Goal: Task Accomplishment & Management: Manage account settings

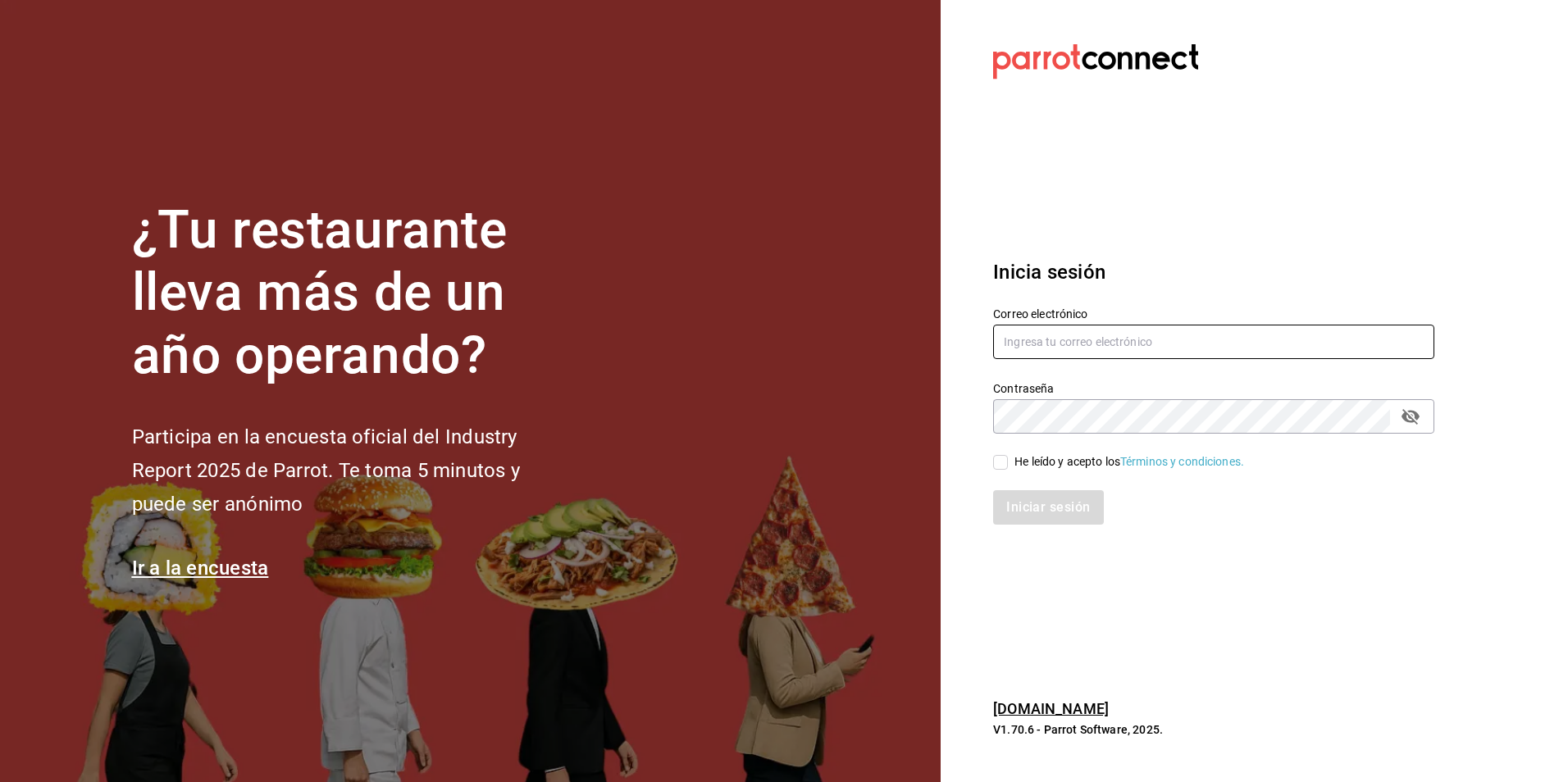
type input "[PERSON_NAME][EMAIL_ADDRESS][DOMAIN_NAME]"
click at [998, 461] on input "He leído y acepto los Términos y condiciones." at bounding box center [1000, 462] width 15 height 15
checkbox input "true"
click at [1050, 504] on button "Iniciar sesión" at bounding box center [1049, 508] width 112 height 34
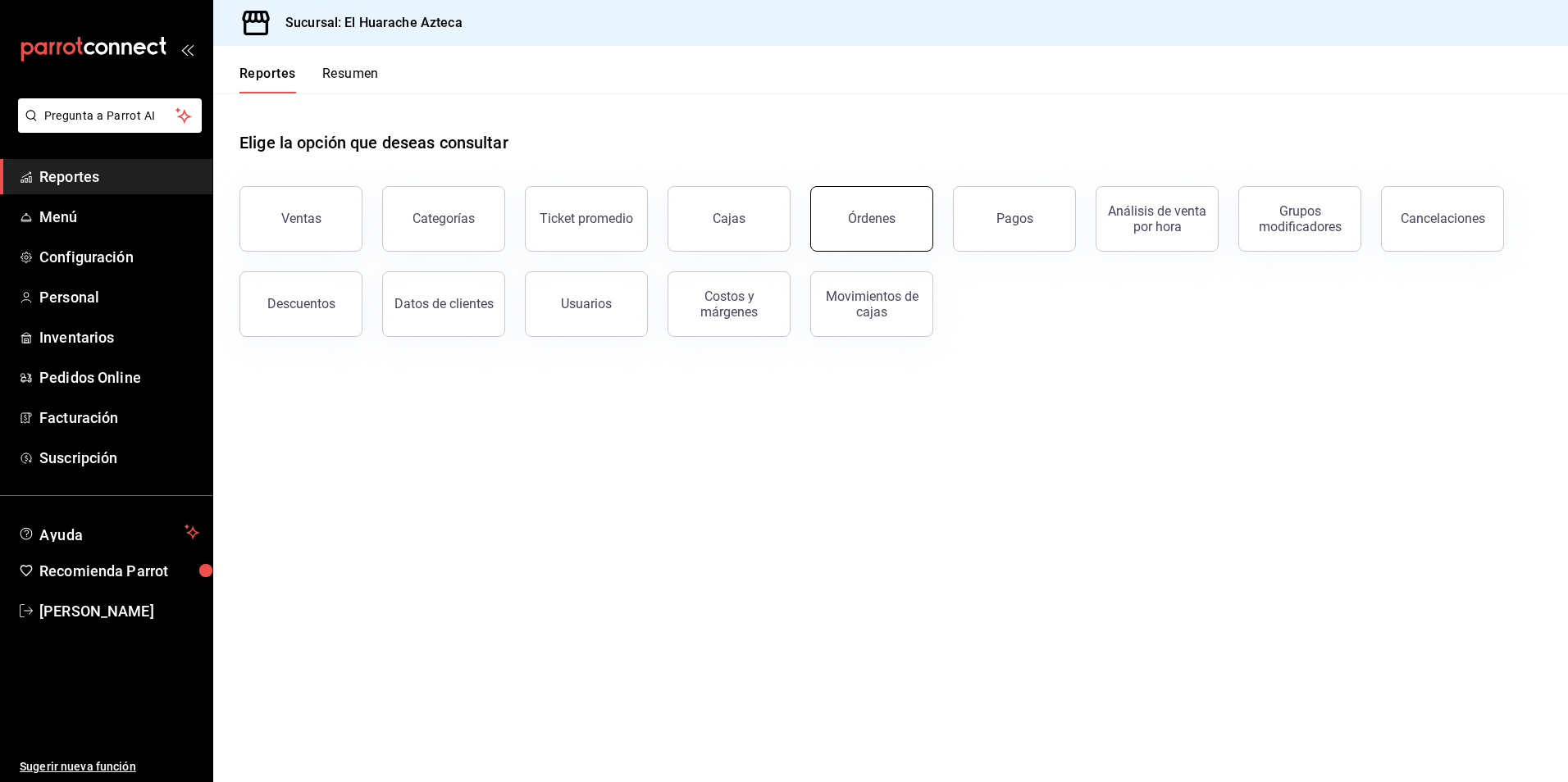
click at [883, 222] on div "Órdenes" at bounding box center [872, 218] width 48 height 16
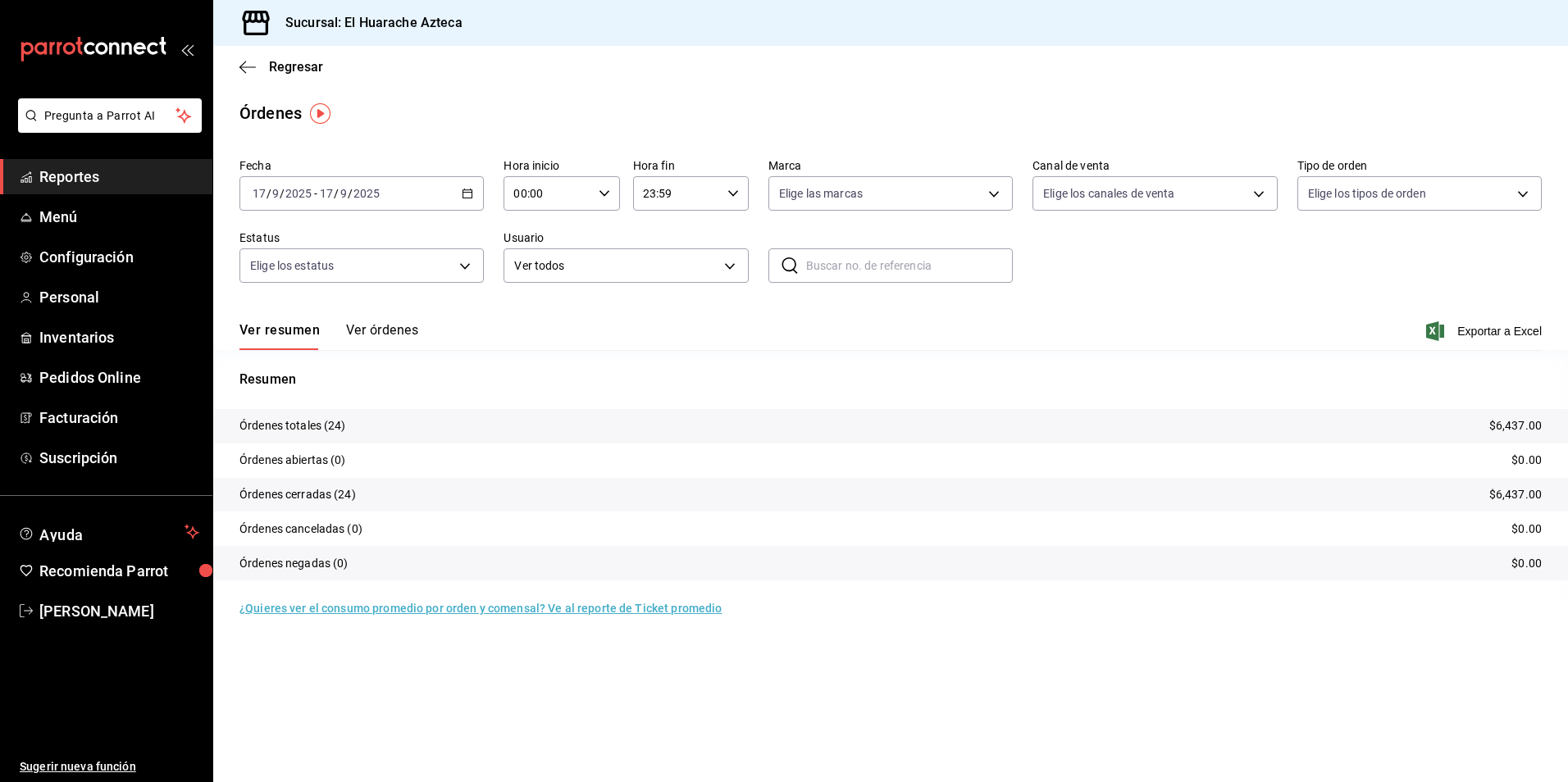
click at [377, 331] on button "Ver órdenes" at bounding box center [382, 336] width 72 height 28
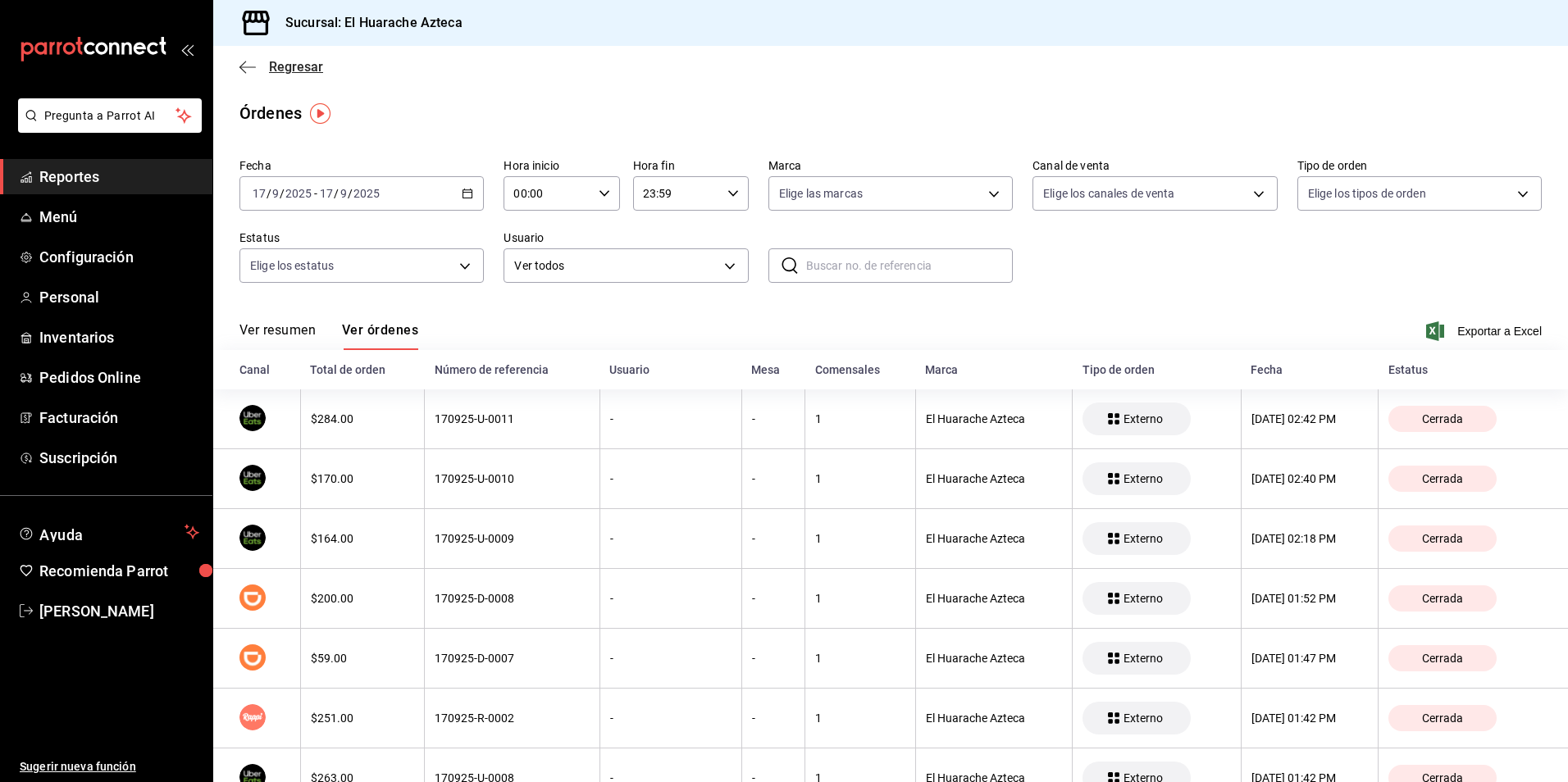
click at [247, 61] on icon "button" at bounding box center [247, 67] width 16 height 15
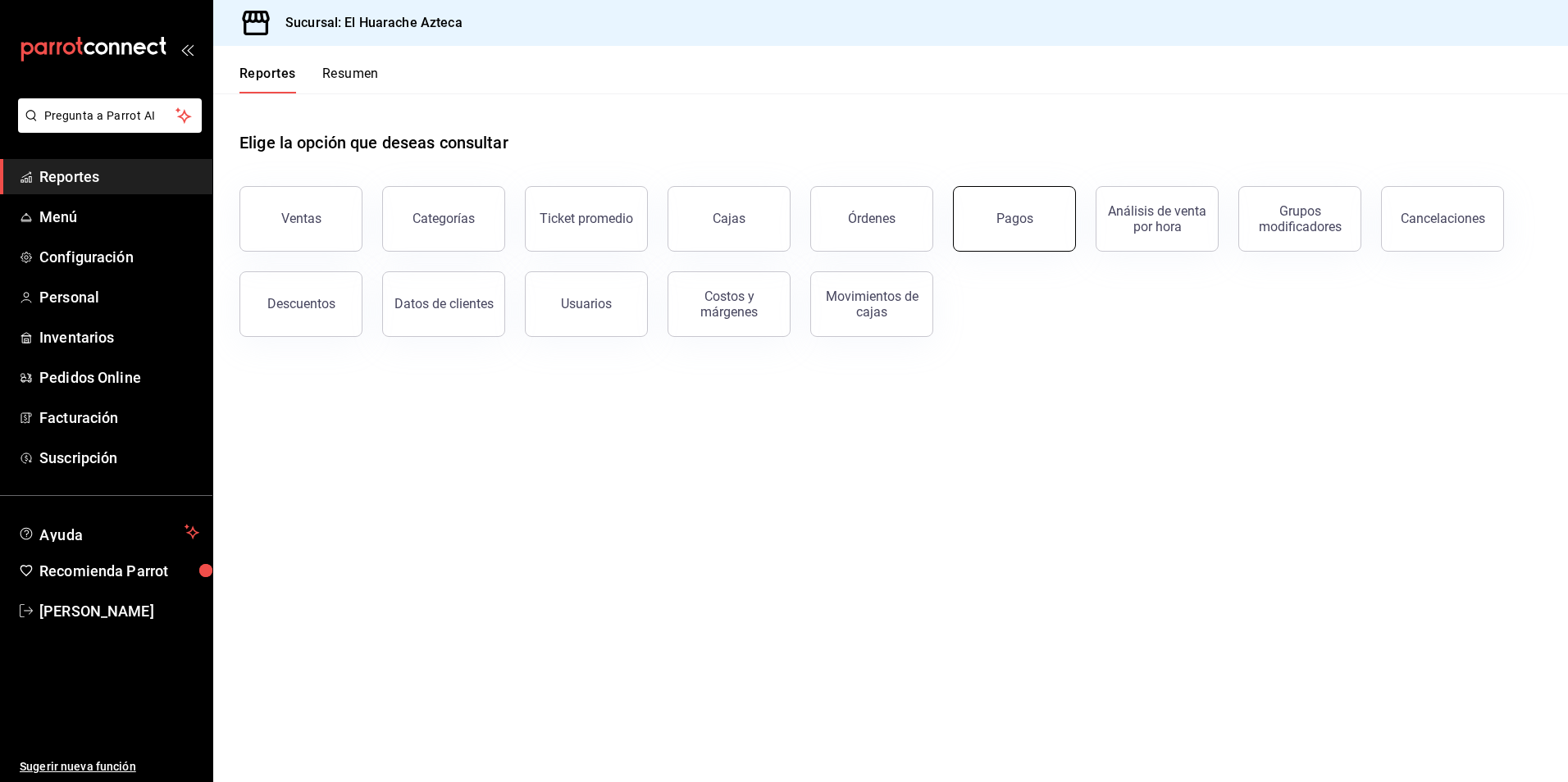
click at [1033, 240] on button "Pagos" at bounding box center [1014, 218] width 123 height 66
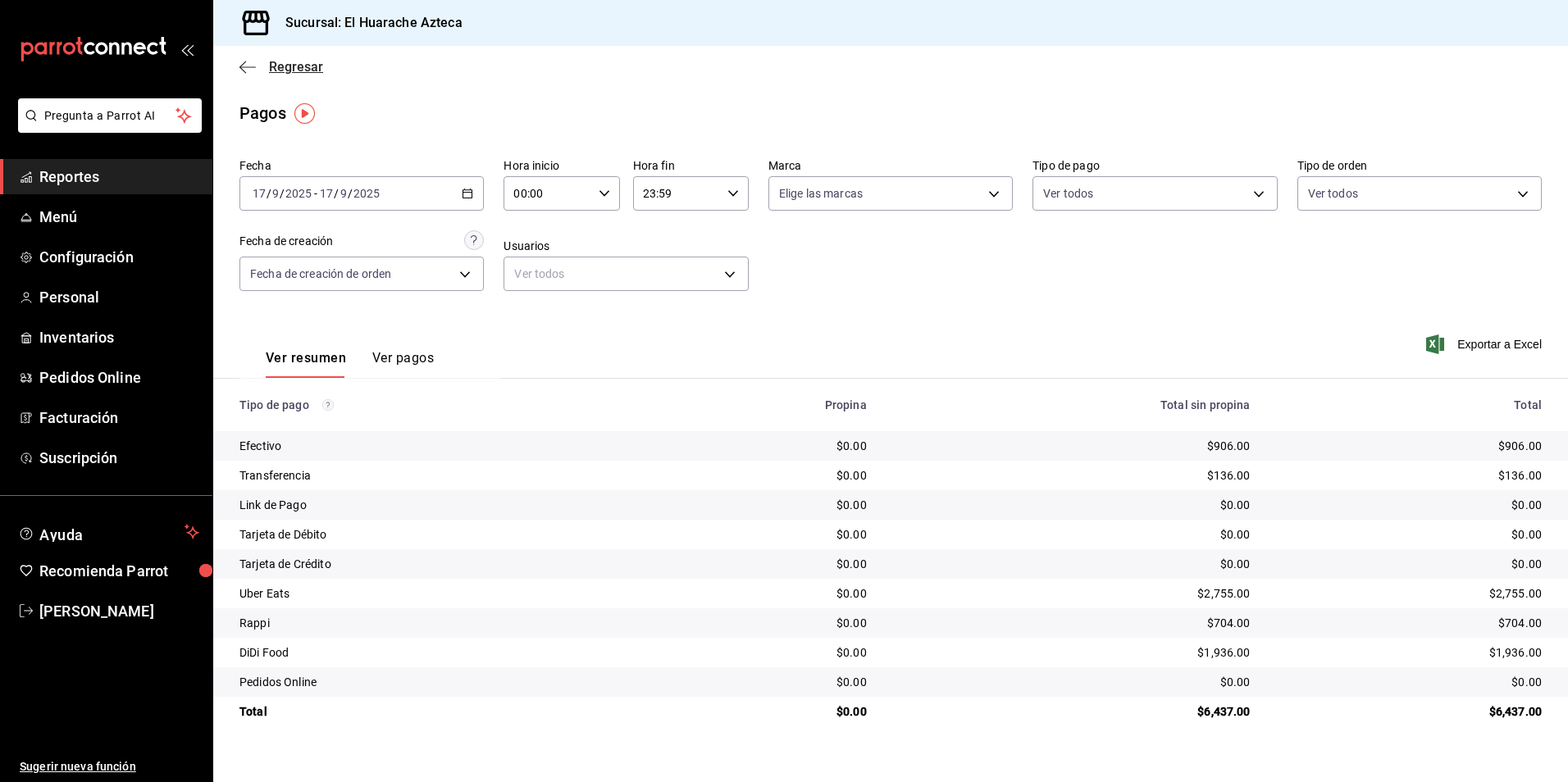
click at [243, 69] on icon "button" at bounding box center [247, 67] width 16 height 15
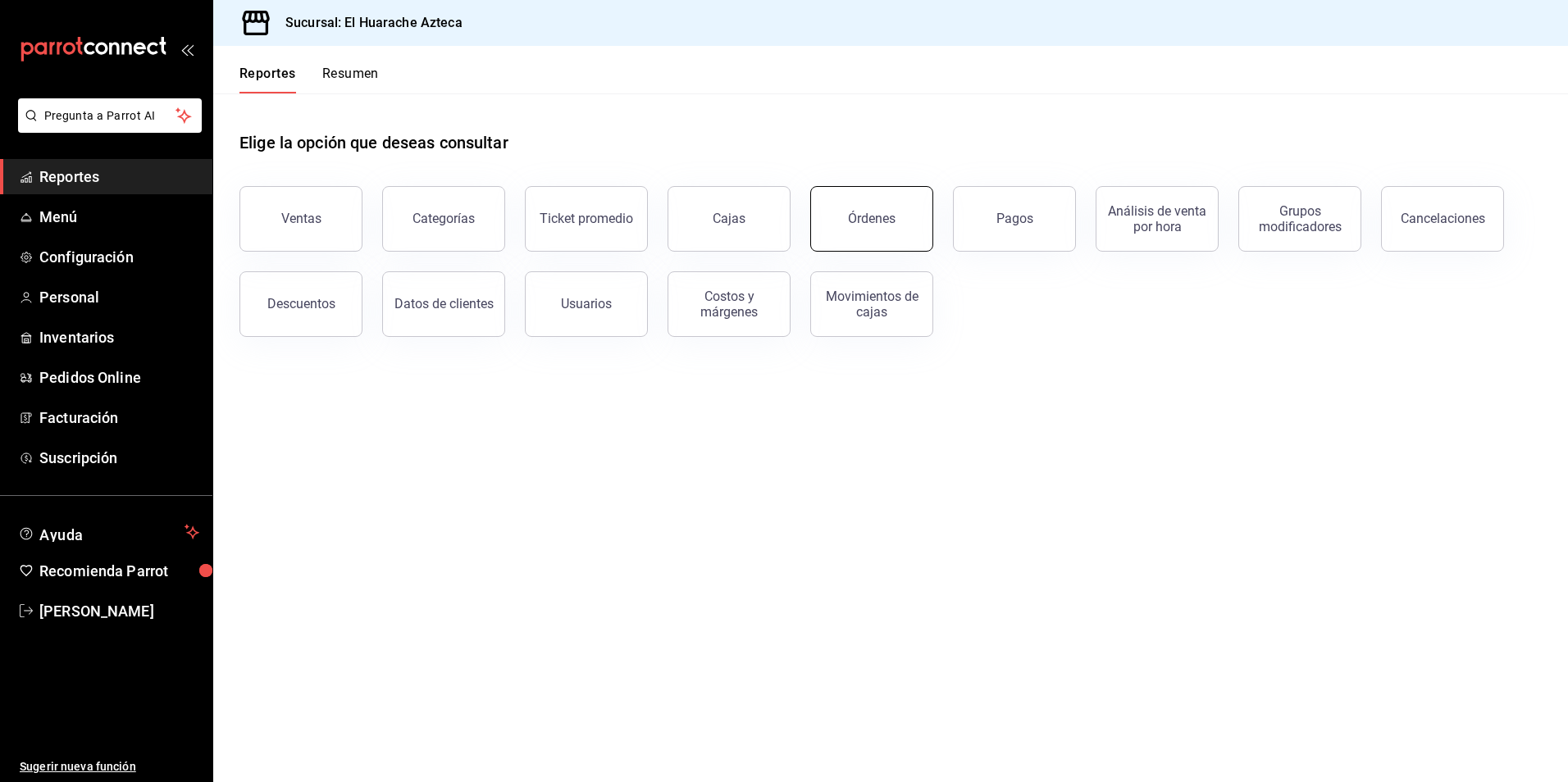
click at [878, 211] on div "Órdenes" at bounding box center [872, 218] width 48 height 16
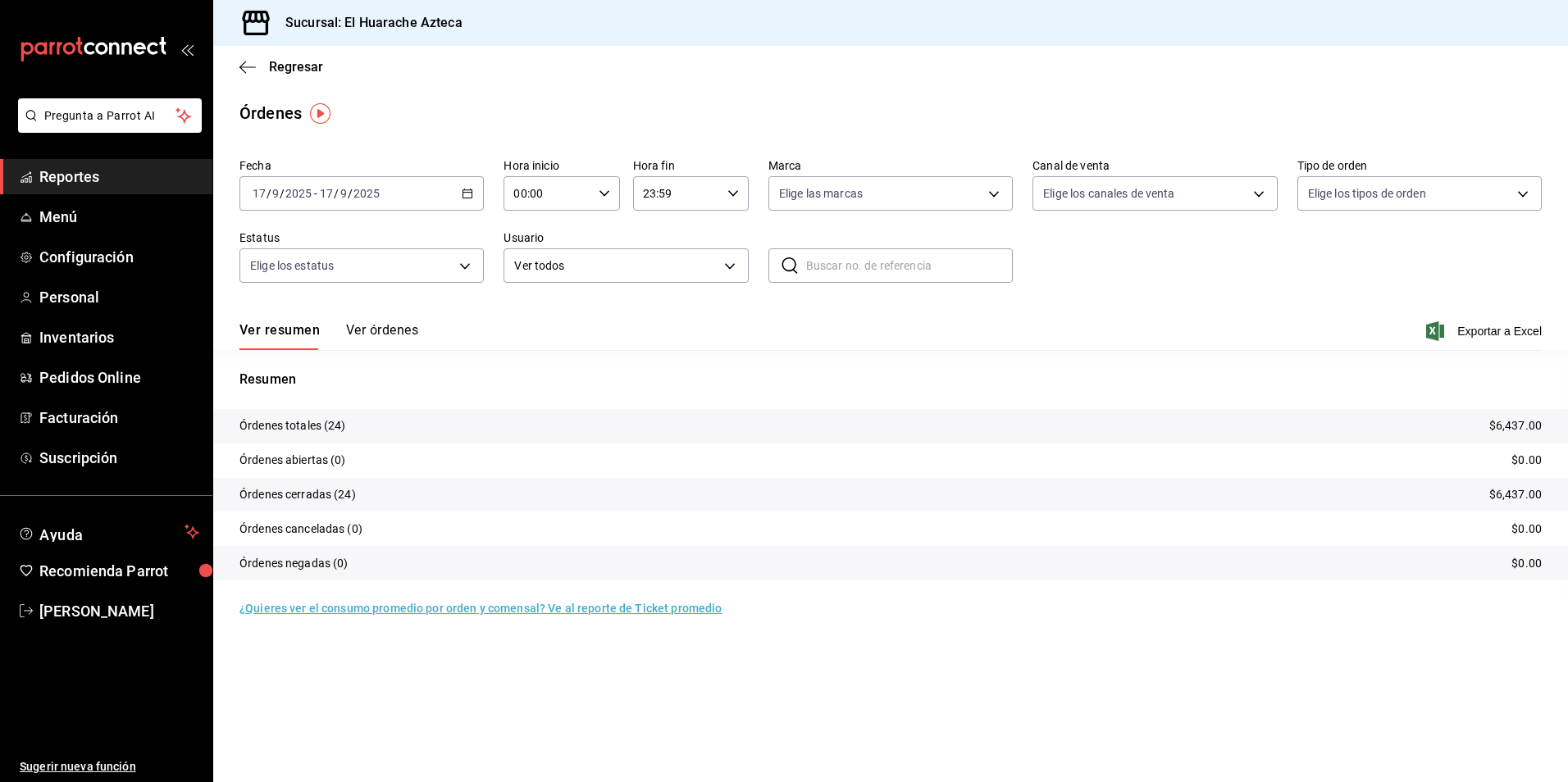
click at [398, 331] on button "Ver órdenes" at bounding box center [382, 336] width 72 height 28
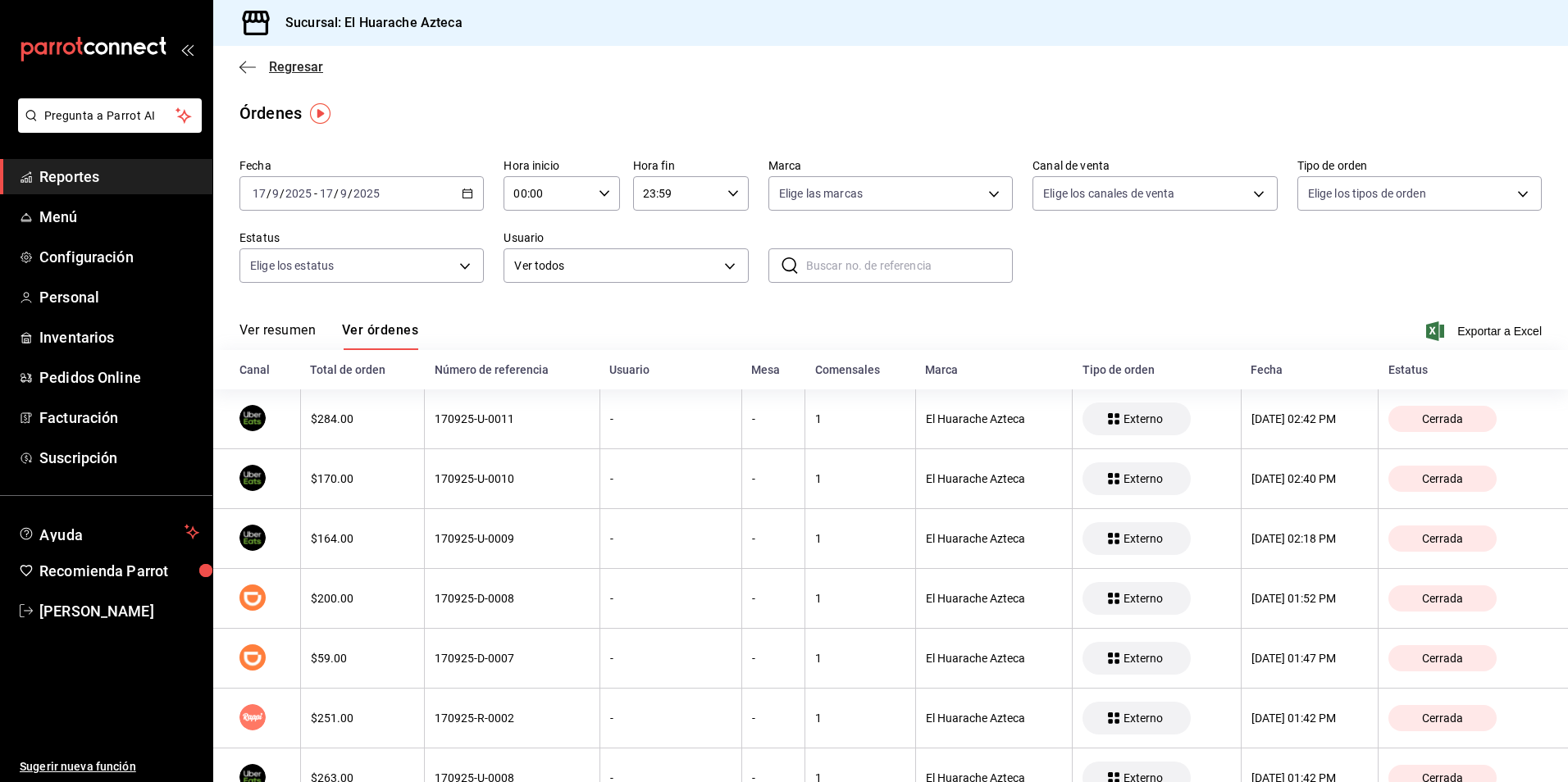
click at [251, 62] on icon "button" at bounding box center [247, 67] width 16 height 15
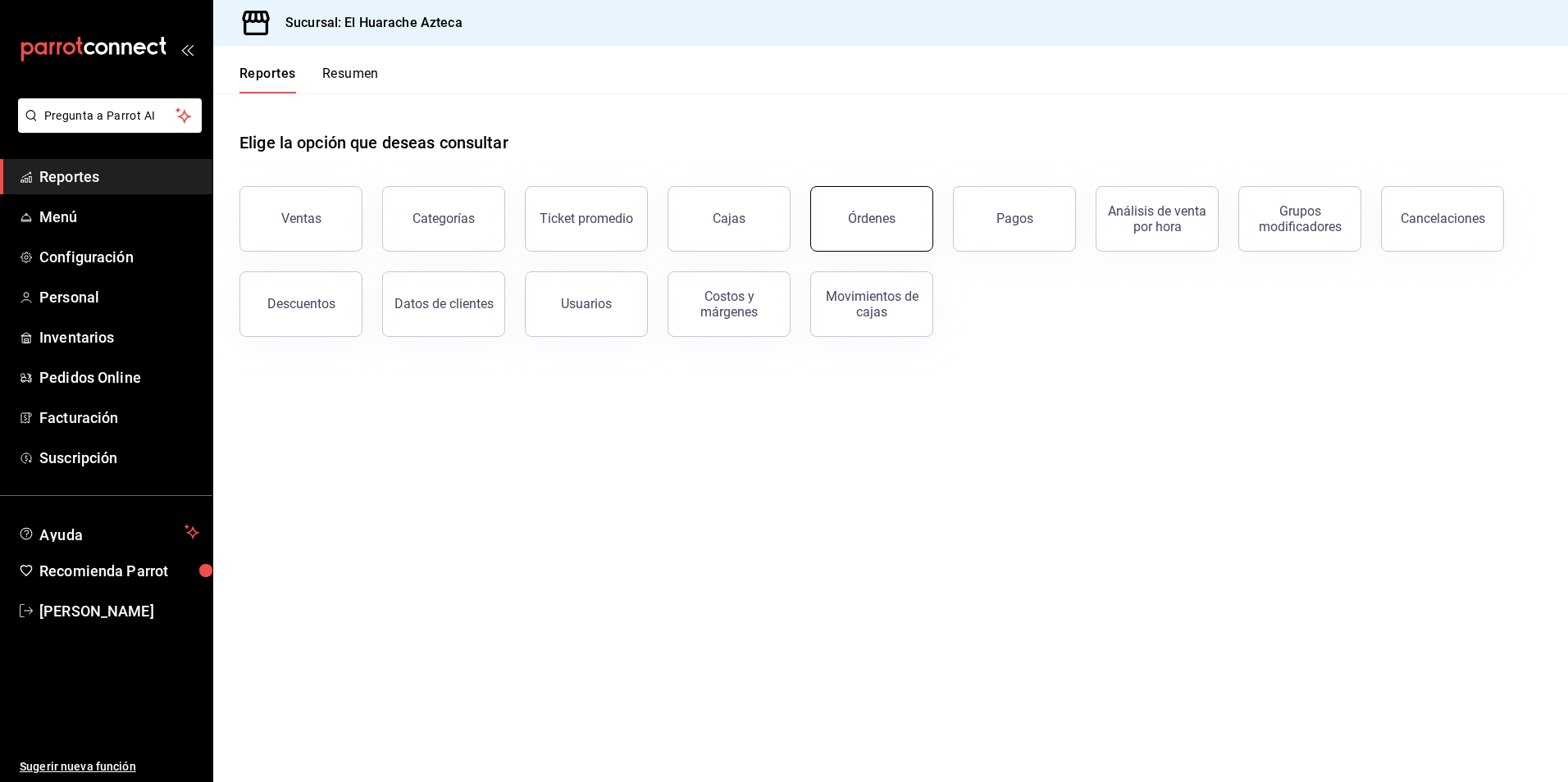
click at [886, 233] on button "Órdenes" at bounding box center [872, 218] width 123 height 66
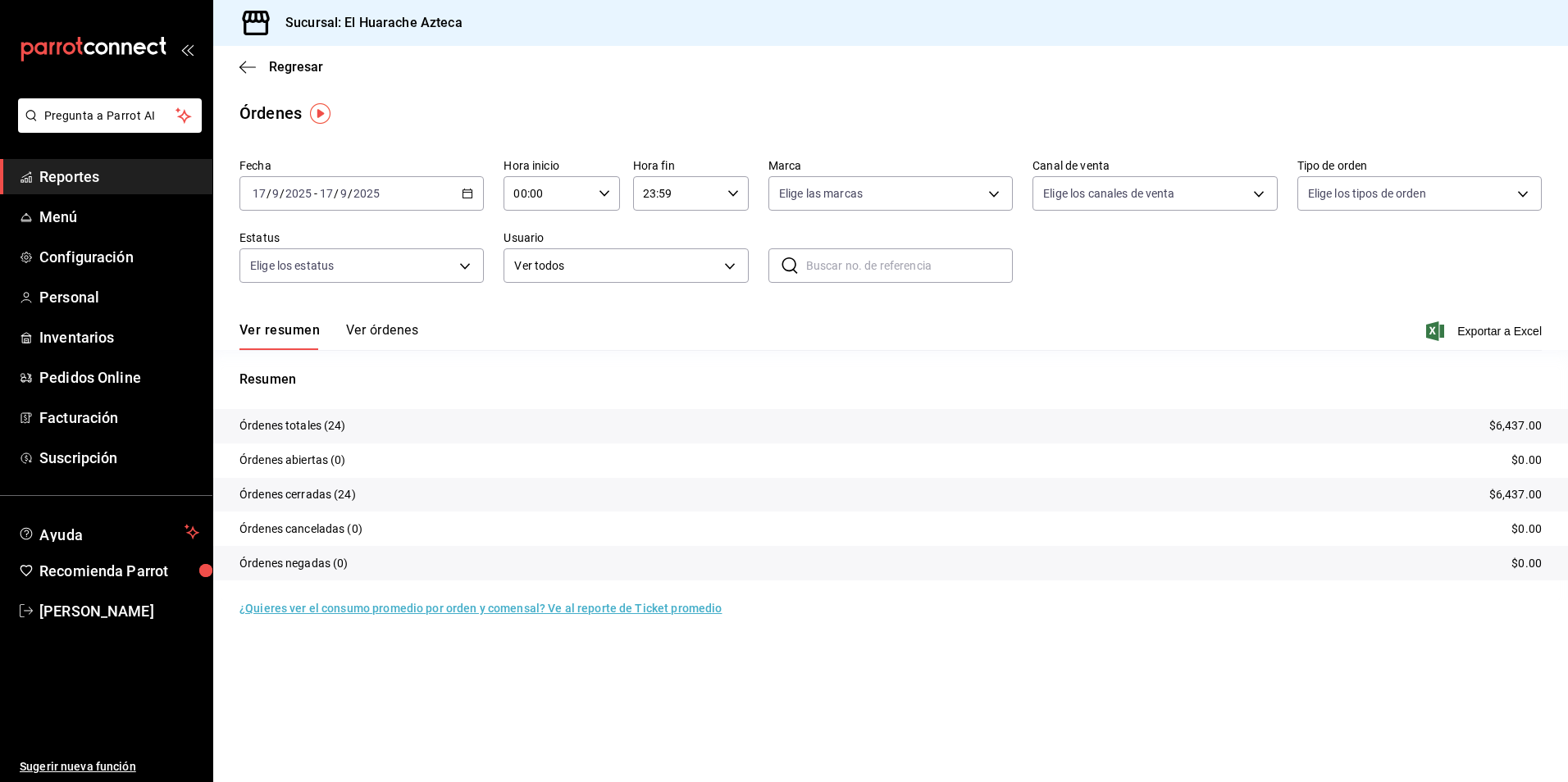
click at [380, 332] on button "Ver órdenes" at bounding box center [382, 336] width 72 height 28
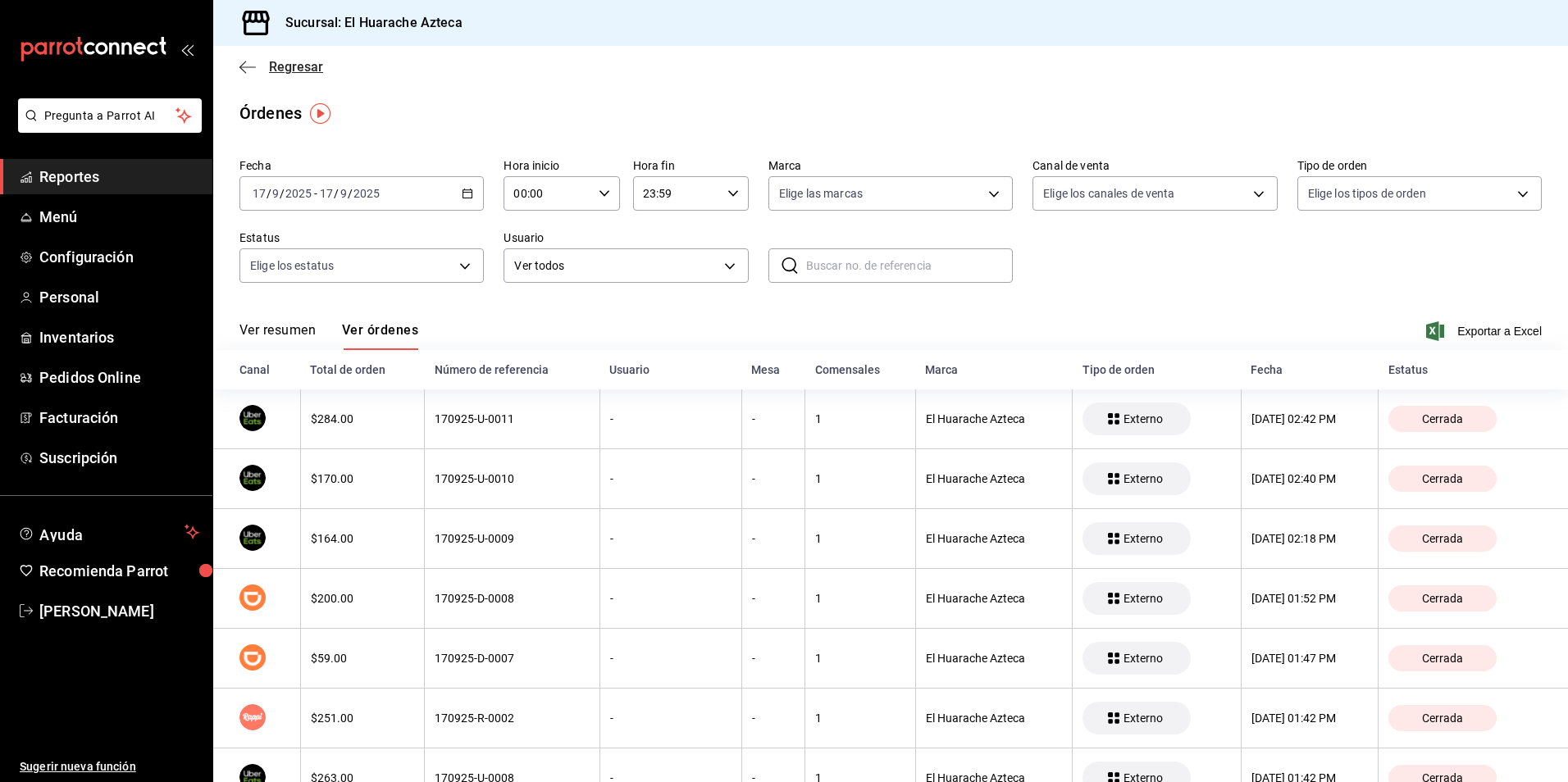
click at [243, 65] on icon "button" at bounding box center [247, 67] width 16 height 15
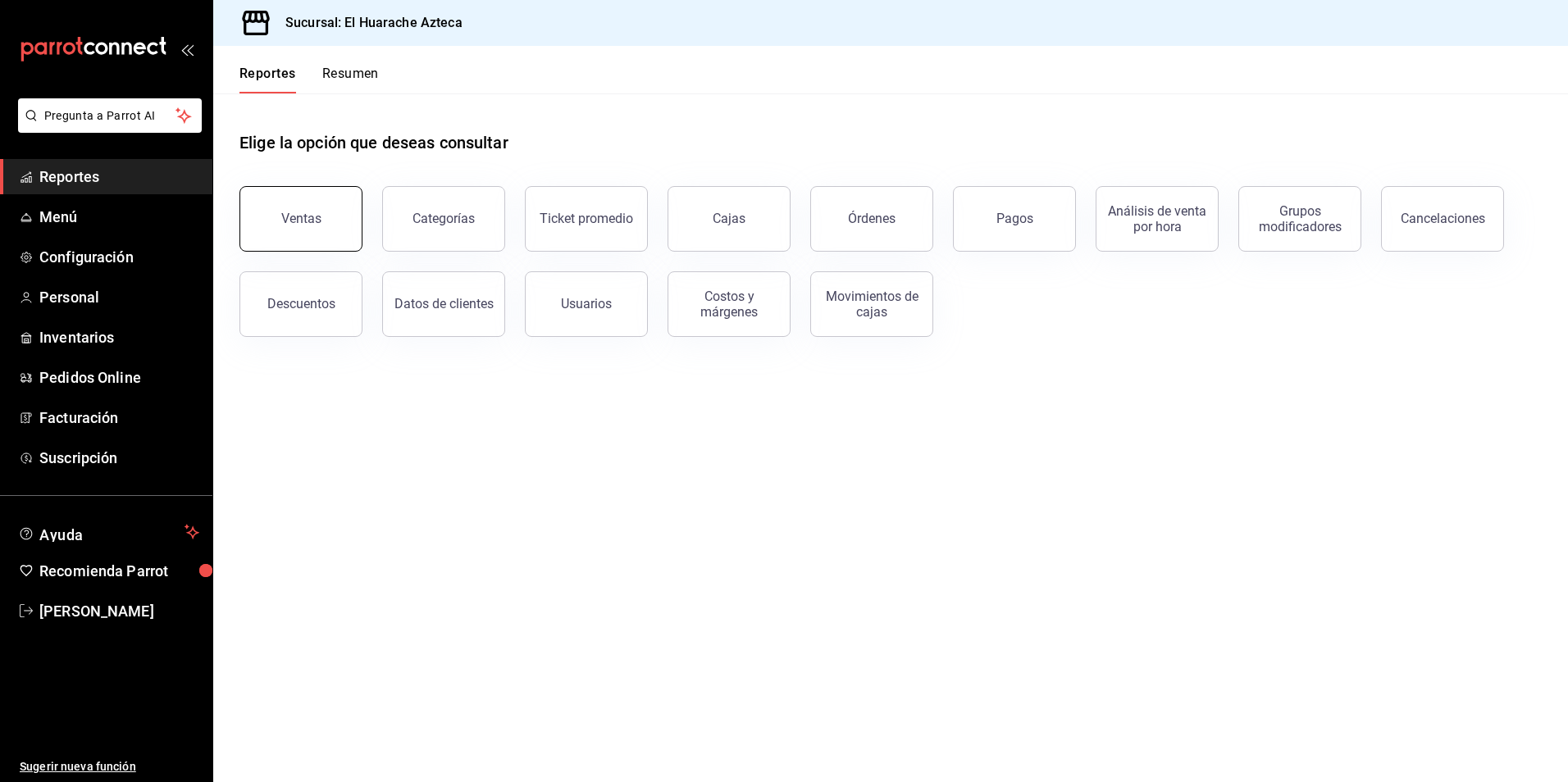
click at [305, 208] on button "Ventas" at bounding box center [301, 218] width 123 height 66
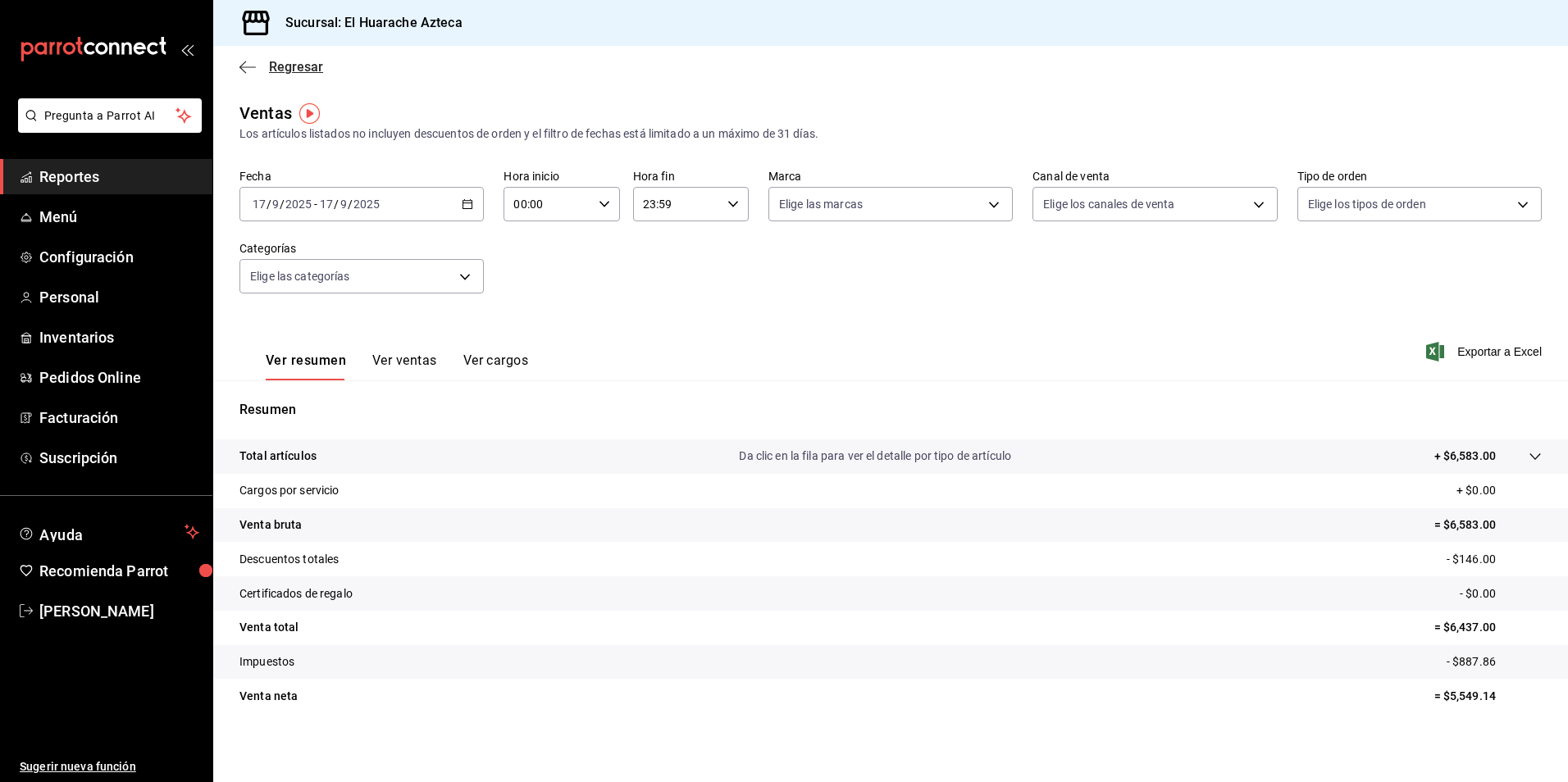
click at [251, 69] on icon "button" at bounding box center [247, 67] width 16 height 15
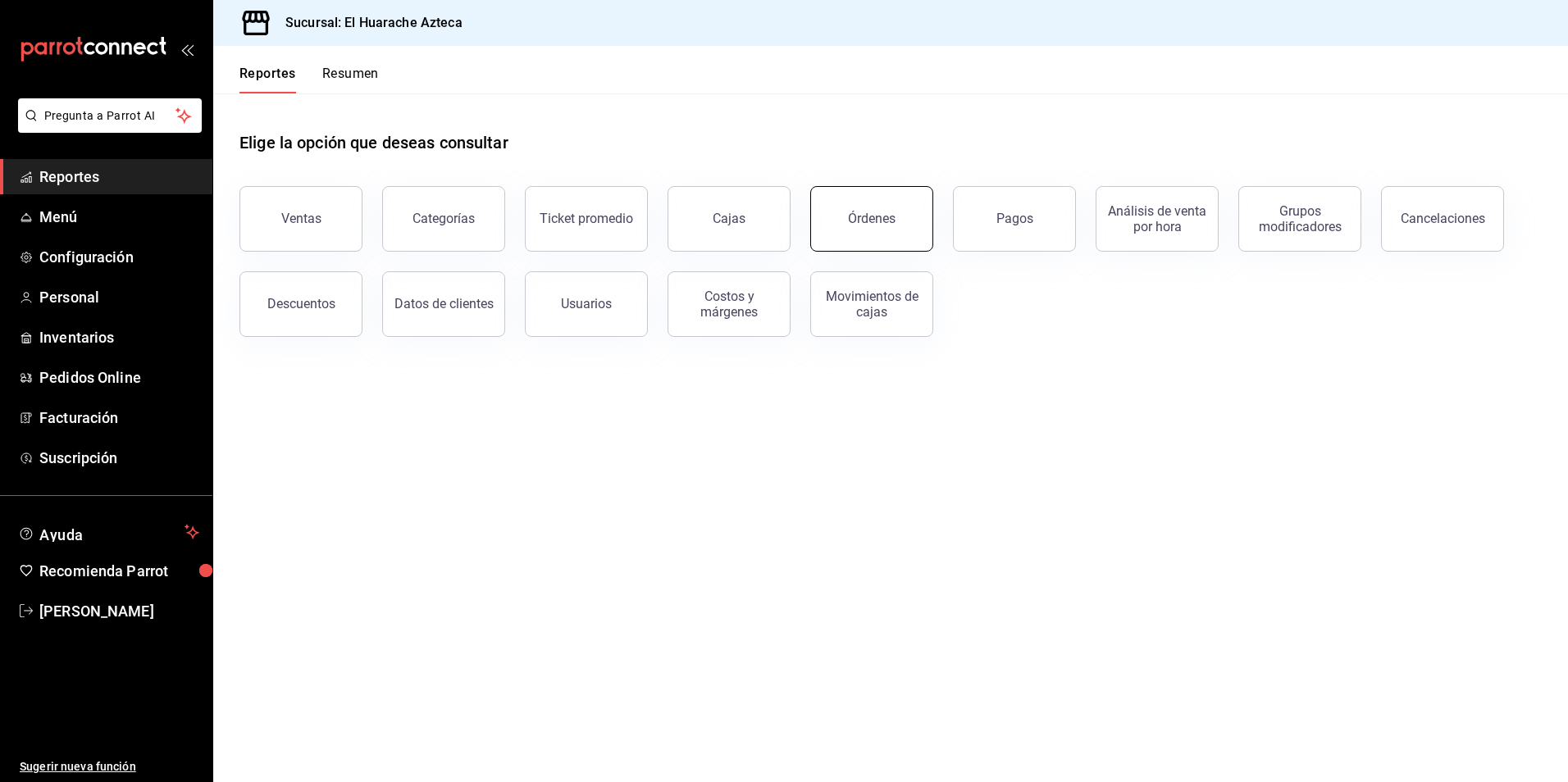
click at [879, 225] on div "Órdenes" at bounding box center [872, 218] width 48 height 16
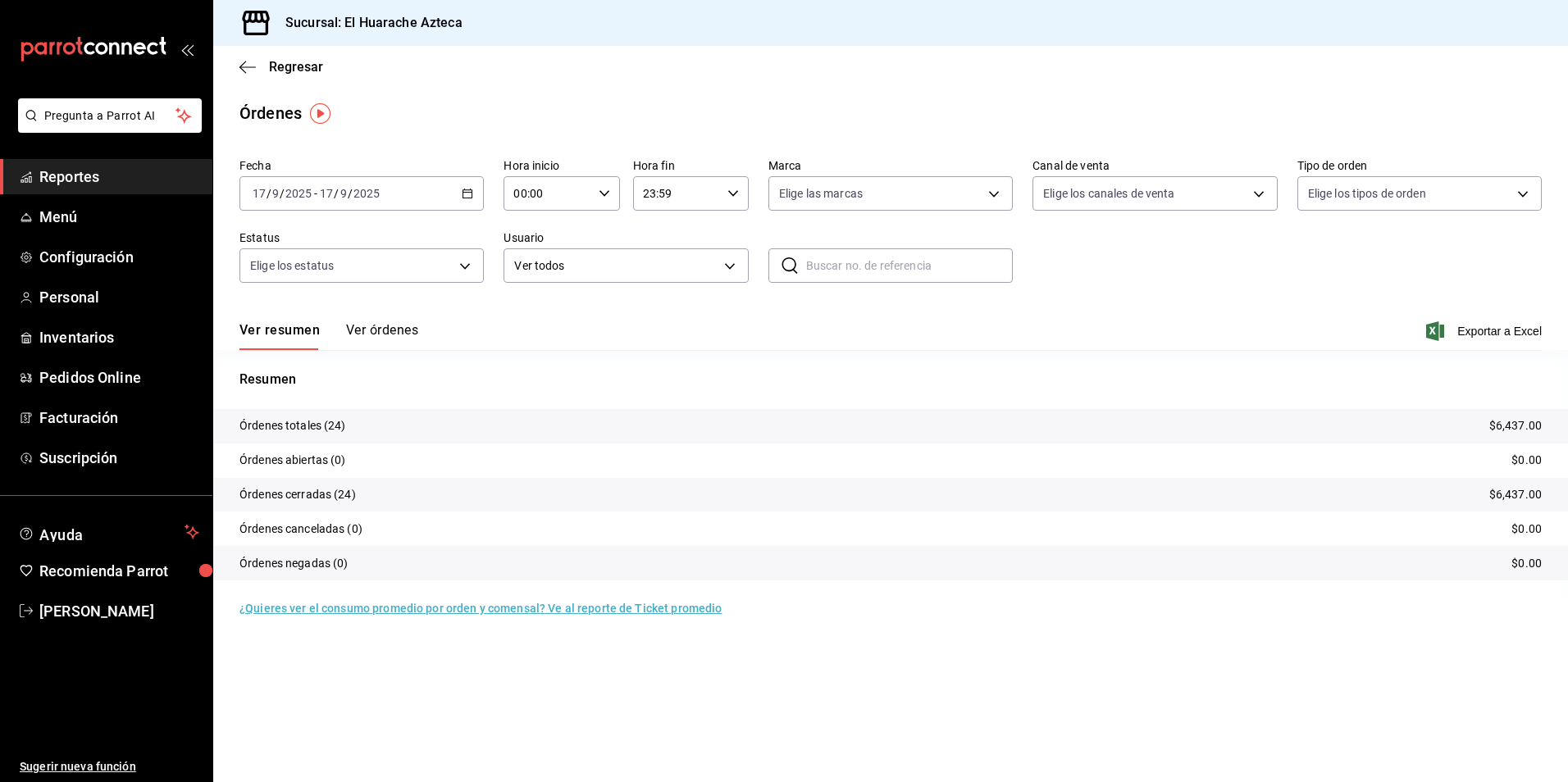
click at [381, 325] on button "Ver órdenes" at bounding box center [382, 336] width 72 height 28
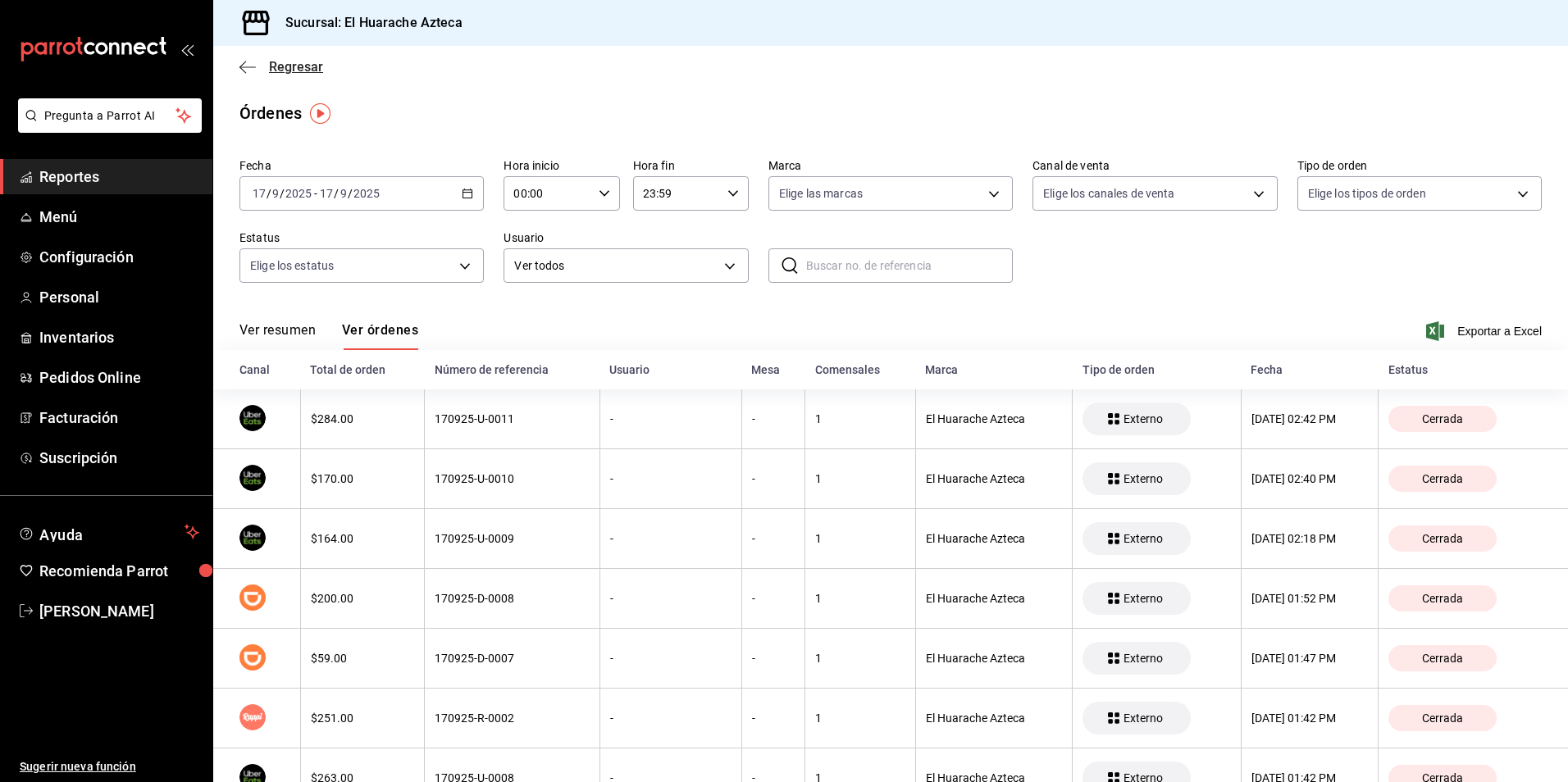
click at [256, 66] on span "Regresar" at bounding box center [281, 67] width 84 height 16
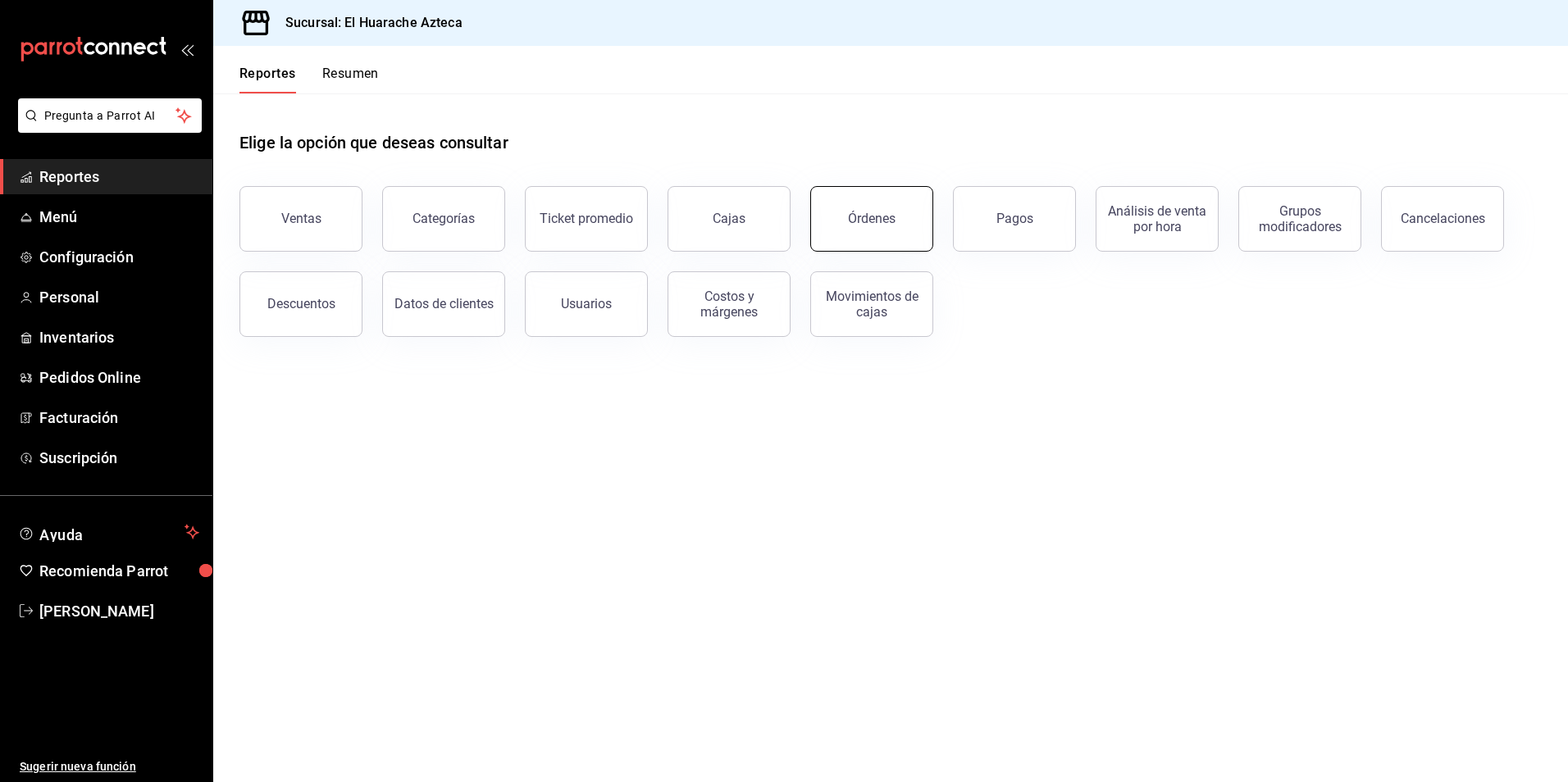
click at [860, 220] on div "Órdenes" at bounding box center [872, 218] width 48 height 16
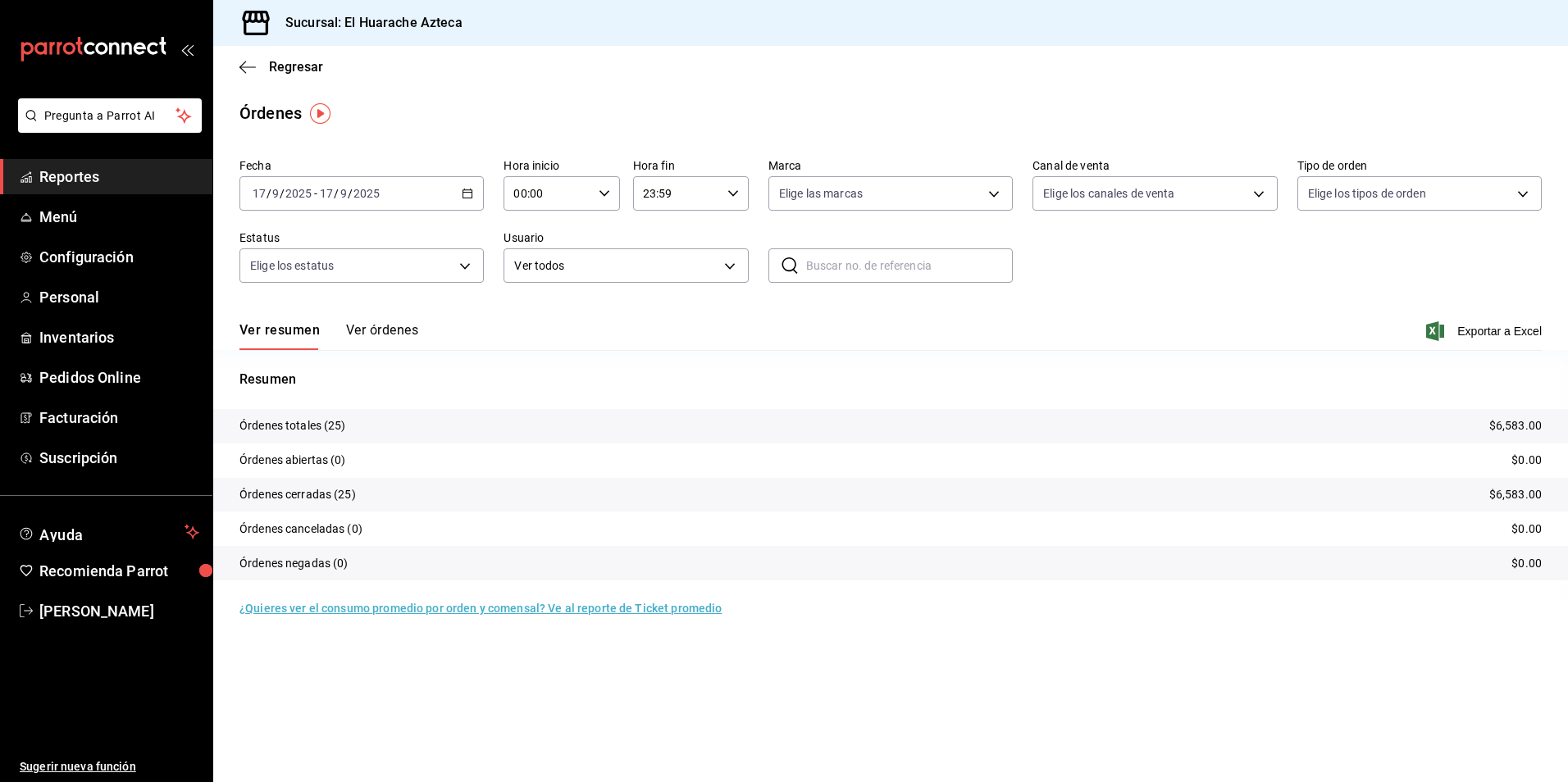
click at [367, 333] on button "Ver órdenes" at bounding box center [382, 336] width 72 height 28
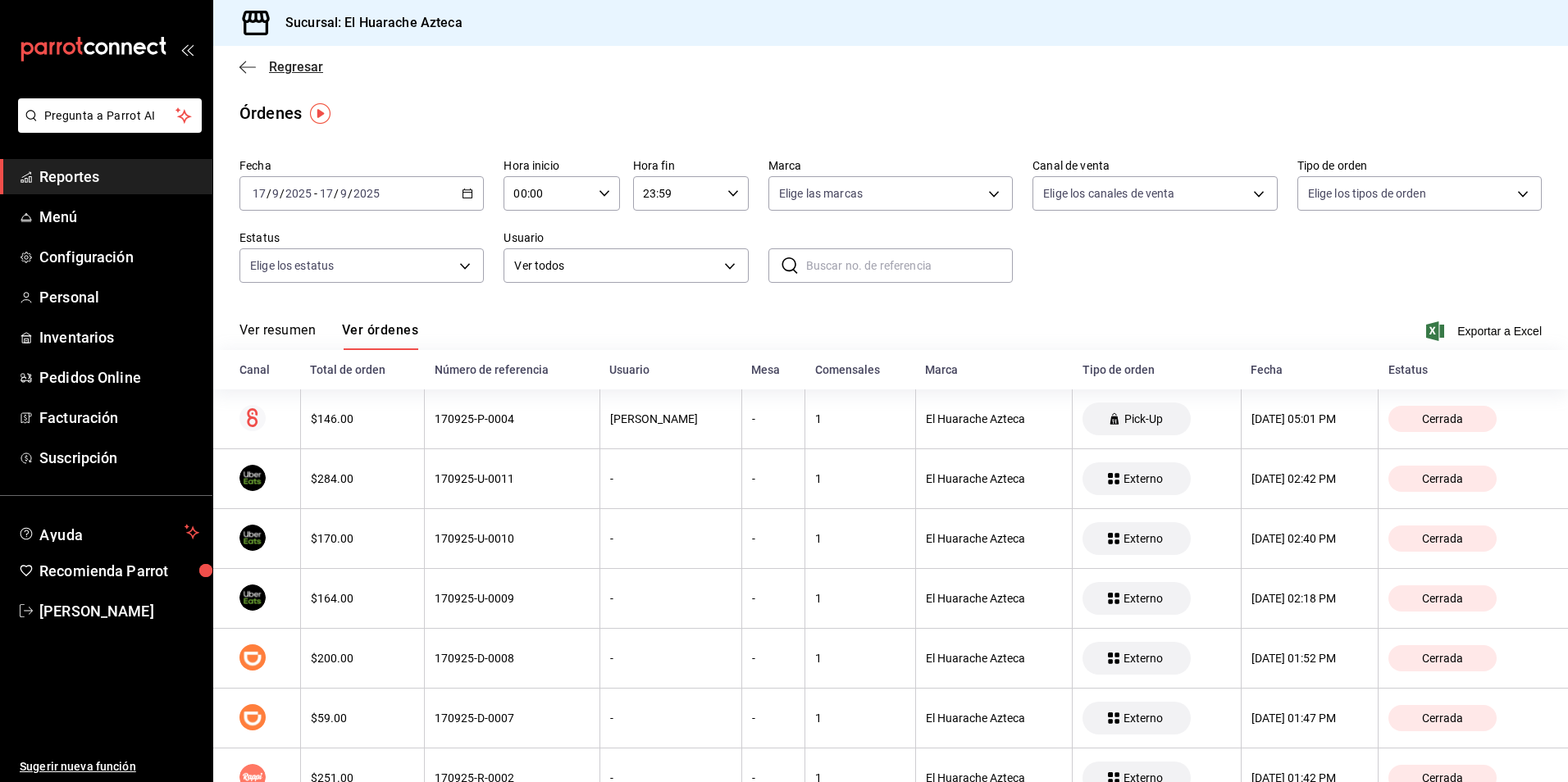
click at [247, 65] on icon "button" at bounding box center [247, 67] width 16 height 15
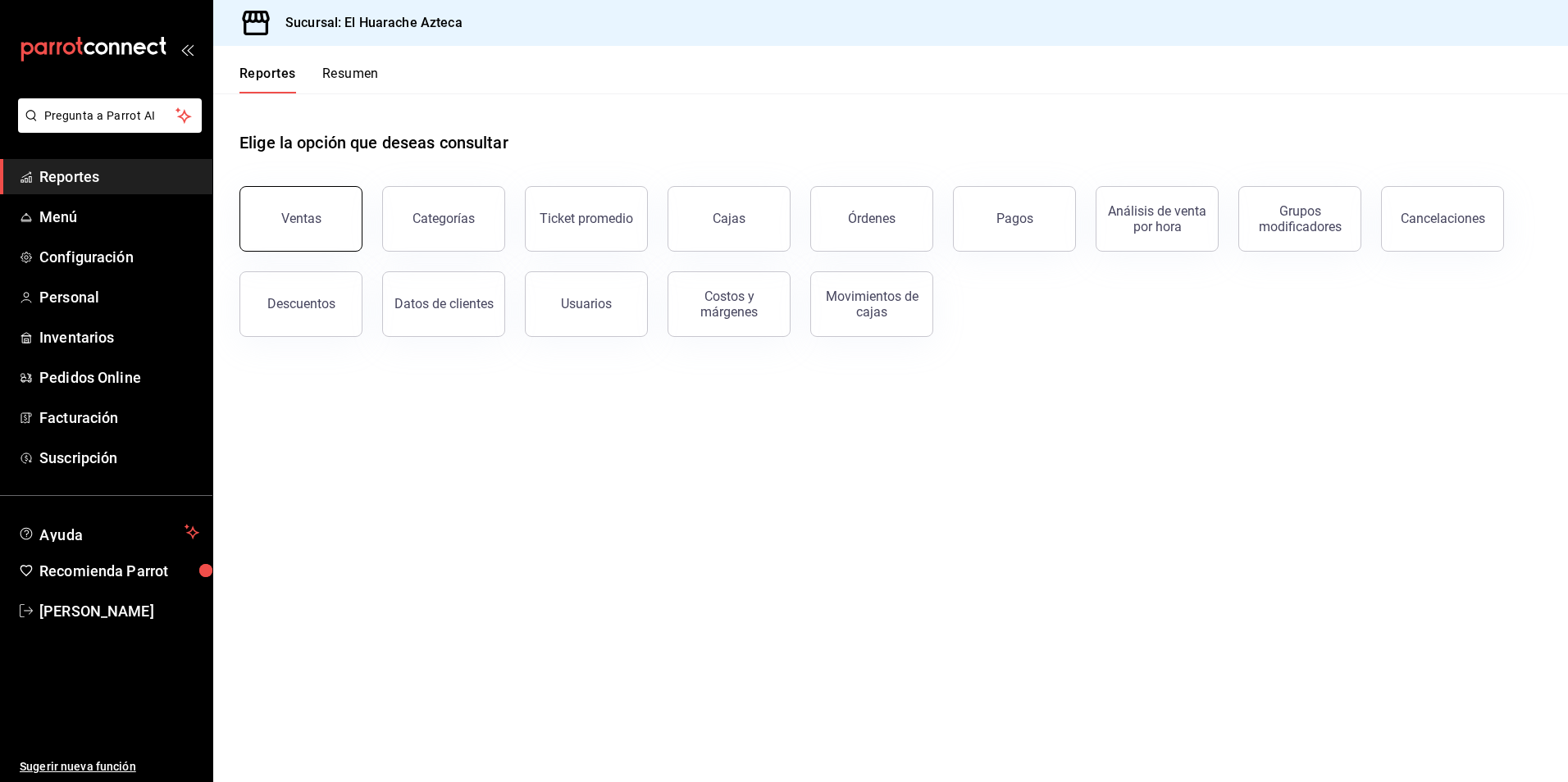
click at [303, 217] on div "Ventas" at bounding box center [301, 218] width 40 height 16
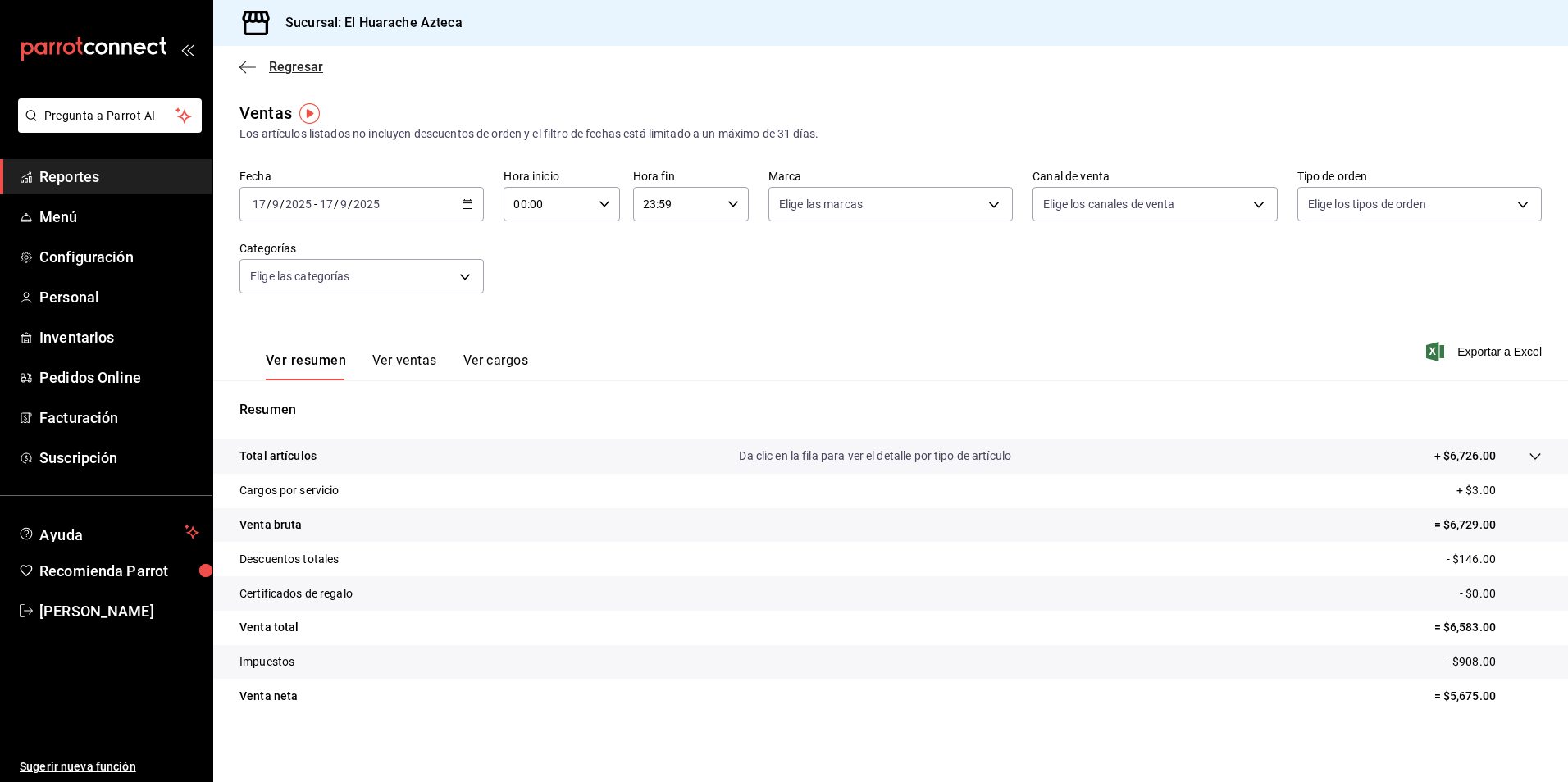
click at [244, 68] on icon "button" at bounding box center [247, 67] width 16 height 15
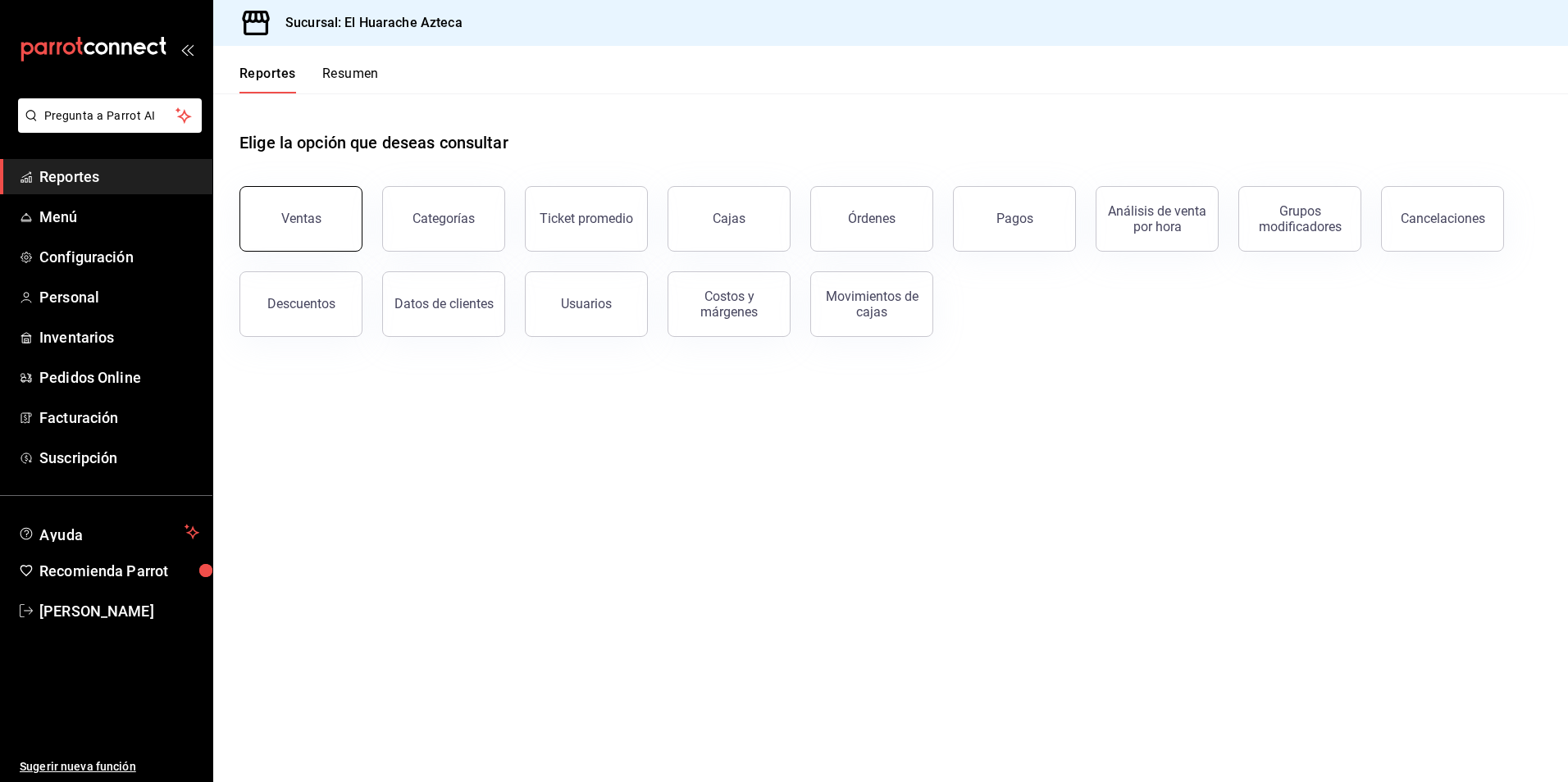
click at [307, 219] on div "Ventas" at bounding box center [301, 218] width 40 height 16
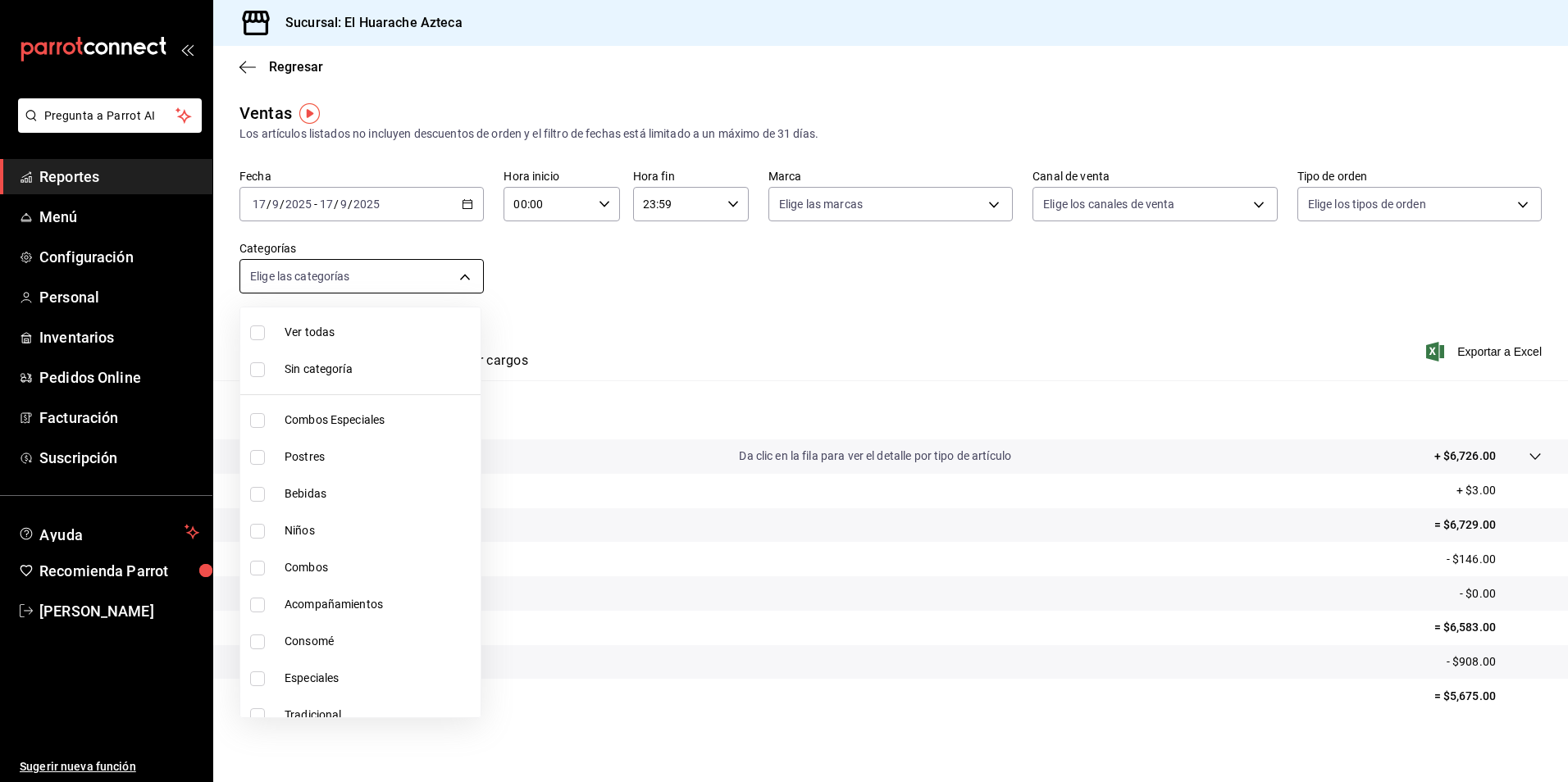
click at [471, 274] on body "Pregunta a Parrot AI Reportes Menú Configuración Personal Inventarios Pedidos O…" at bounding box center [784, 391] width 1568 height 782
click at [336, 412] on span "Combos Especiales" at bounding box center [379, 420] width 189 height 17
type input "2c353759-2c9e-4a11-8b13-ec92f7df1887"
checkbox input "true"
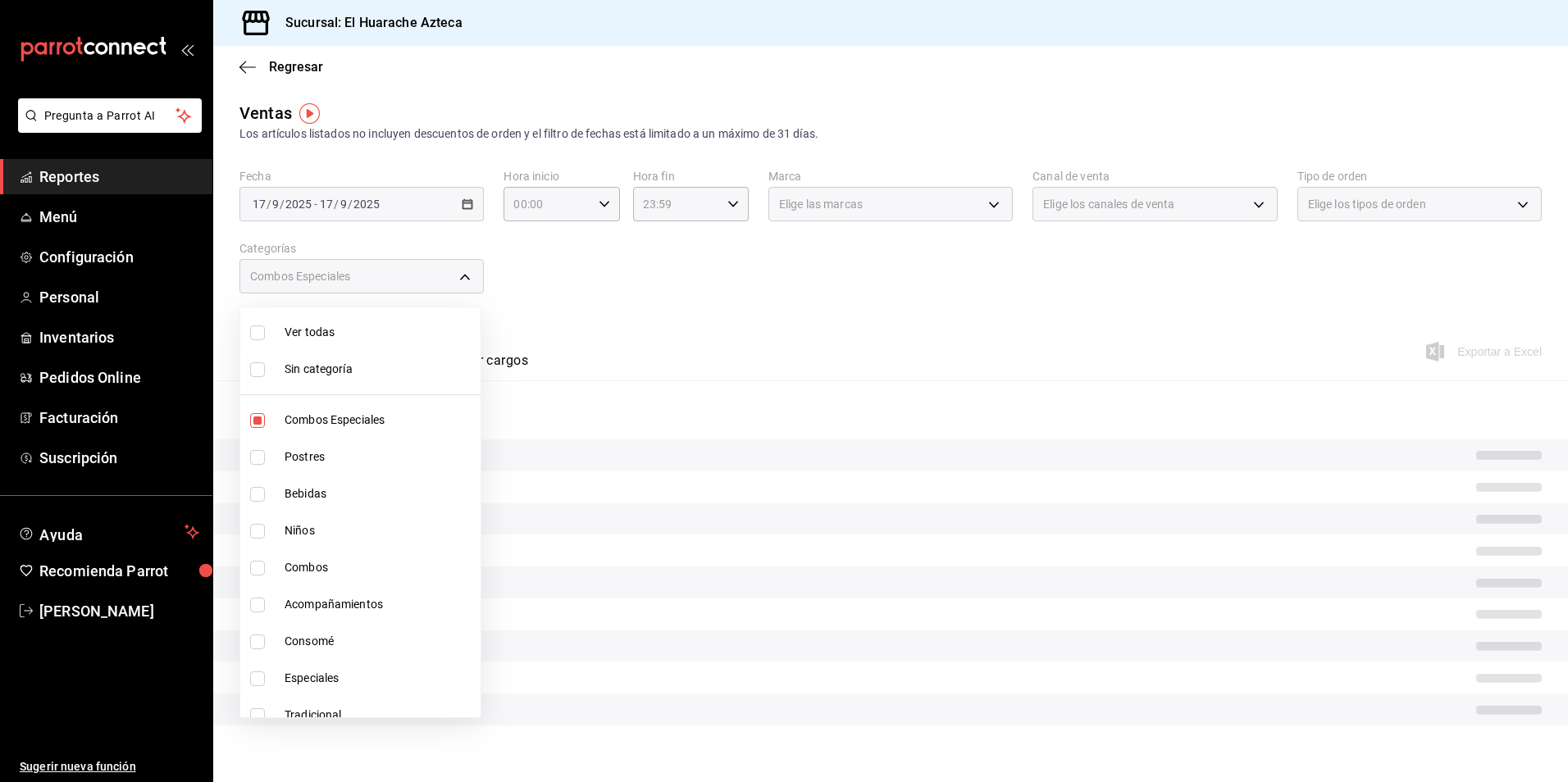
click at [252, 566] on input "checkbox" at bounding box center [257, 568] width 15 height 15
checkbox input "true"
type input "2c353759-2c9e-4a11-8b13-ec92f7df1887,801fb927-b16a-41c9-9a7c-271afa856fa8"
click at [256, 610] on input "checkbox" at bounding box center [257, 605] width 15 height 15
checkbox input "true"
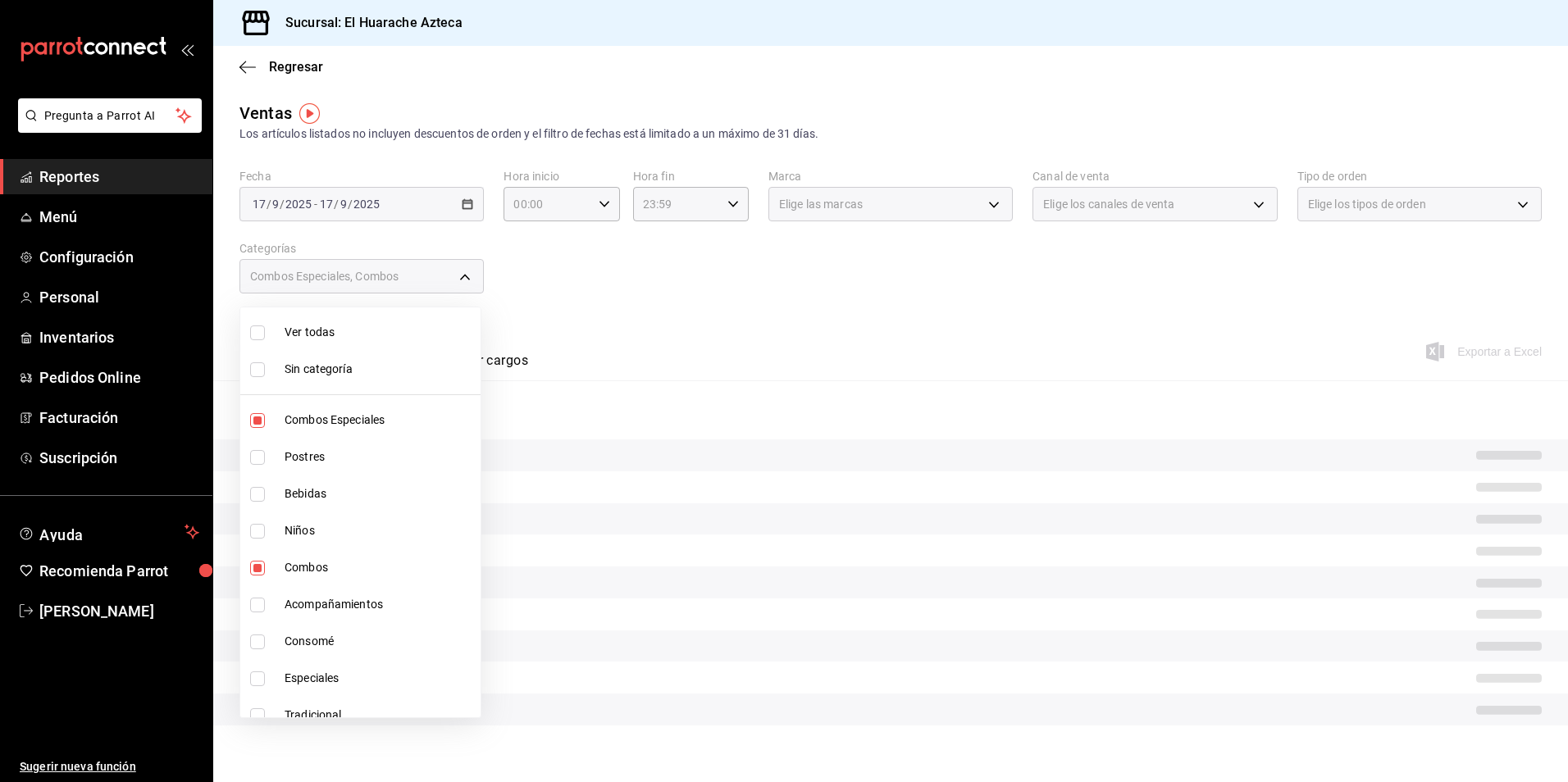
type input "2c353759-2c9e-4a11-8b13-ec92f7df1887,801fb927-b16a-41c9-9a7c-271afa856fa8,2d28a…"
click at [262, 674] on input "checkbox" at bounding box center [257, 678] width 15 height 15
checkbox input "true"
type input "2c353759-2c9e-4a11-8b13-ec92f7df1887,801fb927-b16a-41c9-9a7c-271afa856fa8,2d28a…"
click at [262, 674] on input "checkbox" at bounding box center [257, 678] width 15 height 15
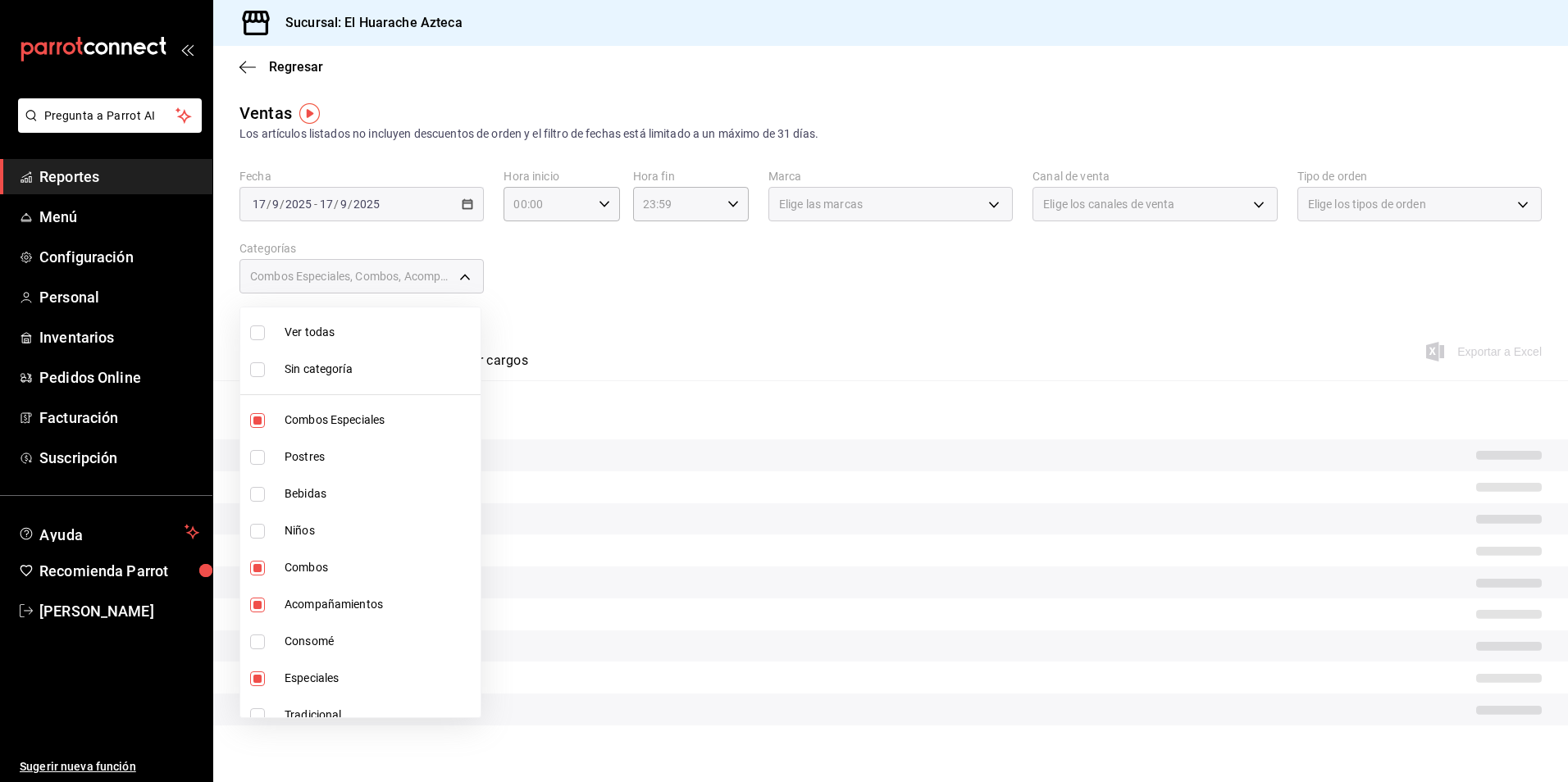
checkbox input "false"
type input "2c353759-2c9e-4a11-8b13-ec92f7df1887,801fb927-b16a-41c9-9a7c-271afa856fa8,2d28a…"
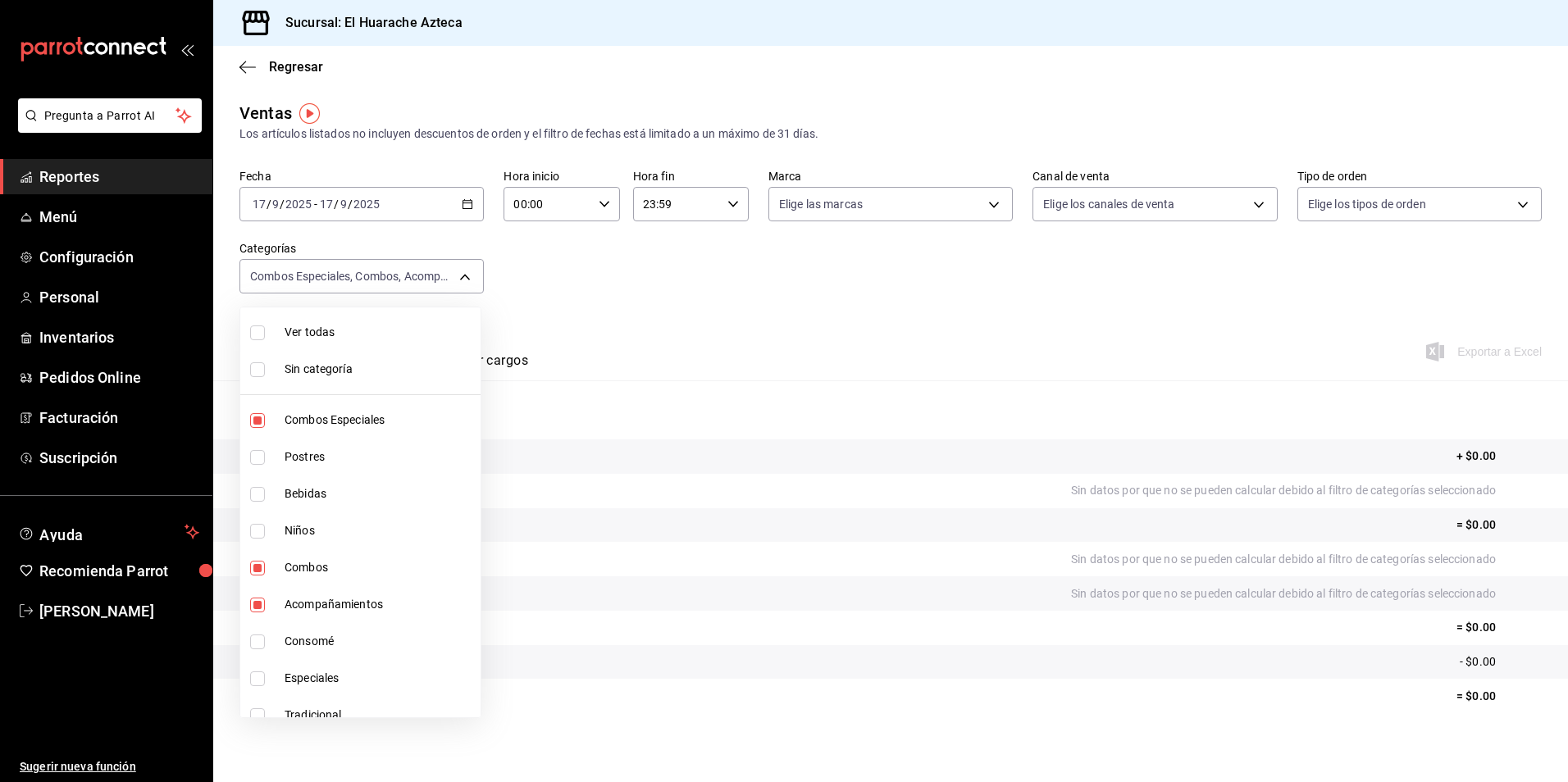
scroll to position [16, 0]
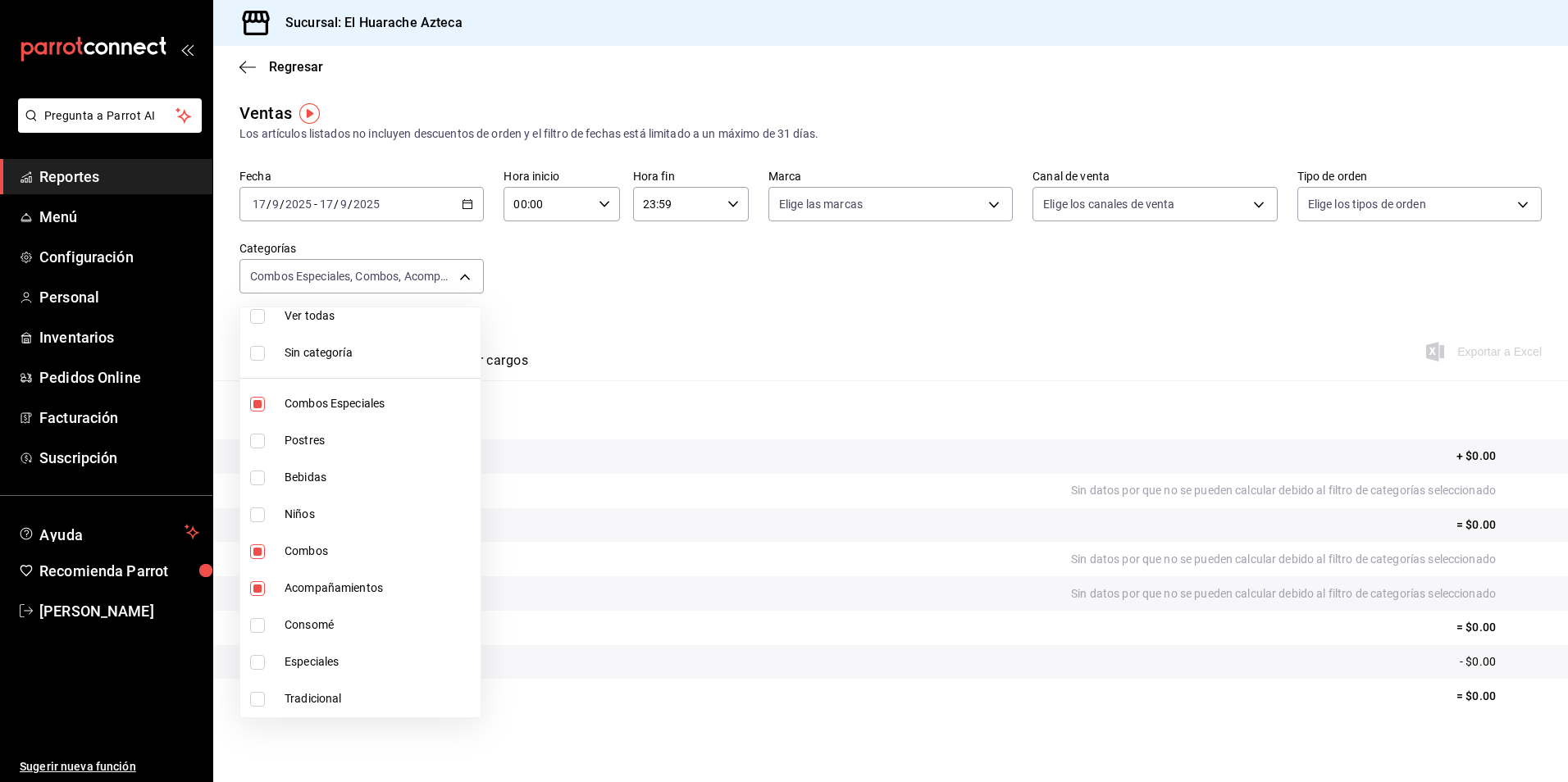
click at [254, 660] on input "checkbox" at bounding box center [257, 662] width 15 height 15
checkbox input "true"
type input "2c353759-2c9e-4a11-8b13-ec92f7df1887,801fb927-b16a-41c9-9a7c-271afa856fa8,2d28a…"
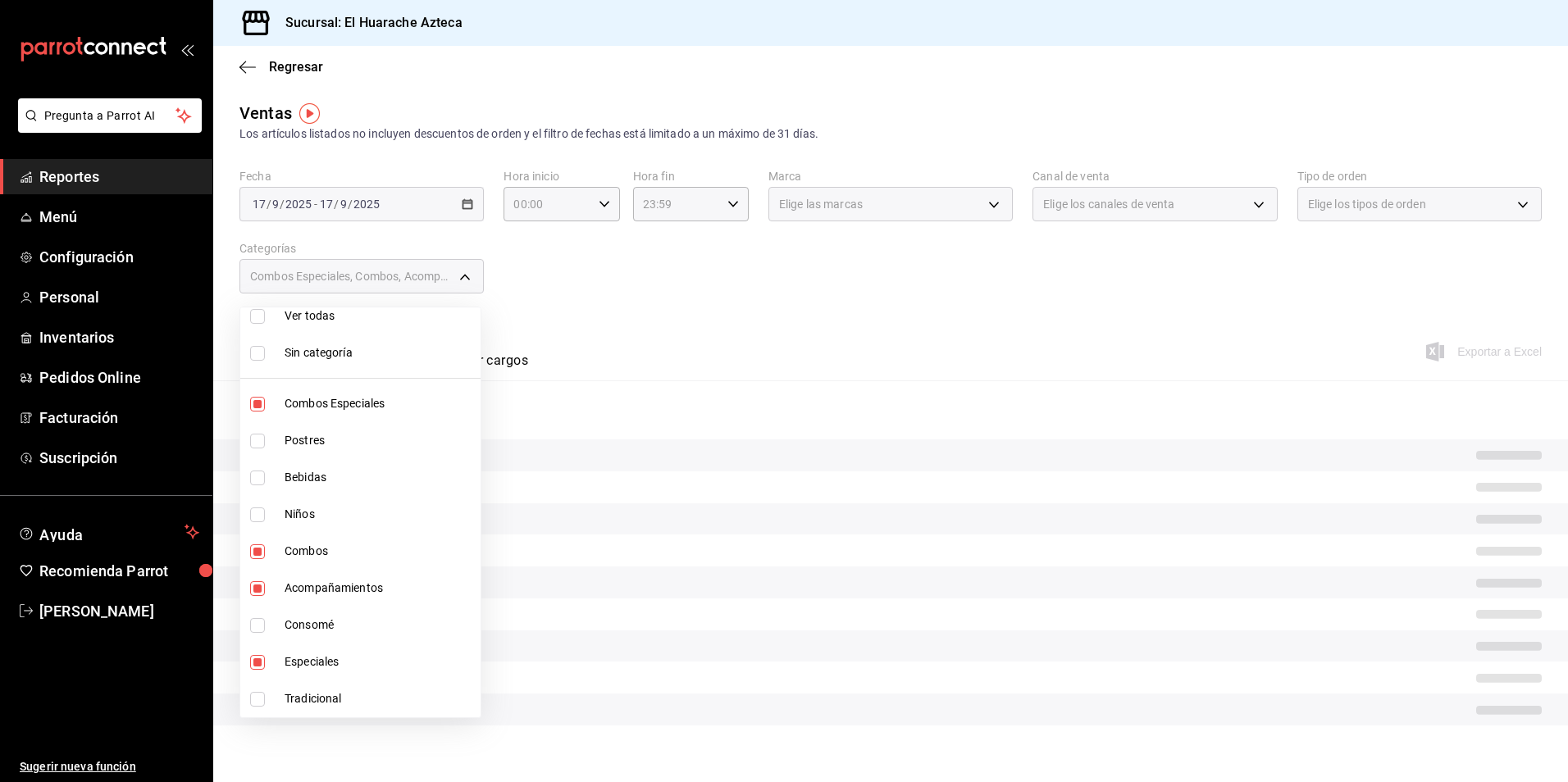
click at [261, 697] on input "checkbox" at bounding box center [257, 699] width 15 height 15
checkbox input "true"
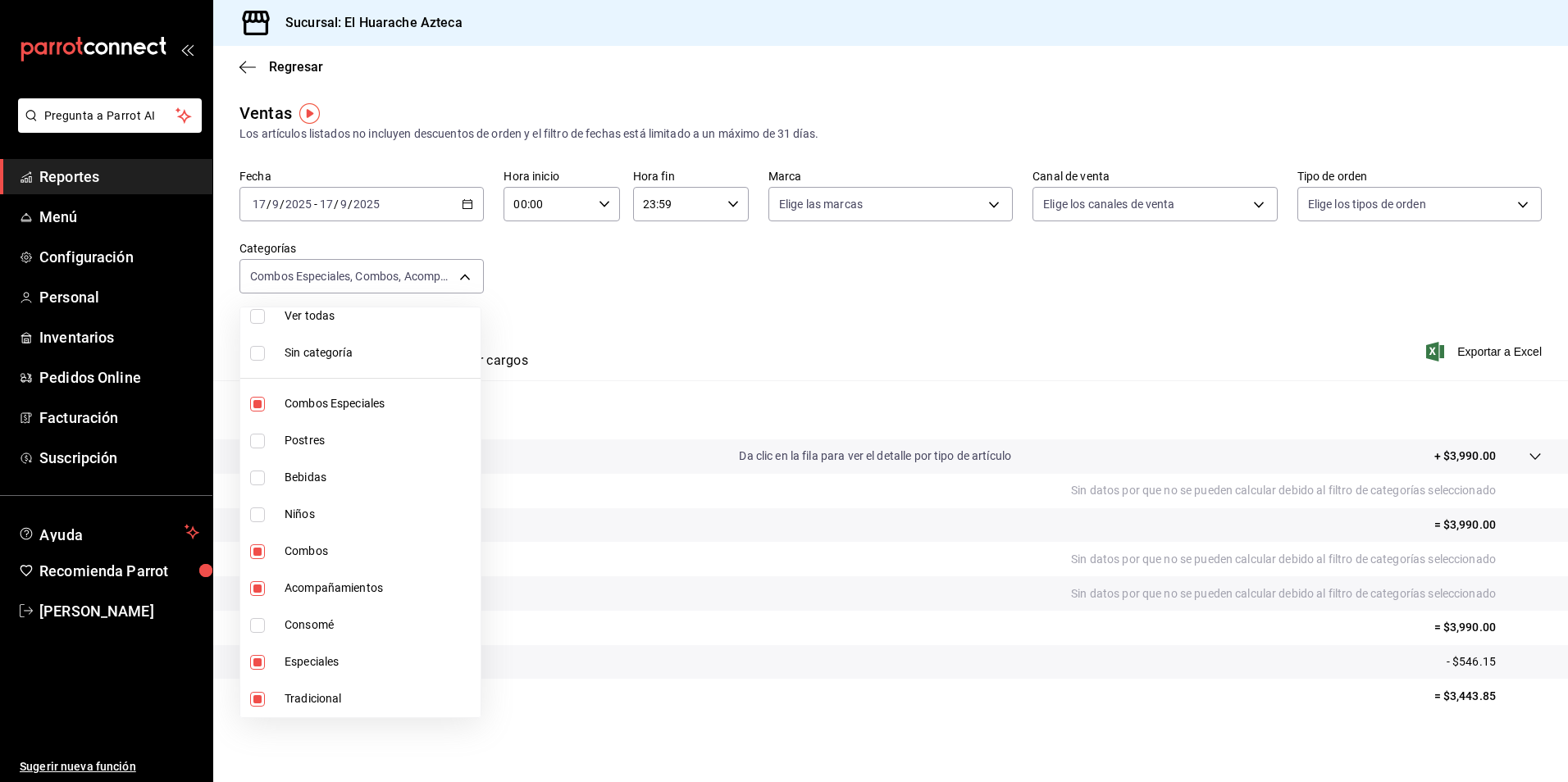
click at [312, 706] on span "Tradicional" at bounding box center [379, 698] width 189 height 17
type input "2c353759-2c9e-4a11-8b13-ec92f7df1887,801fb927-b16a-41c9-9a7c-271afa856fa8,2d28a…"
checkbox input "false"
click at [292, 703] on span "Tradicional" at bounding box center [379, 698] width 189 height 17
type input "2c353759-2c9e-4a11-8b13-ec92f7df1887,801fb927-b16a-41c9-9a7c-271afa856fa8,2d28a…"
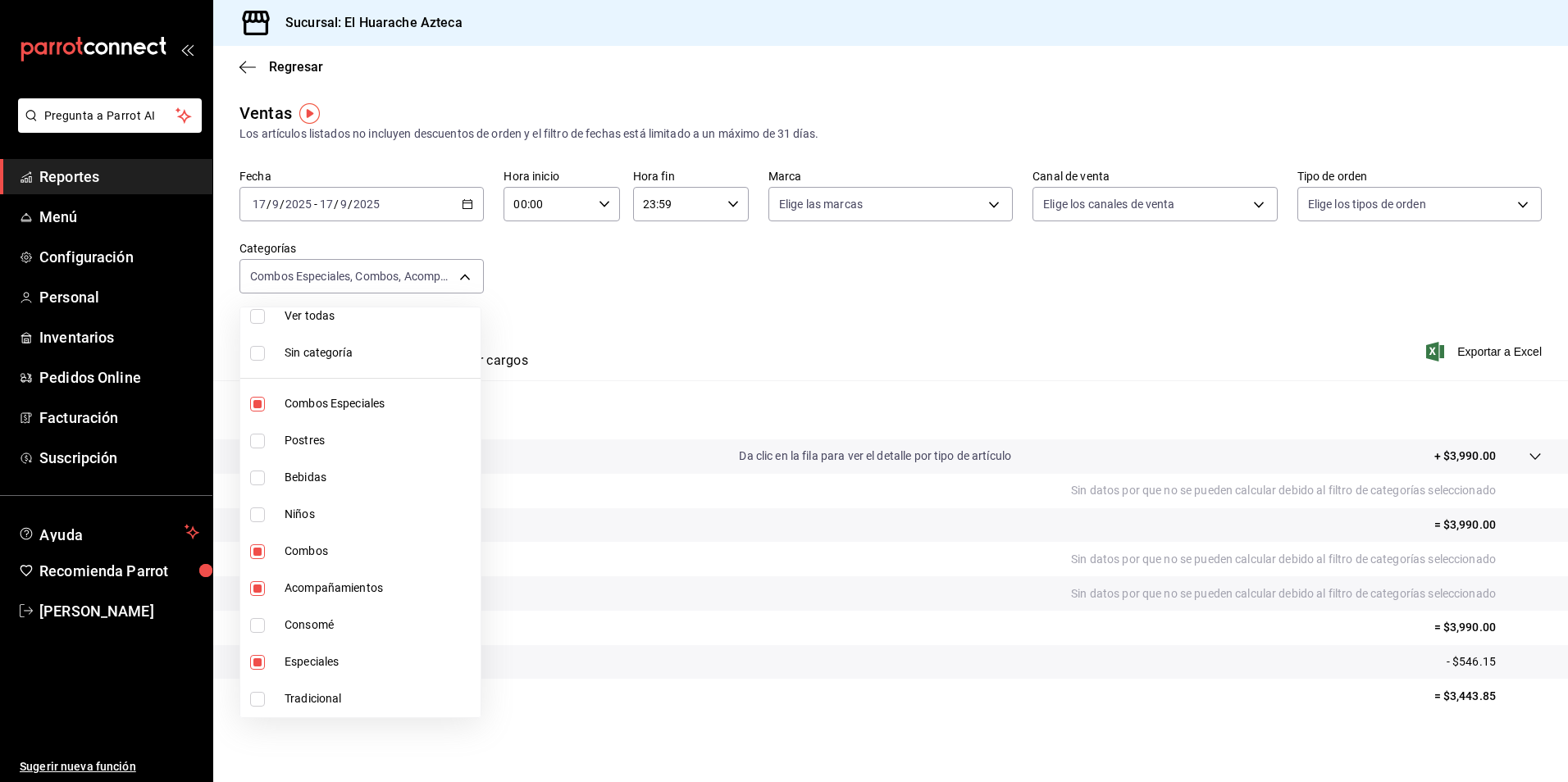
checkbox input "true"
click at [620, 291] on div at bounding box center [784, 391] width 1568 height 782
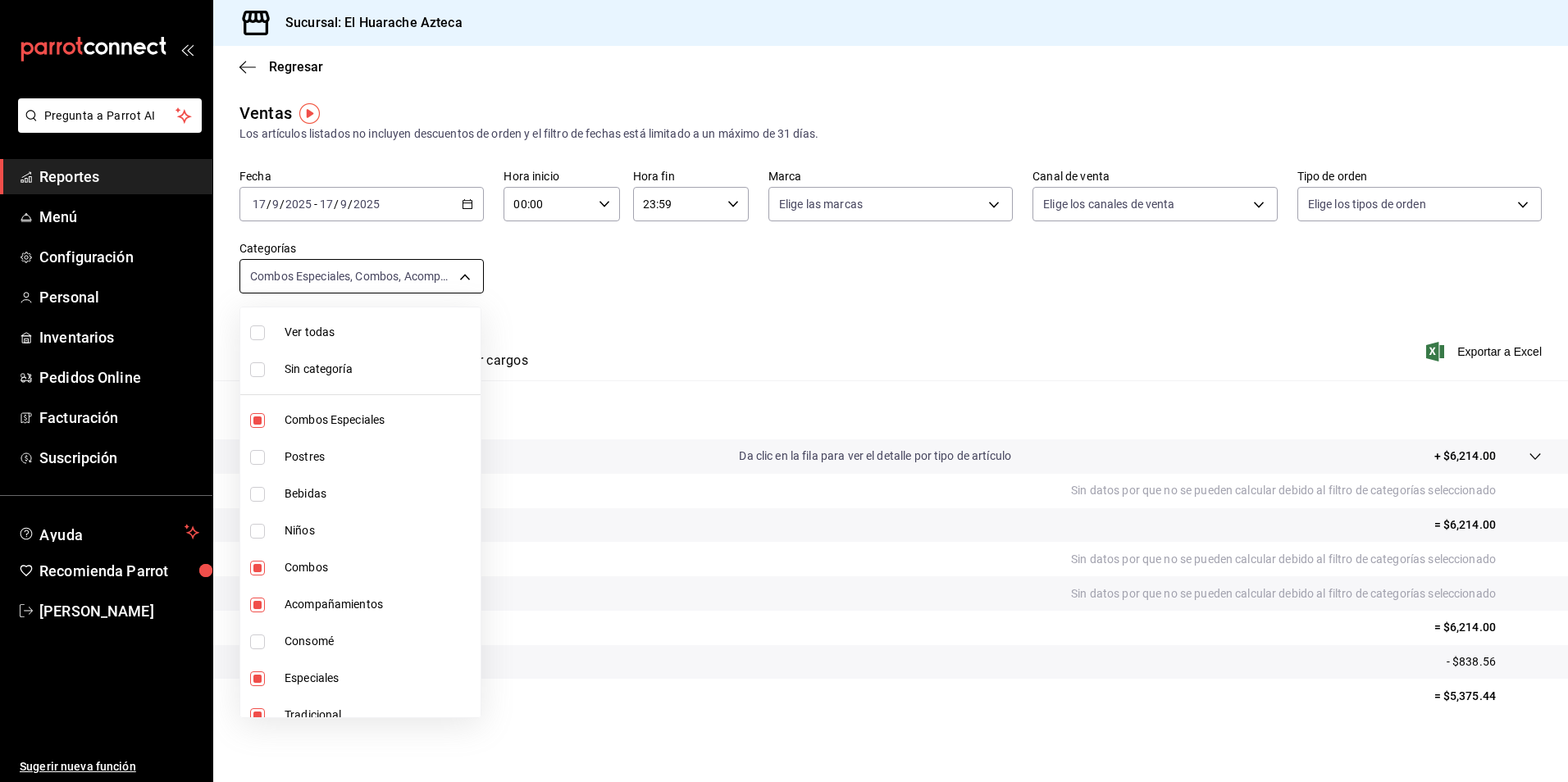
click at [463, 271] on body "Pregunta a Parrot AI Reportes Menú Configuración Personal Inventarios Pedidos O…" at bounding box center [784, 391] width 1568 height 782
click at [267, 715] on label at bounding box center [261, 715] width 21 height 15
click at [265, 715] on input "checkbox" at bounding box center [257, 715] width 15 height 15
checkbox input "true"
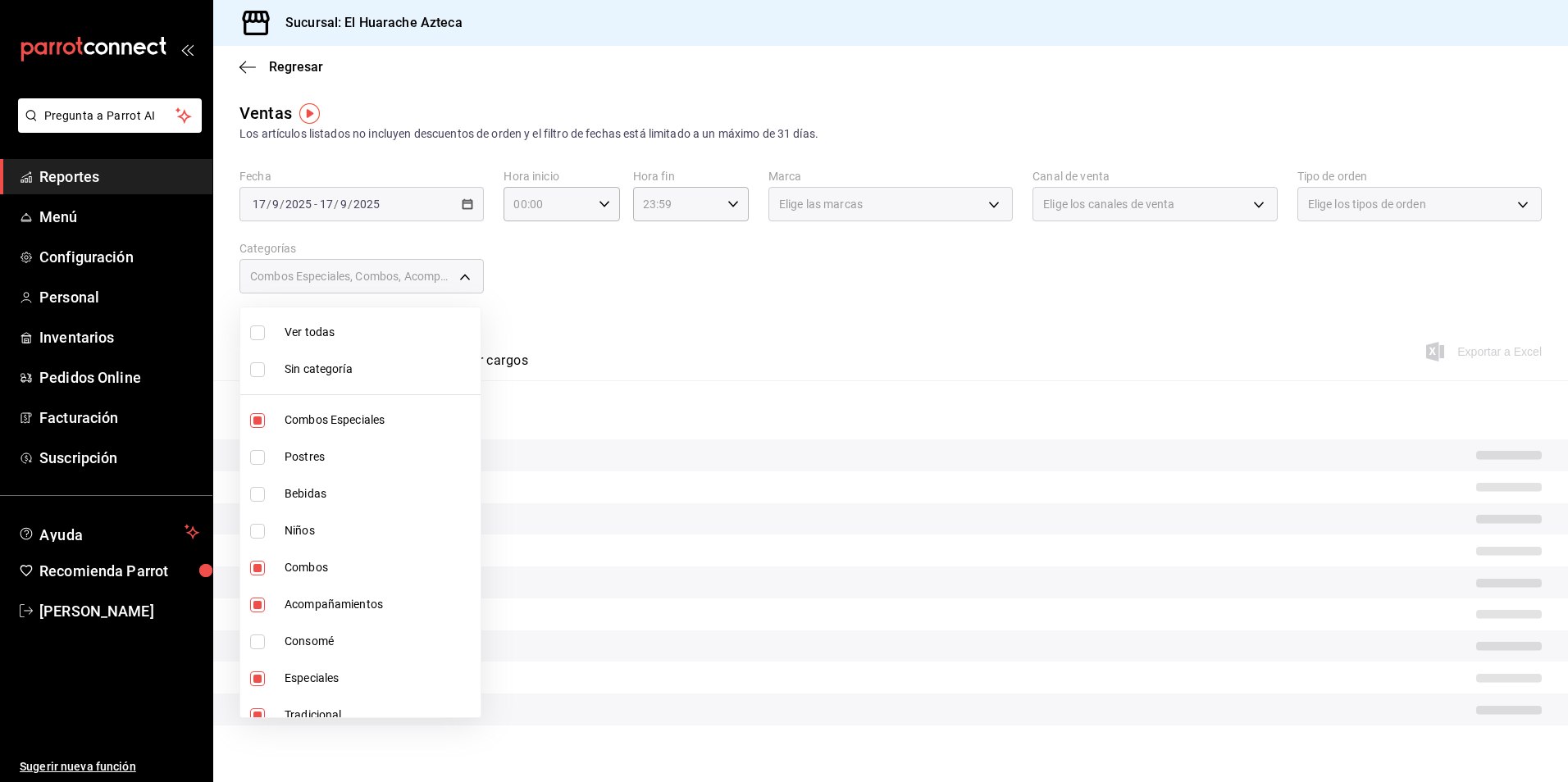
scroll to position [6, 0]
click at [293, 674] on span "Especiales" at bounding box center [379, 672] width 189 height 17
type input "2c353759-2c9e-4a11-8b13-ec92f7df1887,801fb927-b16a-41c9-9a7c-271afa856fa8,2d28a…"
checkbox input "false"
click at [306, 598] on span "Acompañamientos" at bounding box center [379, 598] width 189 height 17
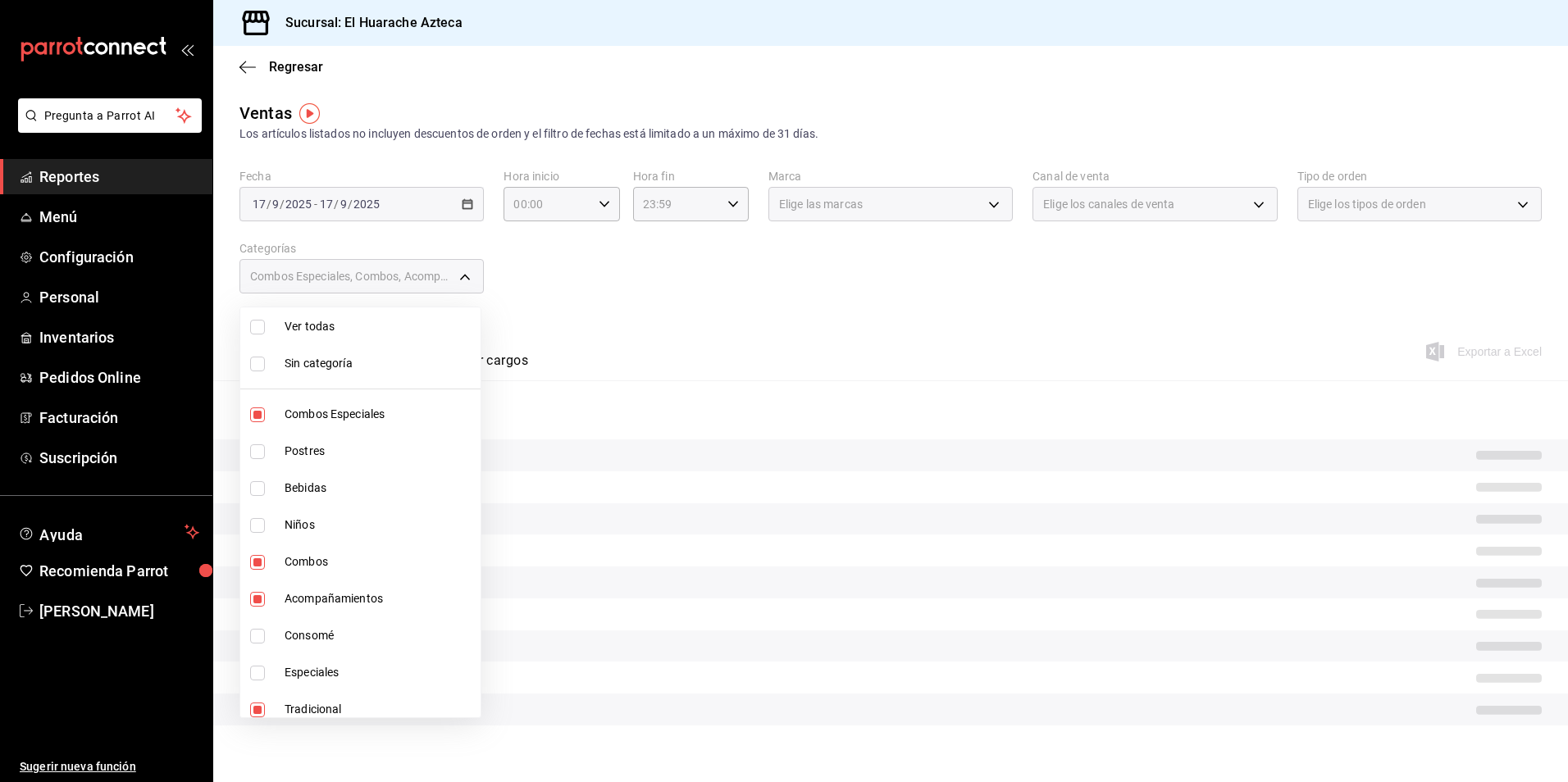
type input "2c353759-2c9e-4a11-8b13-ec92f7df1887,801fb927-b16a-41c9-9a7c-271afa856fa8,0bcea…"
checkbox input "false"
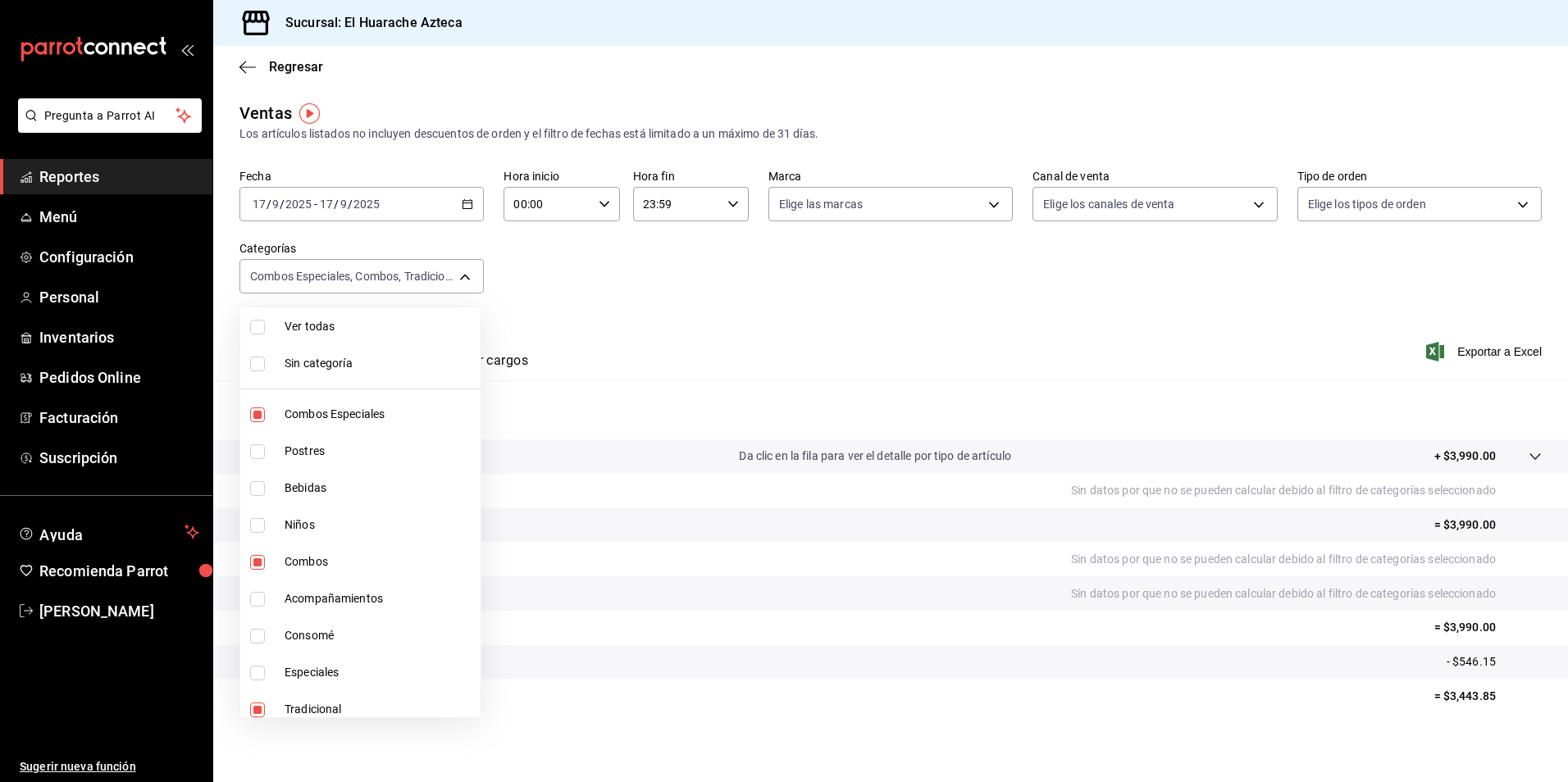
click at [279, 562] on li "Combos" at bounding box center [360, 561] width 240 height 37
type input "2c353759-2c9e-4a11-8b13-ec92f7df1887,0bcea8be-a7c4-41fc-813b-e05f5227c1d5"
checkbox input "false"
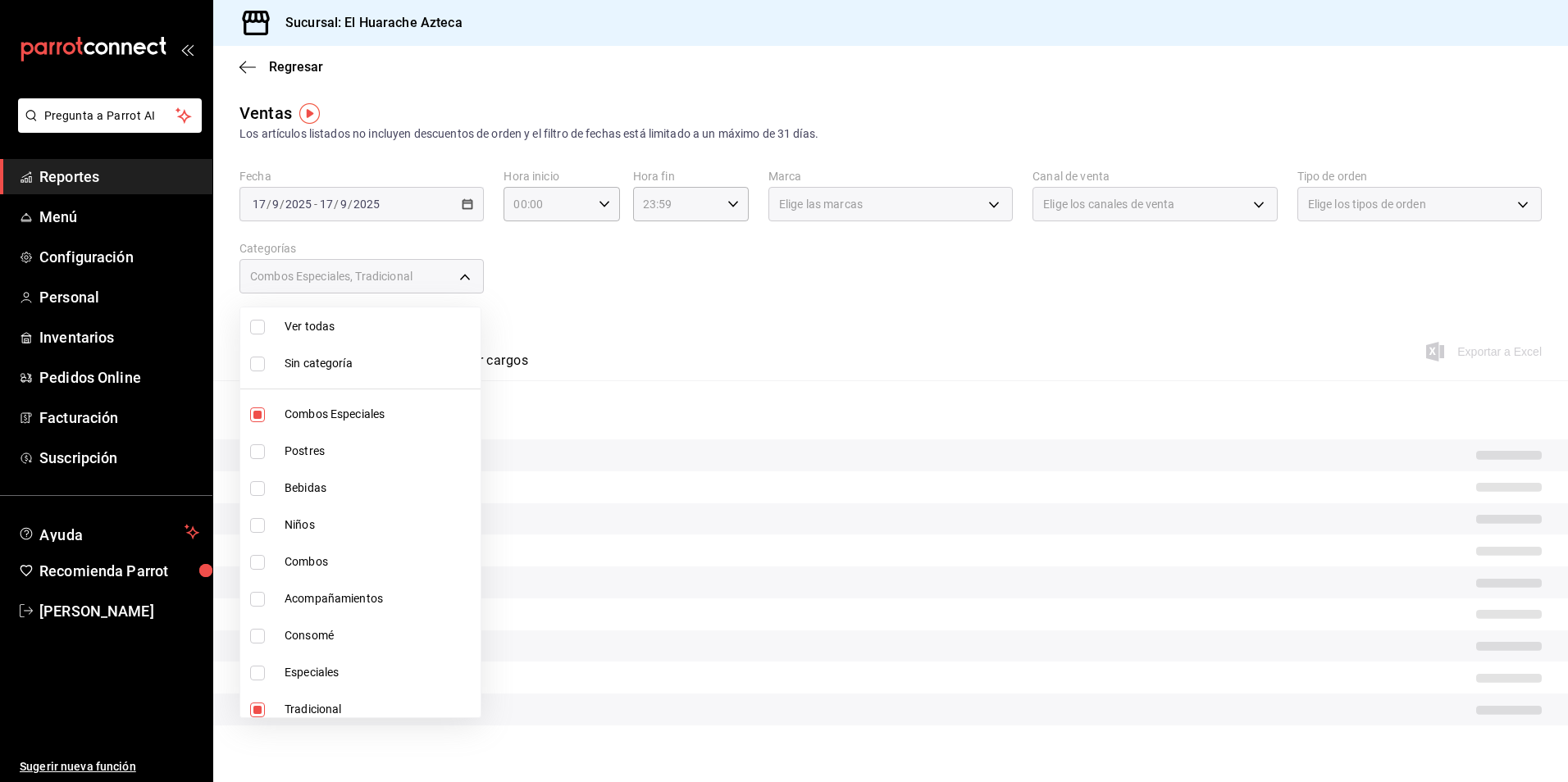
click at [307, 409] on span "Combos Especiales" at bounding box center [379, 414] width 189 height 17
type input "0bcea8be-a7c4-41fc-813b-e05f5227c1d5"
checkbox input "false"
click at [279, 708] on li "Tradicional" at bounding box center [360, 709] width 240 height 37
checkbox input "false"
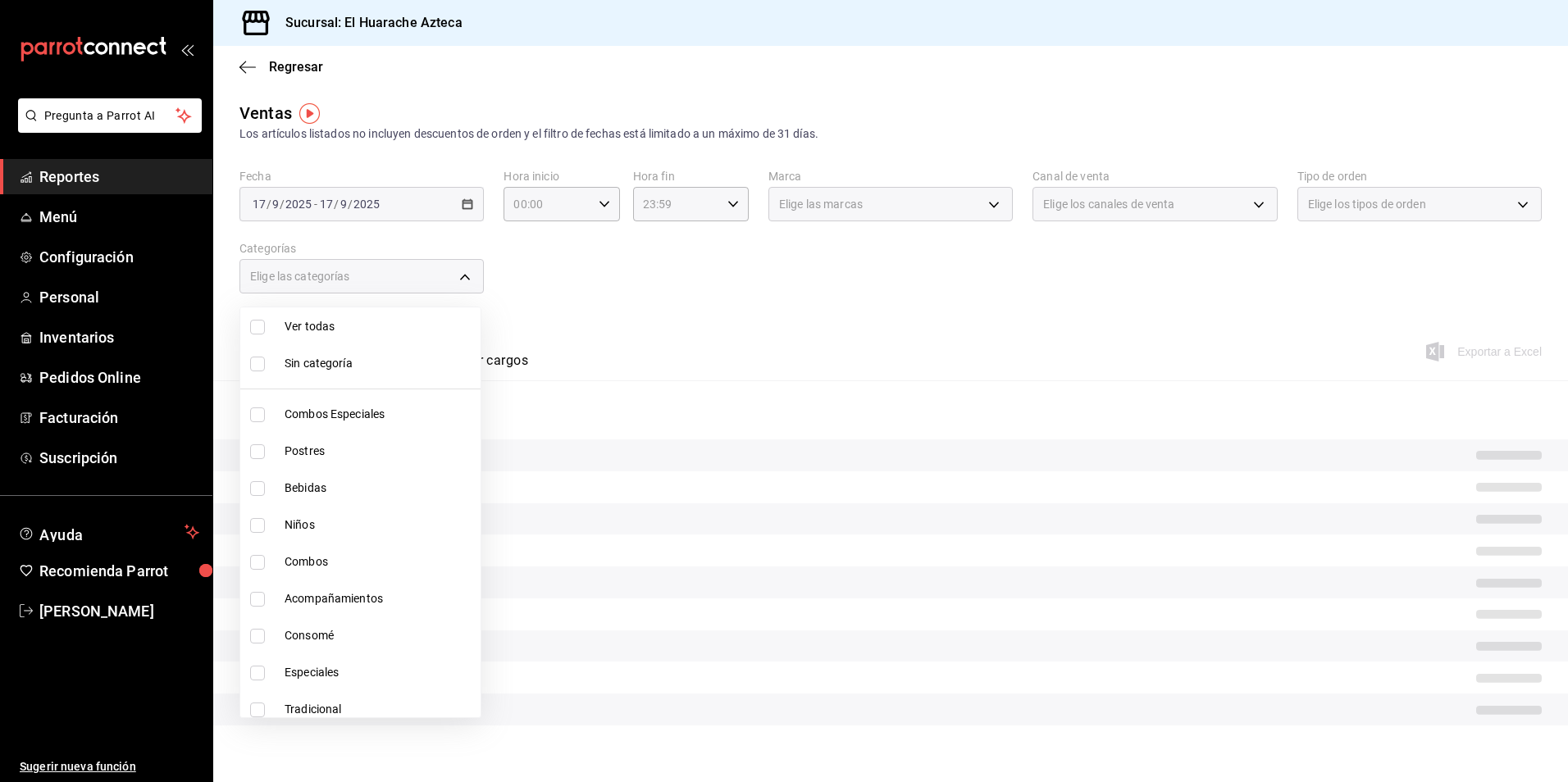
click at [257, 450] on input "checkbox" at bounding box center [257, 452] width 15 height 15
checkbox input "true"
type input "c007e3ad-3013-4e56-a94d-c02e68cae99b"
click at [248, 455] on li "Postres" at bounding box center [360, 451] width 240 height 37
checkbox input "false"
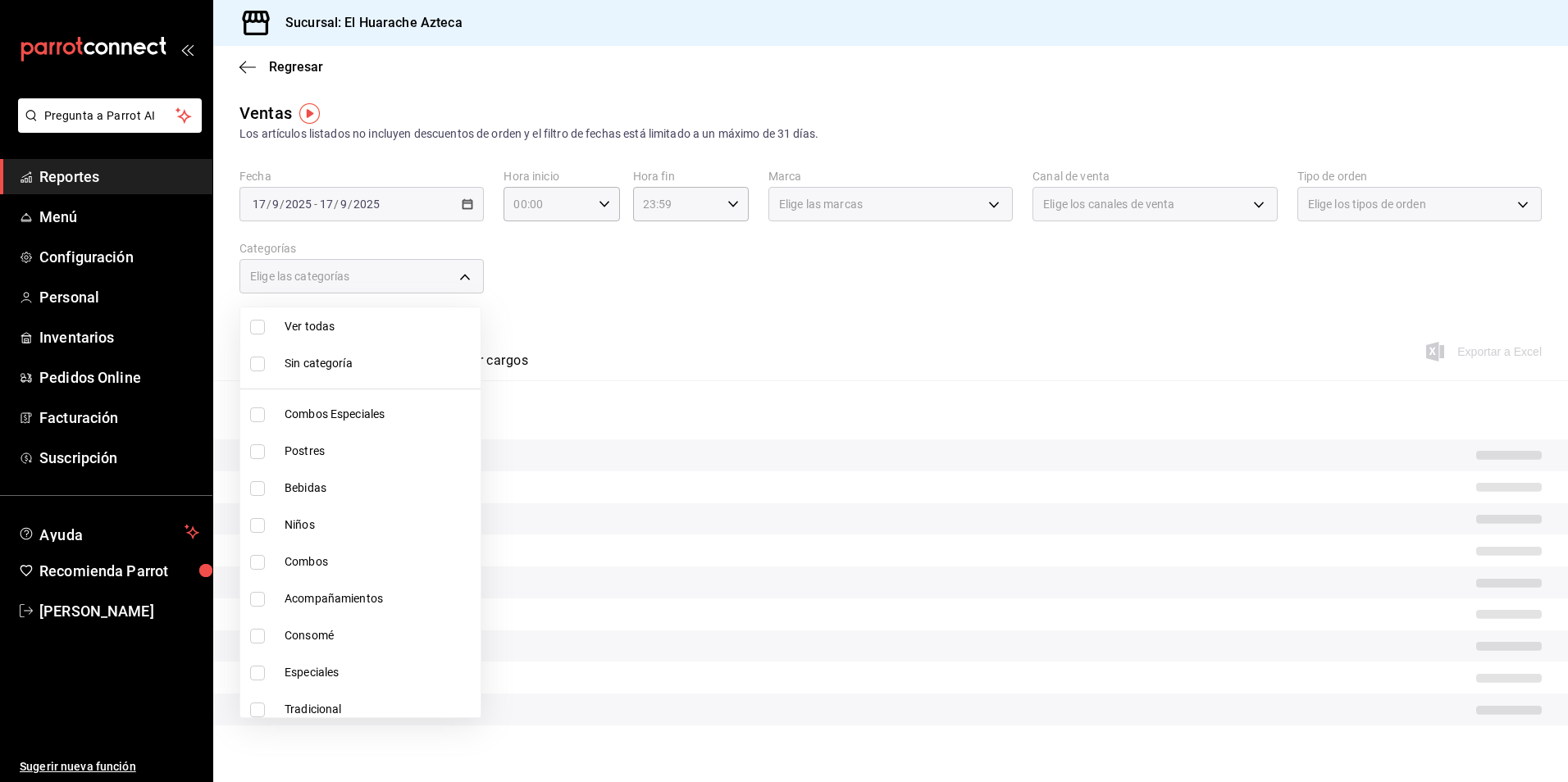
click at [297, 452] on span "Postres" at bounding box center [379, 451] width 189 height 17
type input "c007e3ad-3013-4e56-a94d-c02e68cae99b"
checkbox input "true"
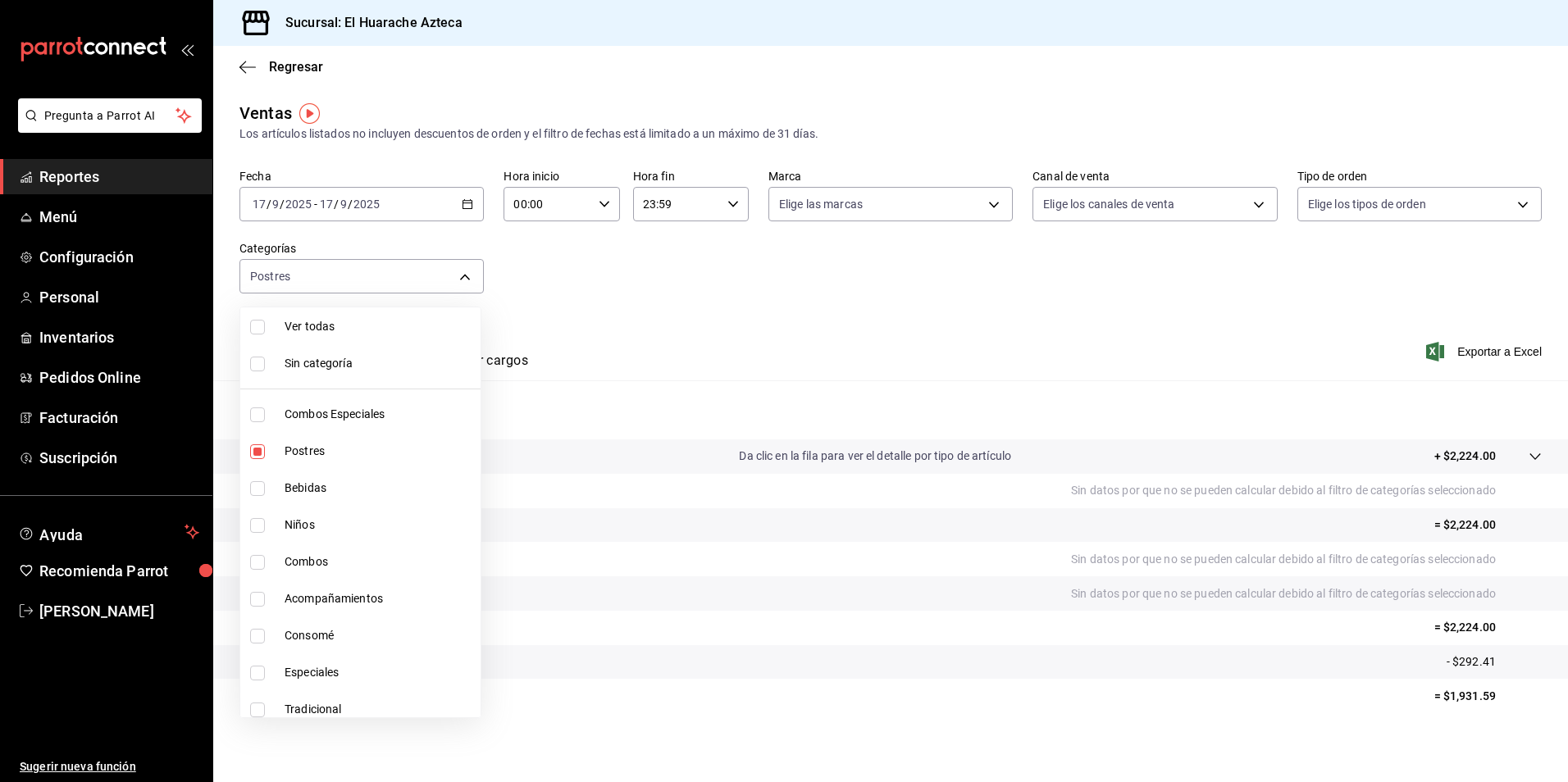
click at [325, 453] on span "Postres" at bounding box center [379, 451] width 189 height 17
checkbox input "false"
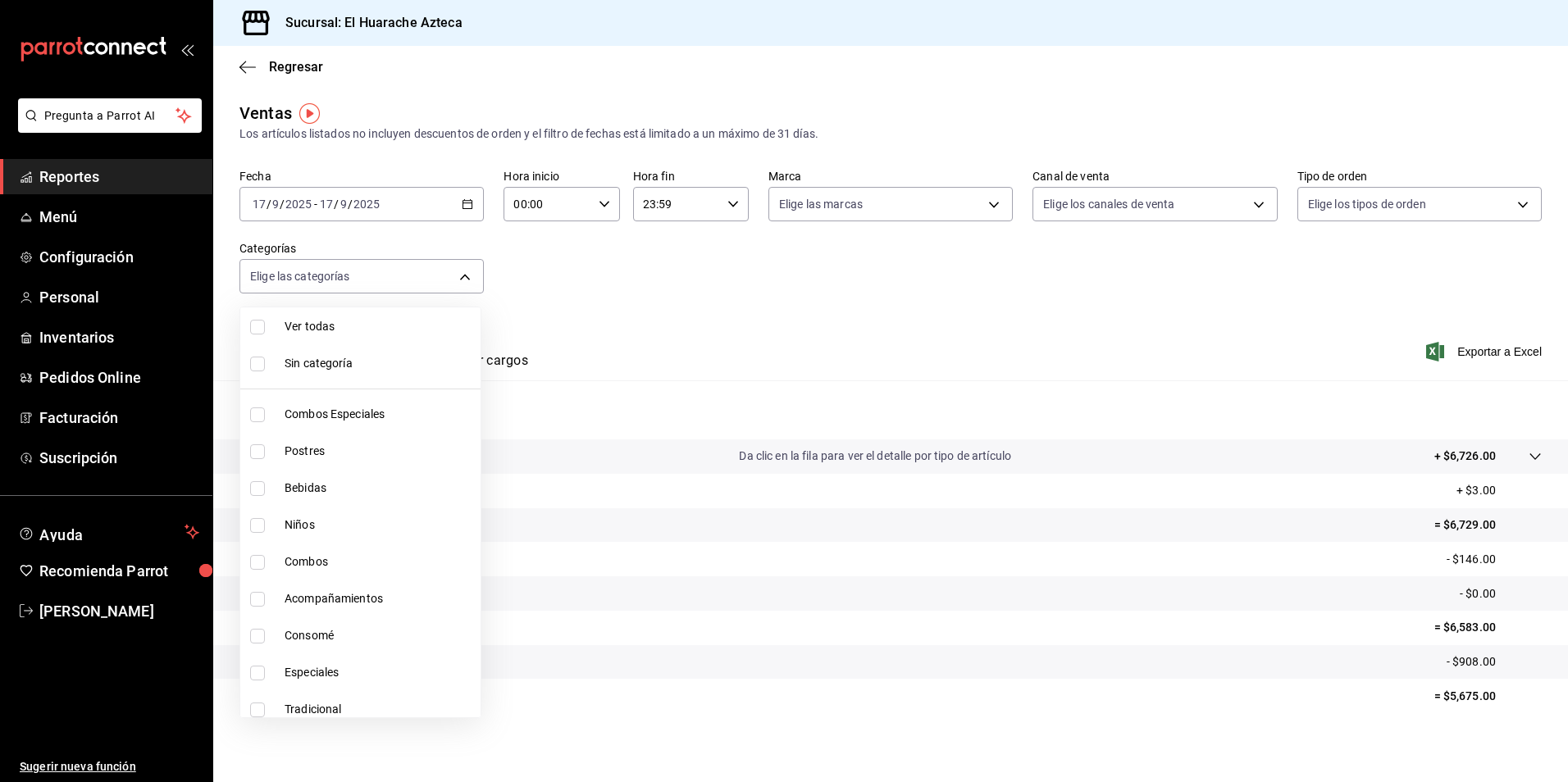
click at [248, 453] on li "Postres" at bounding box center [360, 451] width 240 height 37
type input "c007e3ad-3013-4e56-a94d-c02e68cae99b"
checkbox input "true"
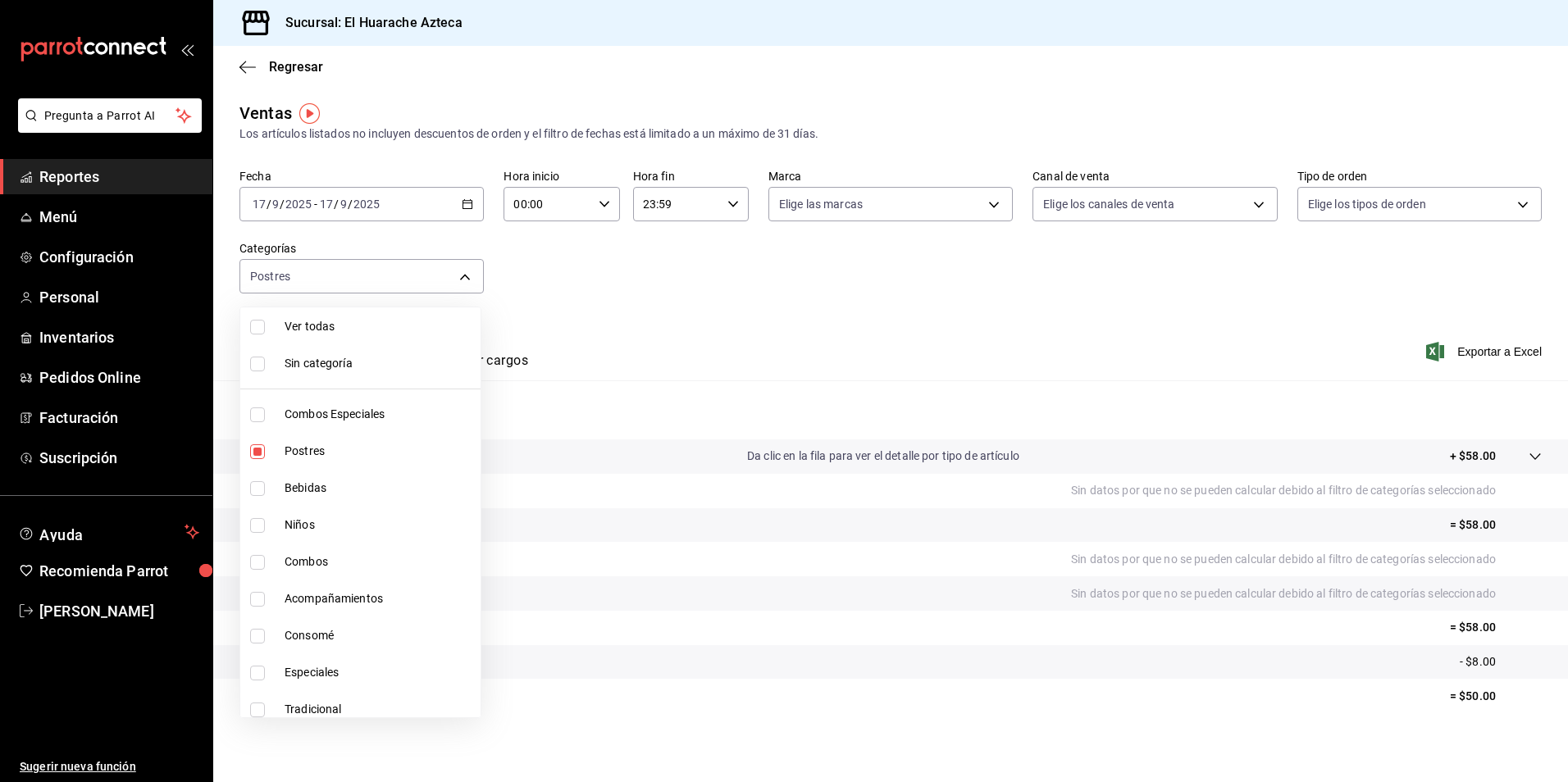
click at [299, 448] on span "Postres" at bounding box center [379, 451] width 189 height 17
checkbox input "false"
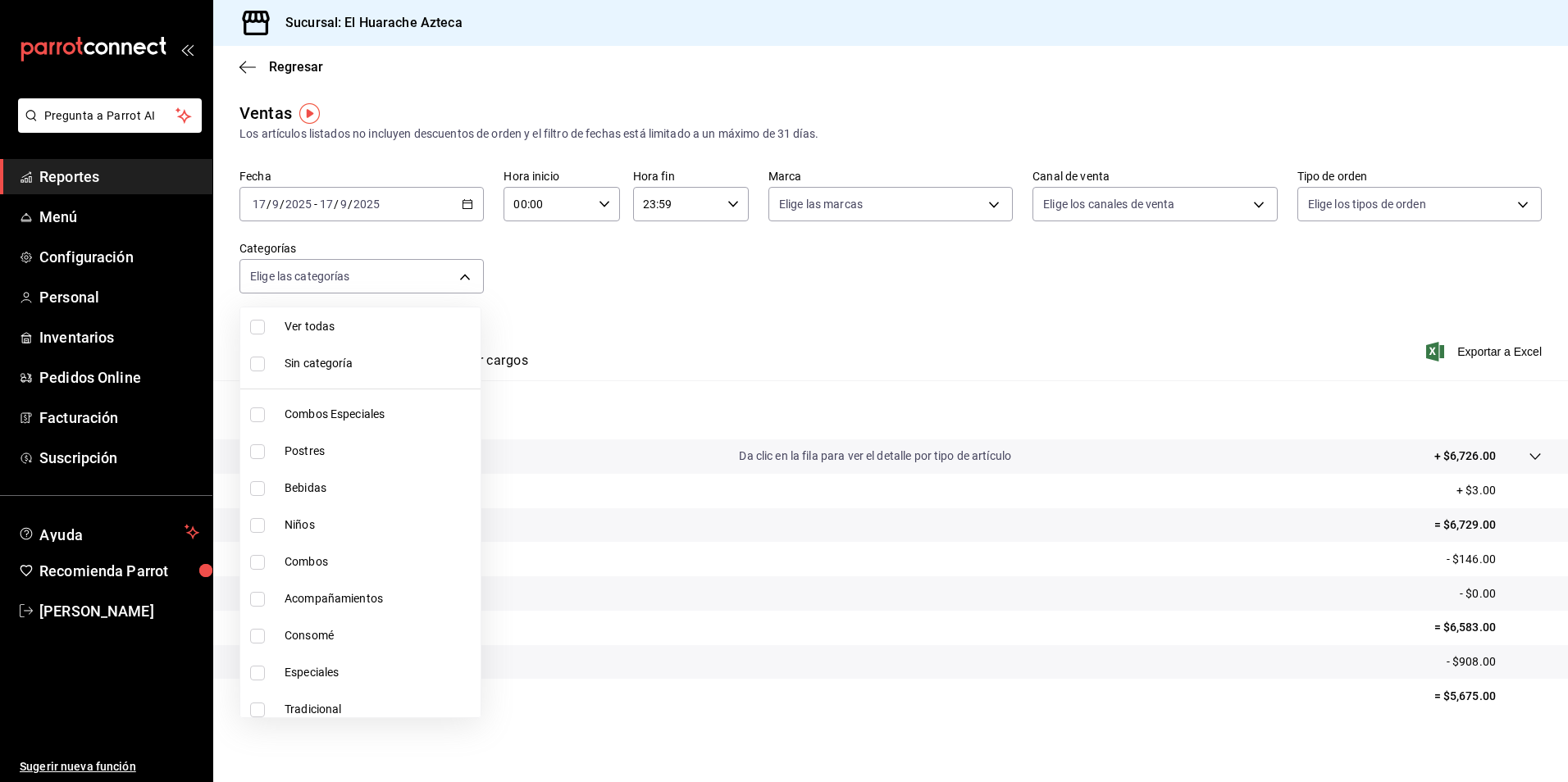
click at [261, 488] on input "checkbox" at bounding box center [257, 489] width 15 height 15
checkbox input "true"
type input "f30dce80-1504-46fe-9bff-e61b227a5927"
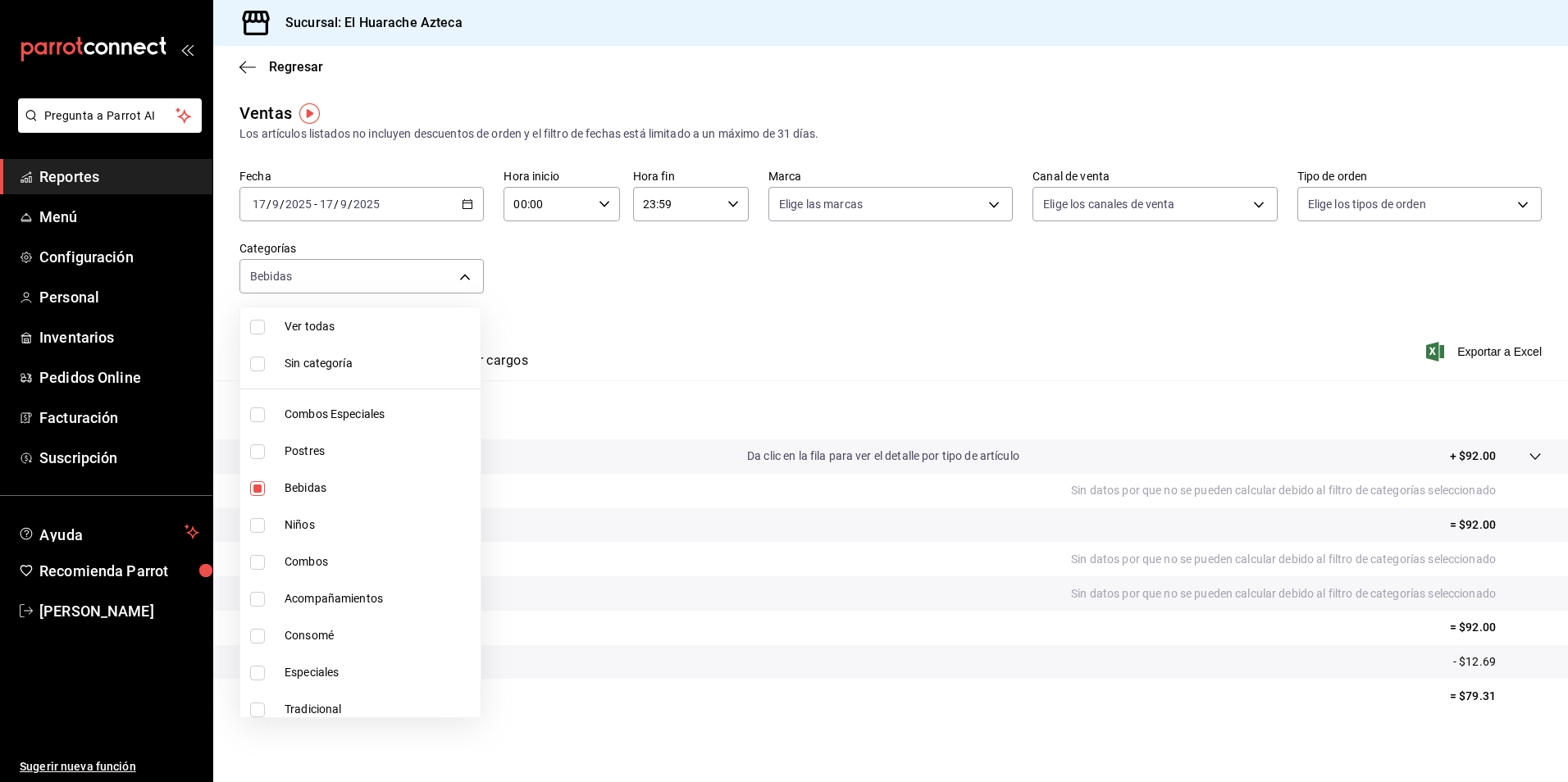
click at [688, 339] on div at bounding box center [784, 391] width 1568 height 782
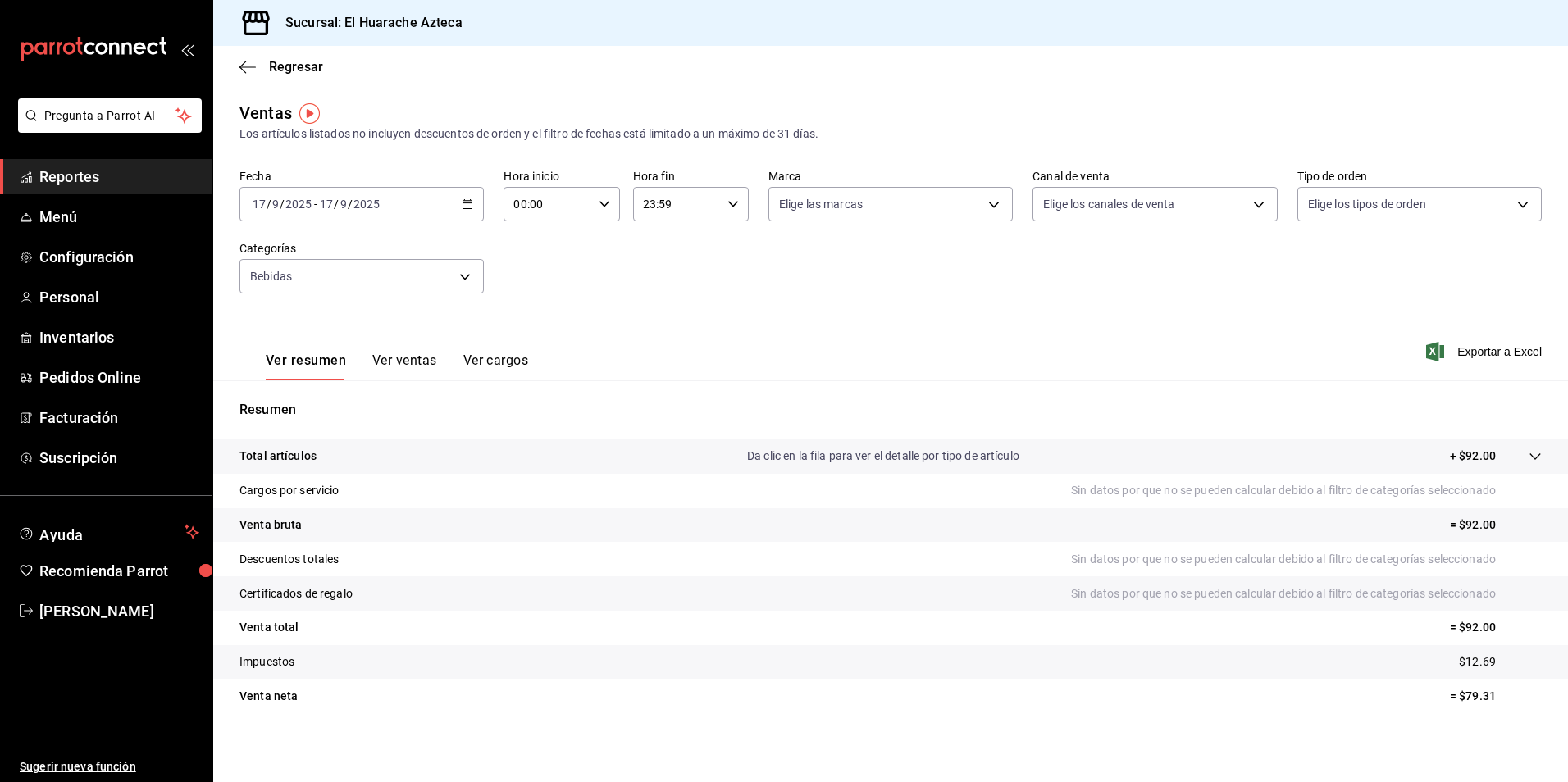
click at [413, 361] on button "Ver ventas" at bounding box center [404, 366] width 65 height 28
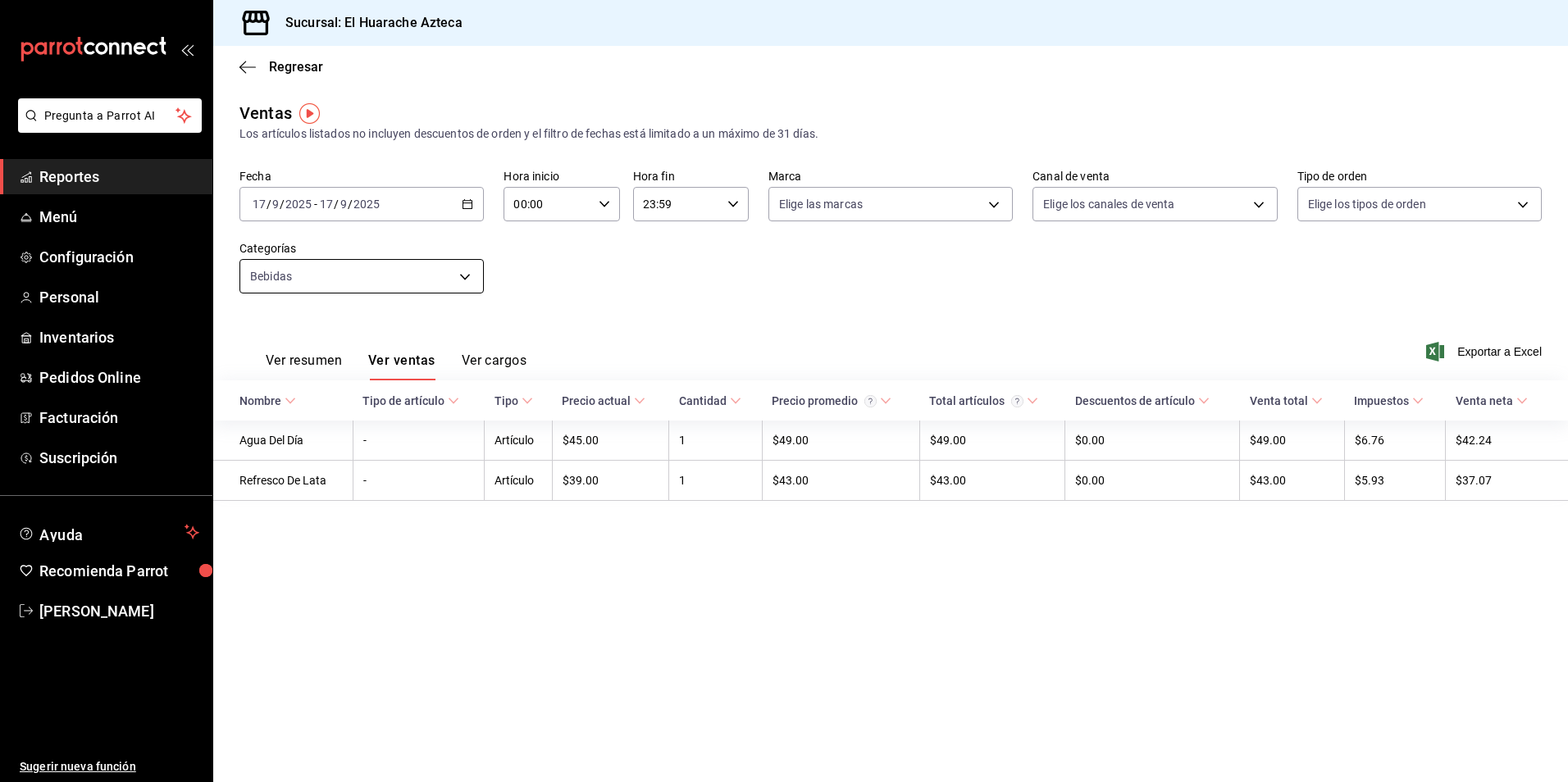
click at [470, 279] on body "Pregunta a Parrot AI Reportes Menú Configuración Personal Inventarios Pedidos O…" at bounding box center [784, 391] width 1568 height 782
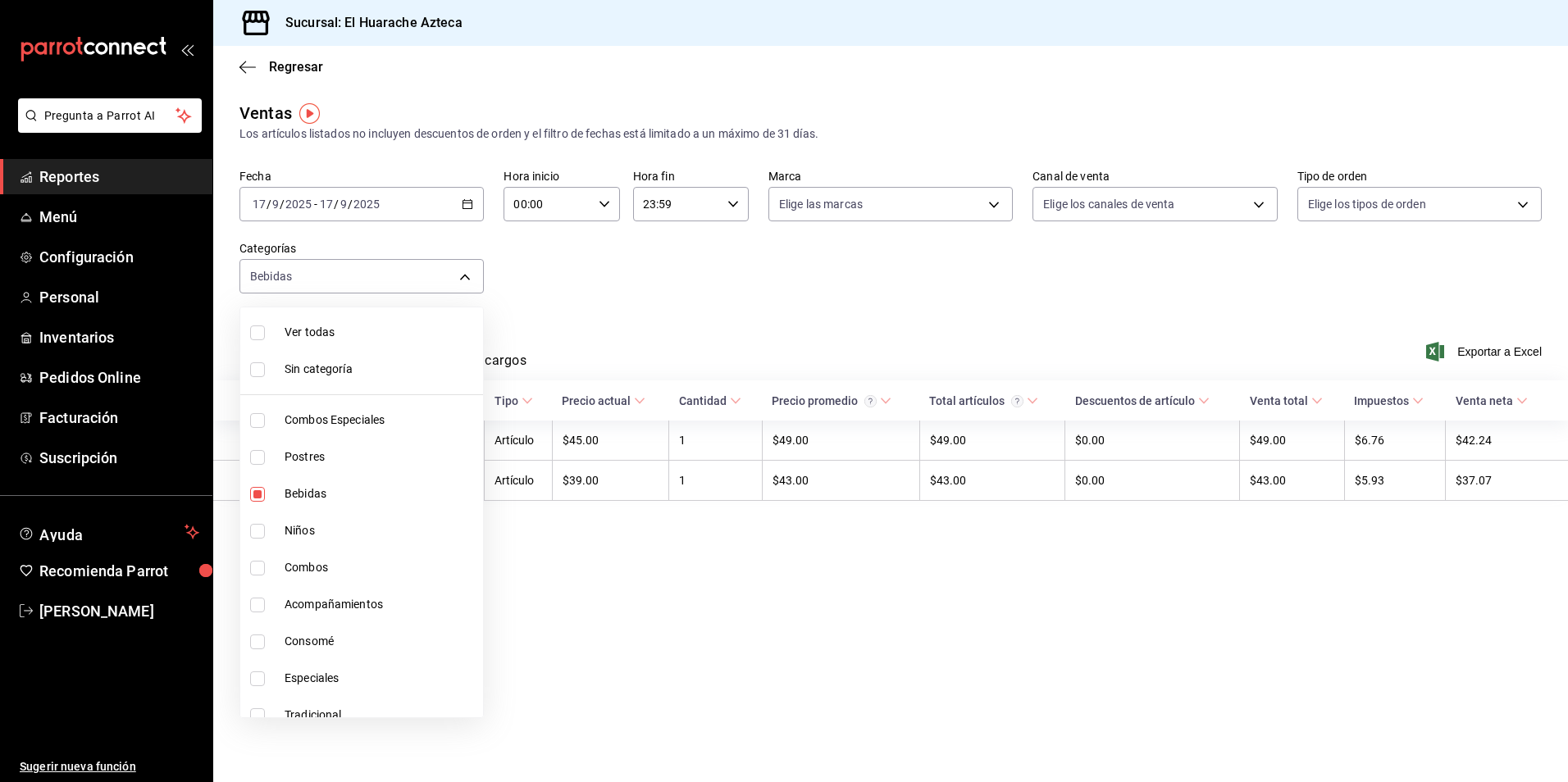
click at [305, 495] on span "Bebidas" at bounding box center [380, 494] width 191 height 17
checkbox input "false"
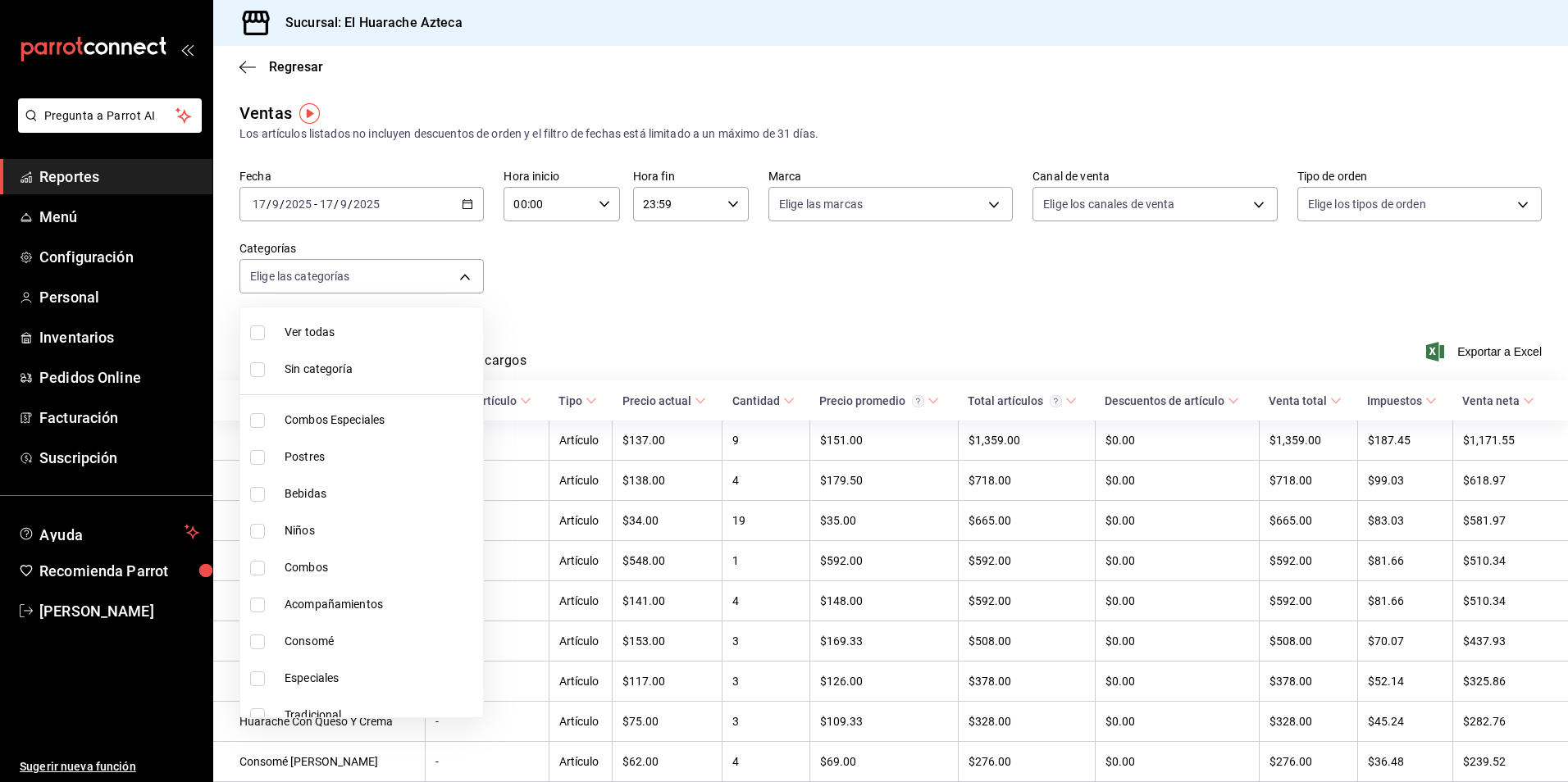
click at [252, 532] on input "checkbox" at bounding box center [257, 531] width 15 height 15
checkbox input "true"
type input "28e60cb7-9a33-402d-bbe1-a64a9172dbc2"
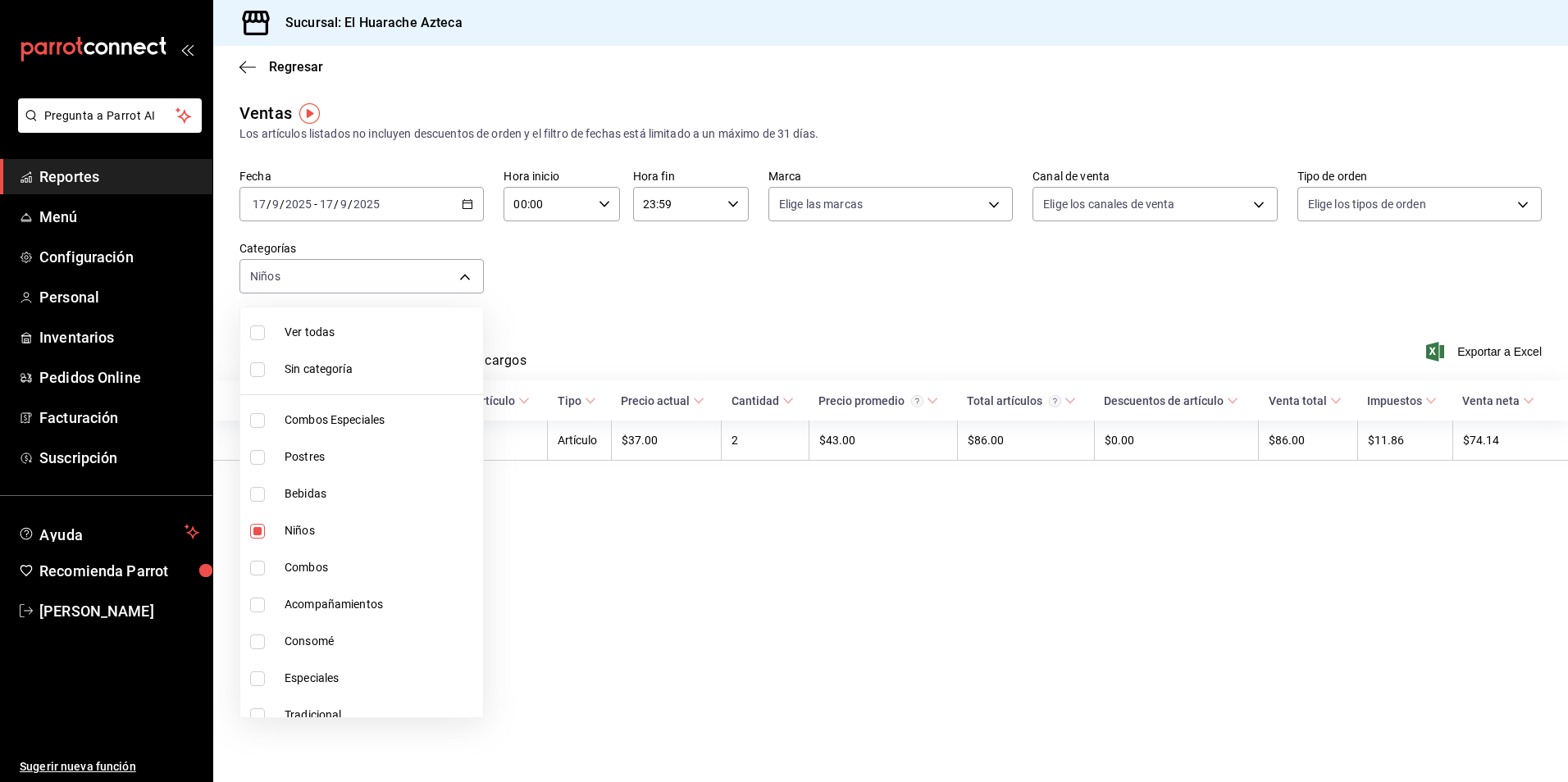
click at [653, 296] on div at bounding box center [784, 391] width 1568 height 782
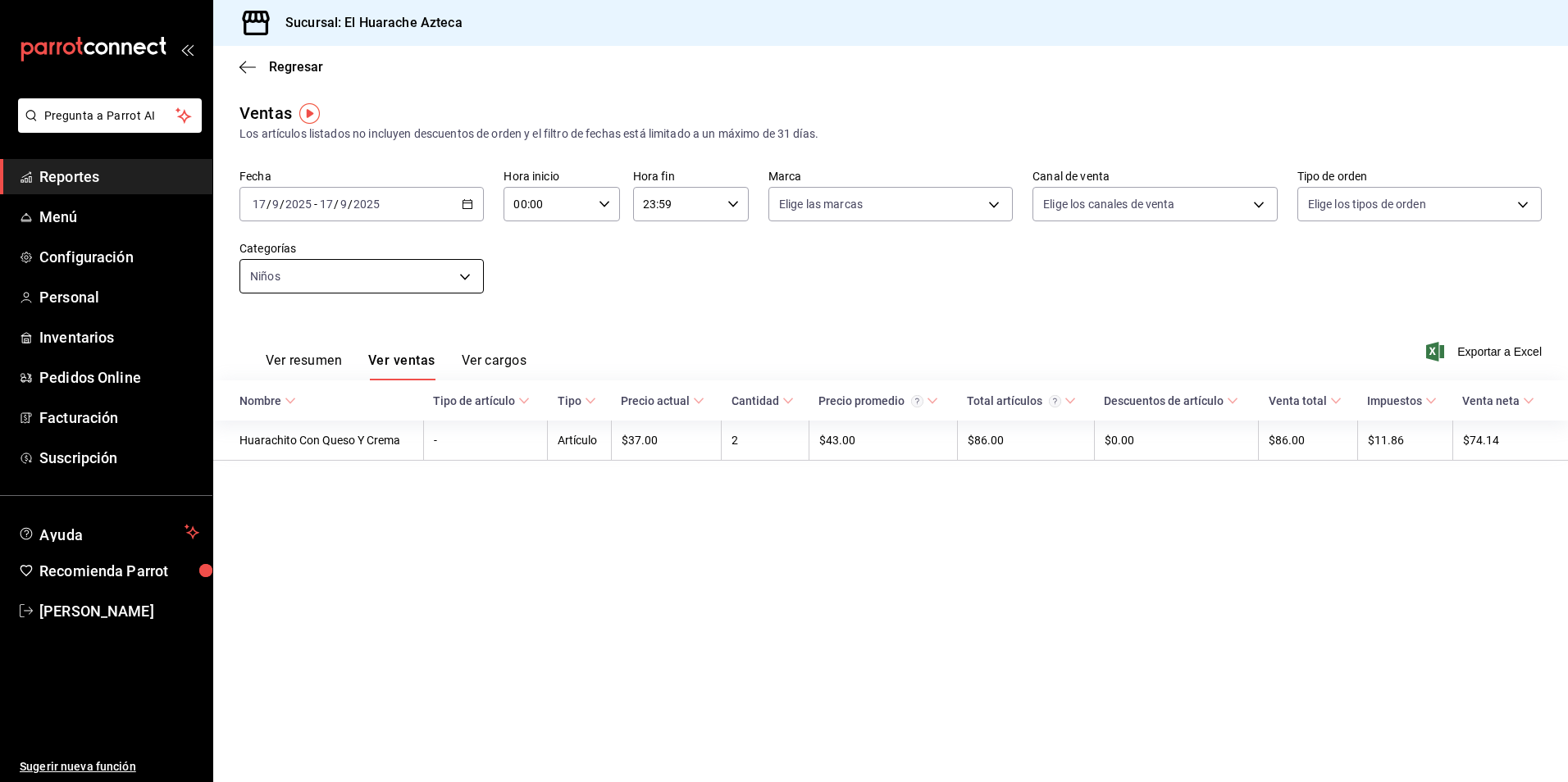
click at [464, 274] on body "Pregunta a Parrot AI Reportes Menú Configuración Personal Inventarios Pedidos O…" at bounding box center [784, 391] width 1568 height 782
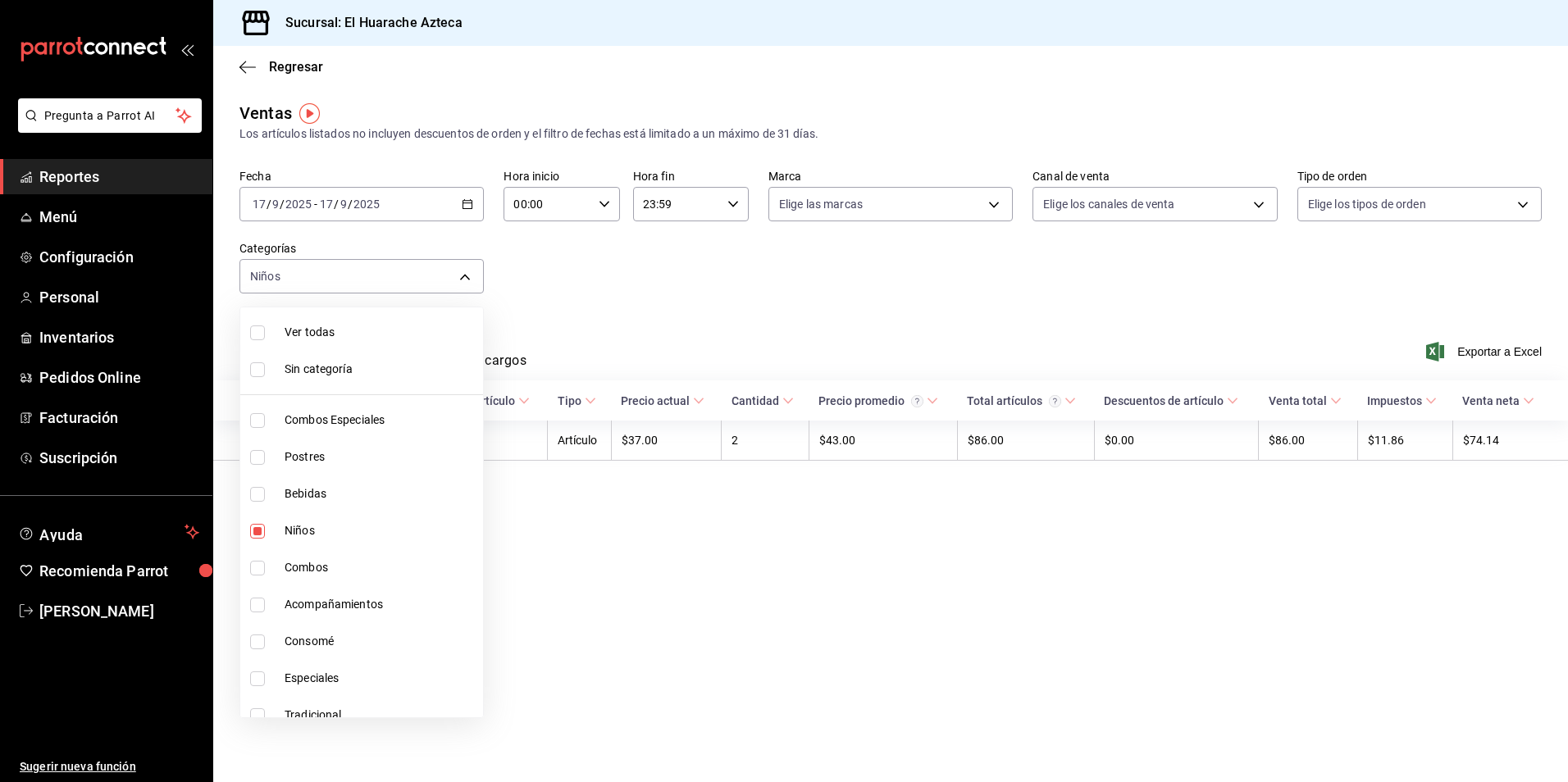
click at [307, 530] on span "Niños" at bounding box center [380, 531] width 191 height 17
checkbox input "false"
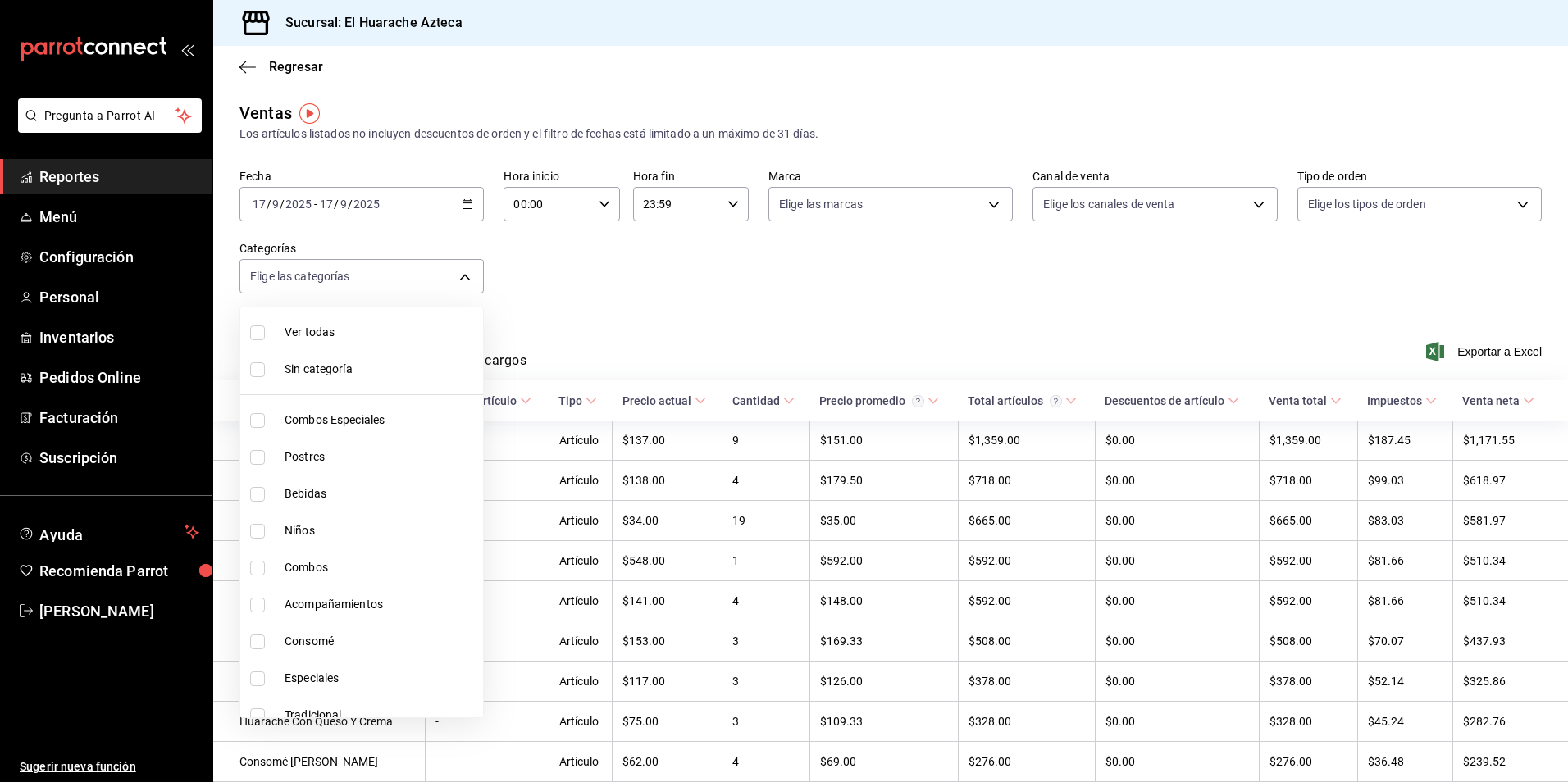
click at [253, 641] on input "checkbox" at bounding box center [257, 642] width 15 height 15
checkbox input "true"
type input "53f55ae2-6285-460e-a8e1-99190fafff65"
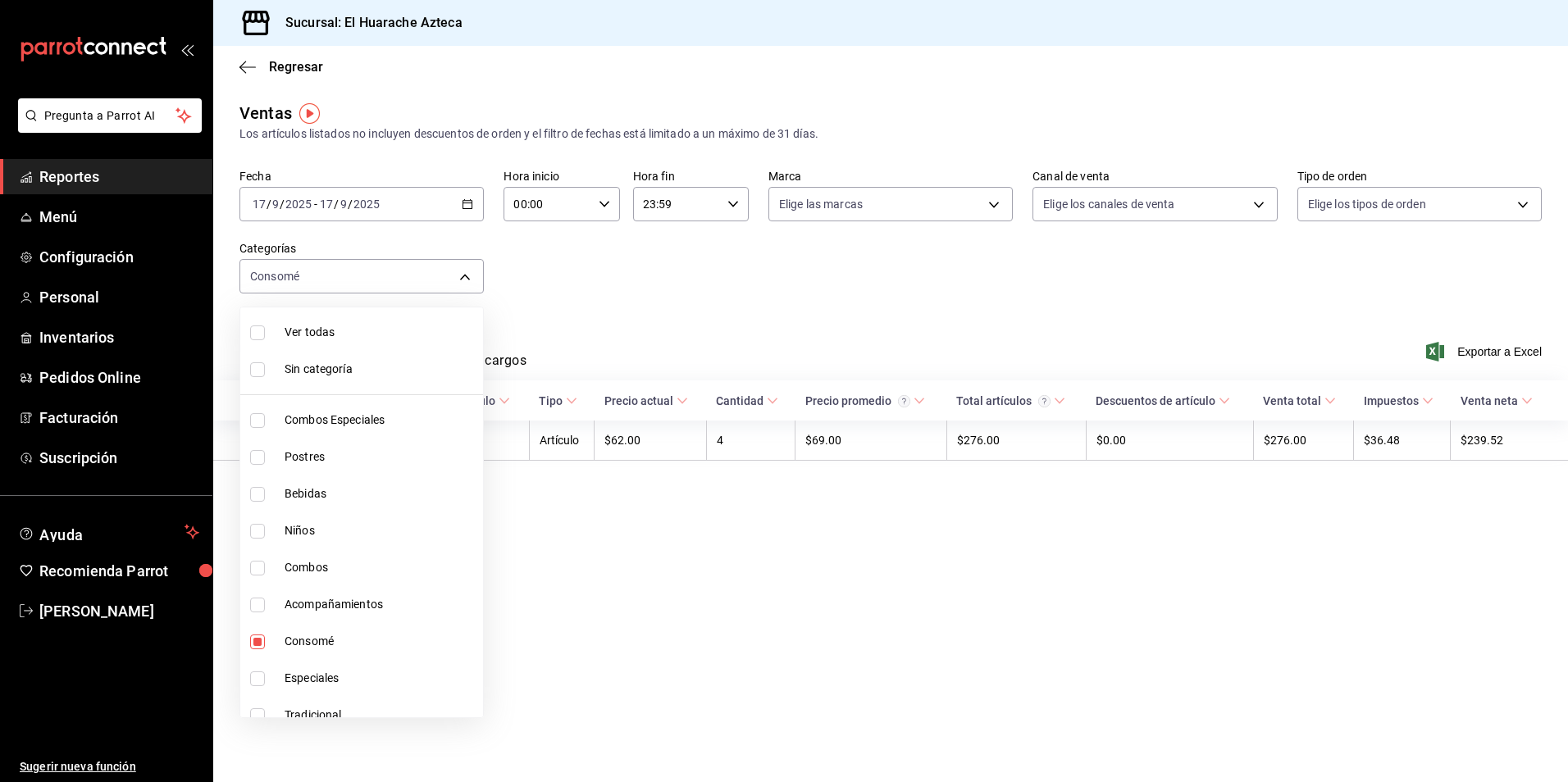
click at [736, 560] on div at bounding box center [784, 391] width 1568 height 782
click at [465, 283] on body "Pregunta a Parrot AI Reportes Menú Configuración Personal Inventarios Pedidos O…" at bounding box center [784, 391] width 1568 height 782
click at [311, 638] on span "Consomé" at bounding box center [380, 641] width 191 height 17
checkbox input "false"
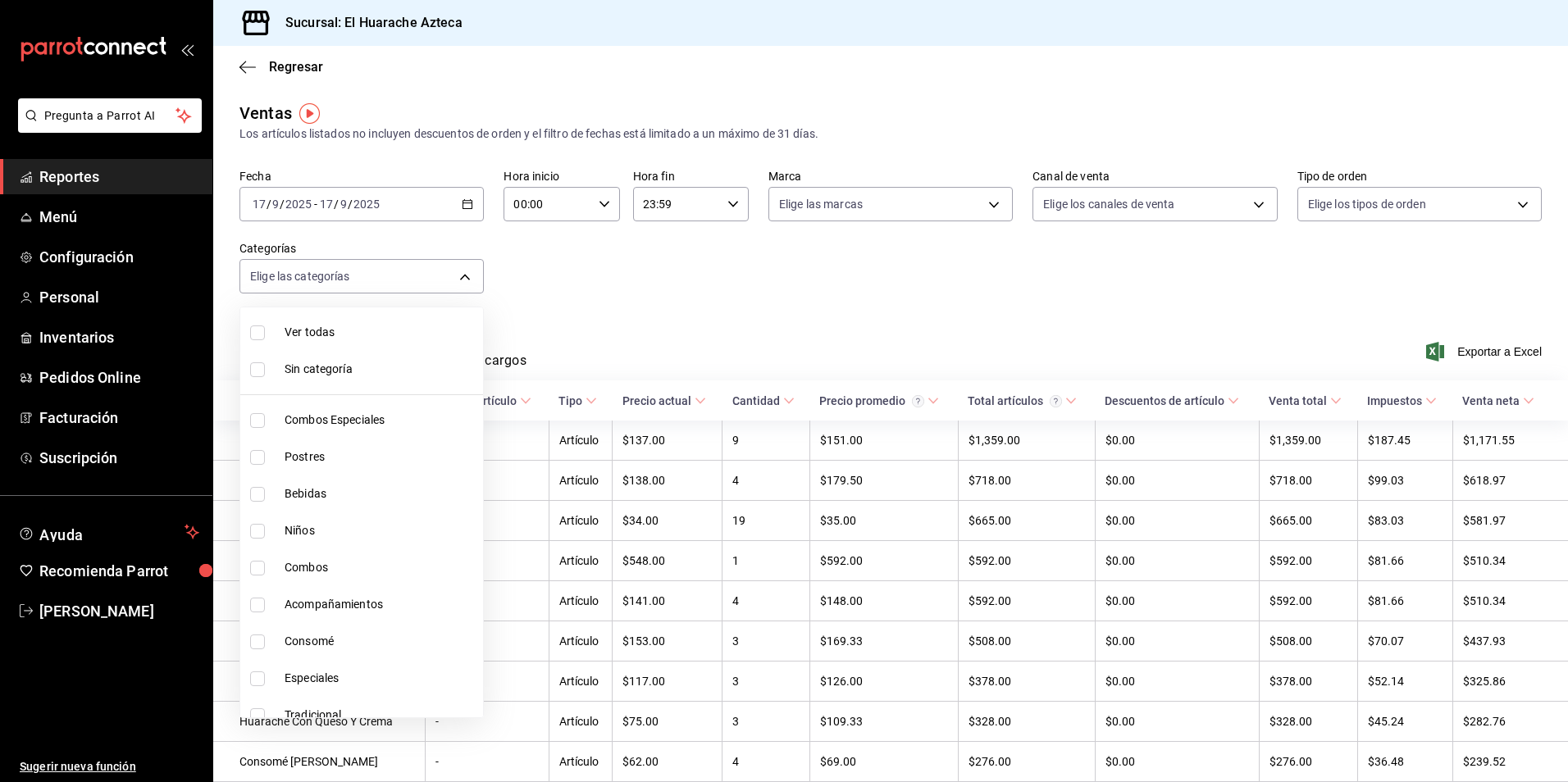
click at [465, 274] on div at bounding box center [784, 391] width 1568 height 782
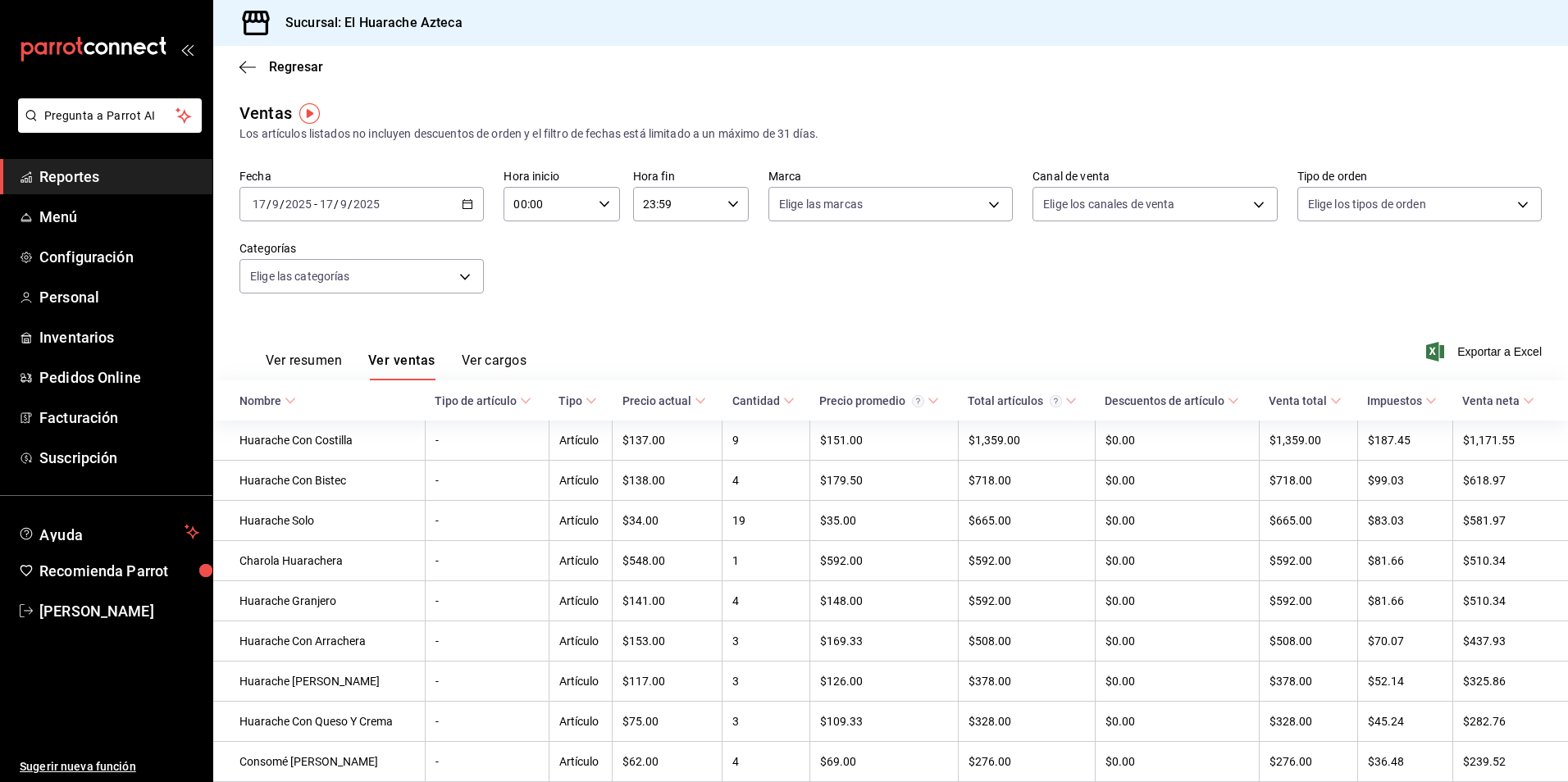
click at [484, 356] on button "Ver cargos" at bounding box center [495, 366] width 66 height 28
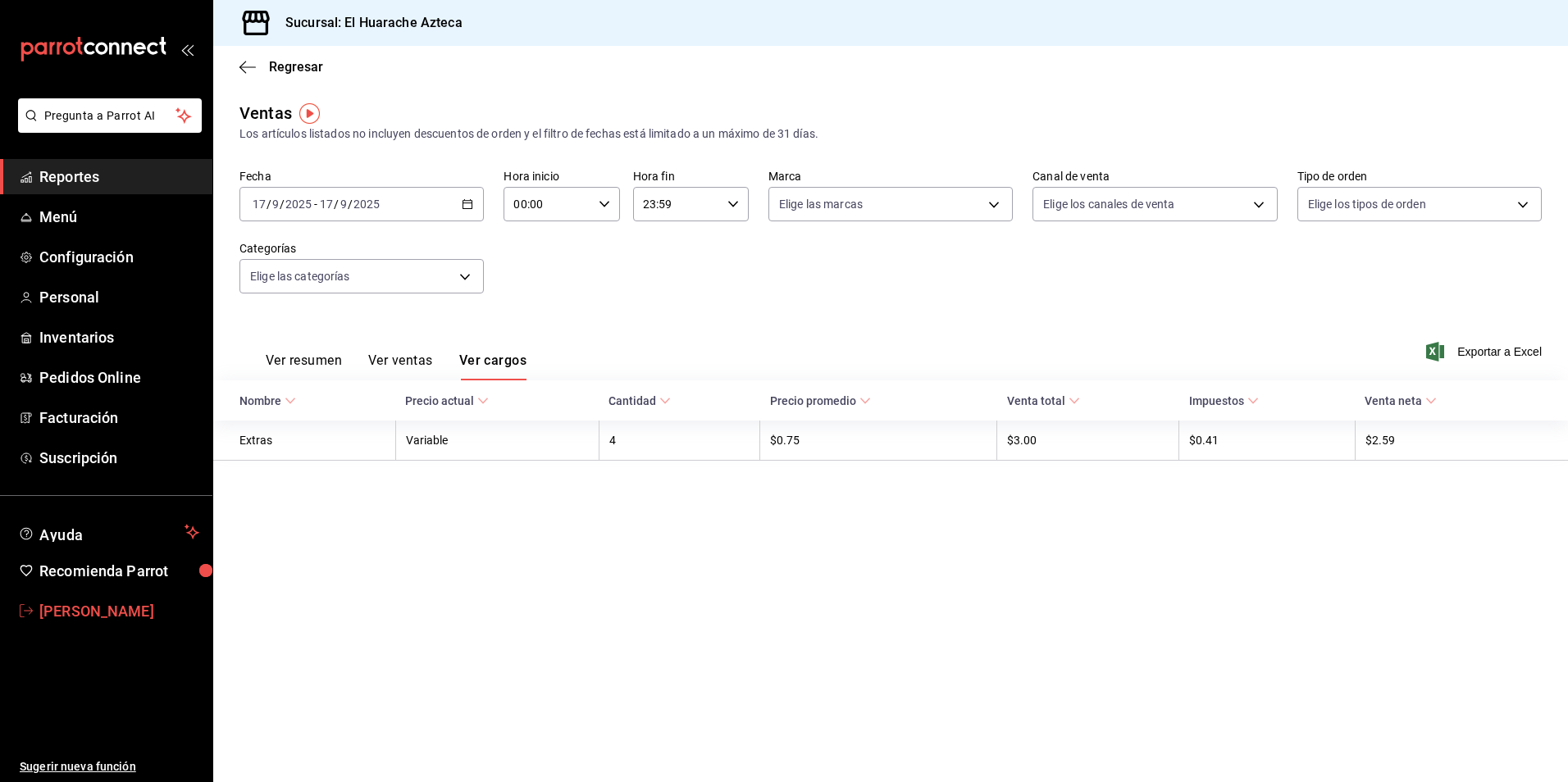
click at [42, 603] on span "[PERSON_NAME]" at bounding box center [119, 610] width 160 height 22
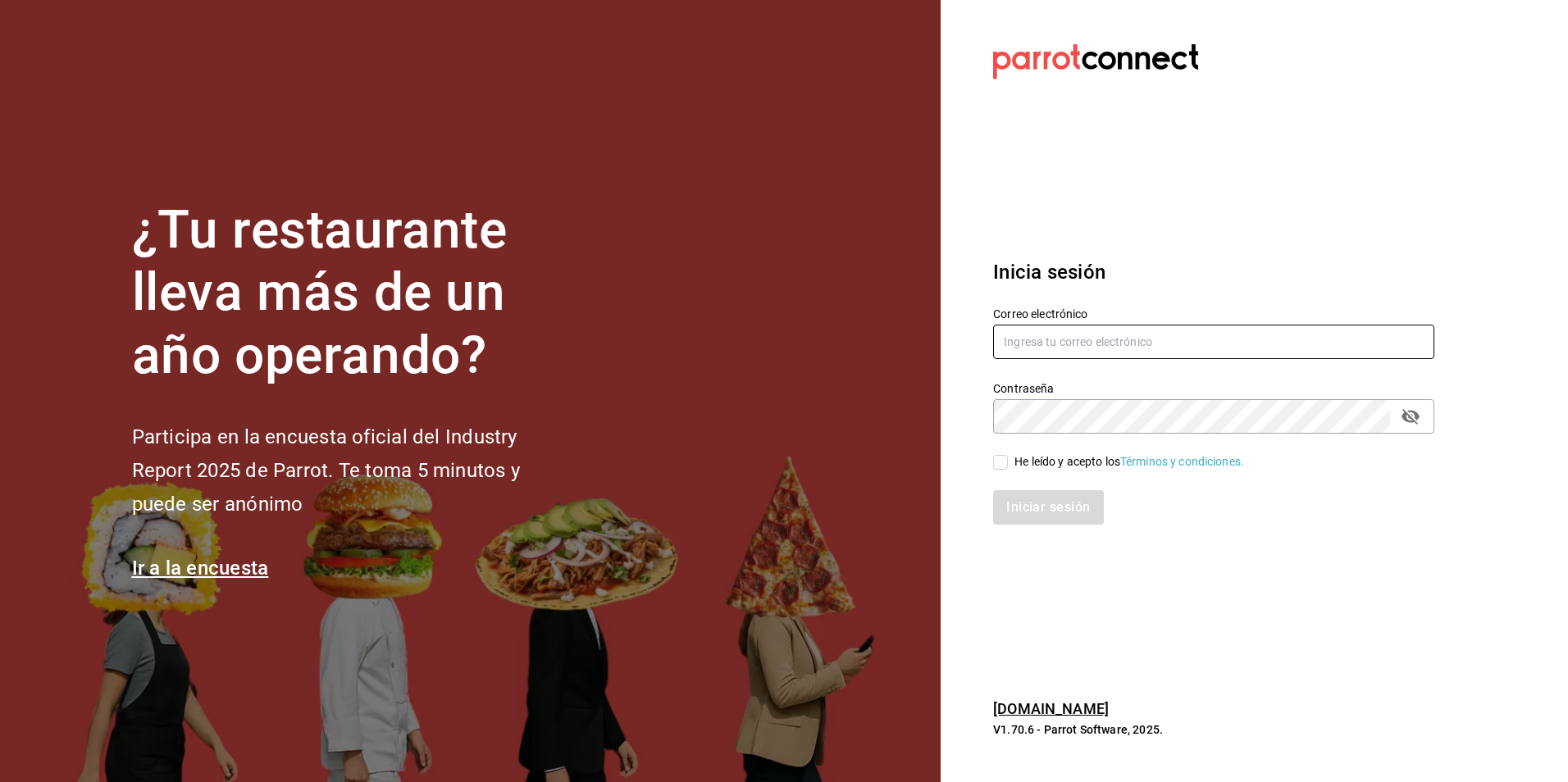
type input "[PERSON_NAME][EMAIL_ADDRESS][DOMAIN_NAME]"
